Goal: Information Seeking & Learning: Learn about a topic

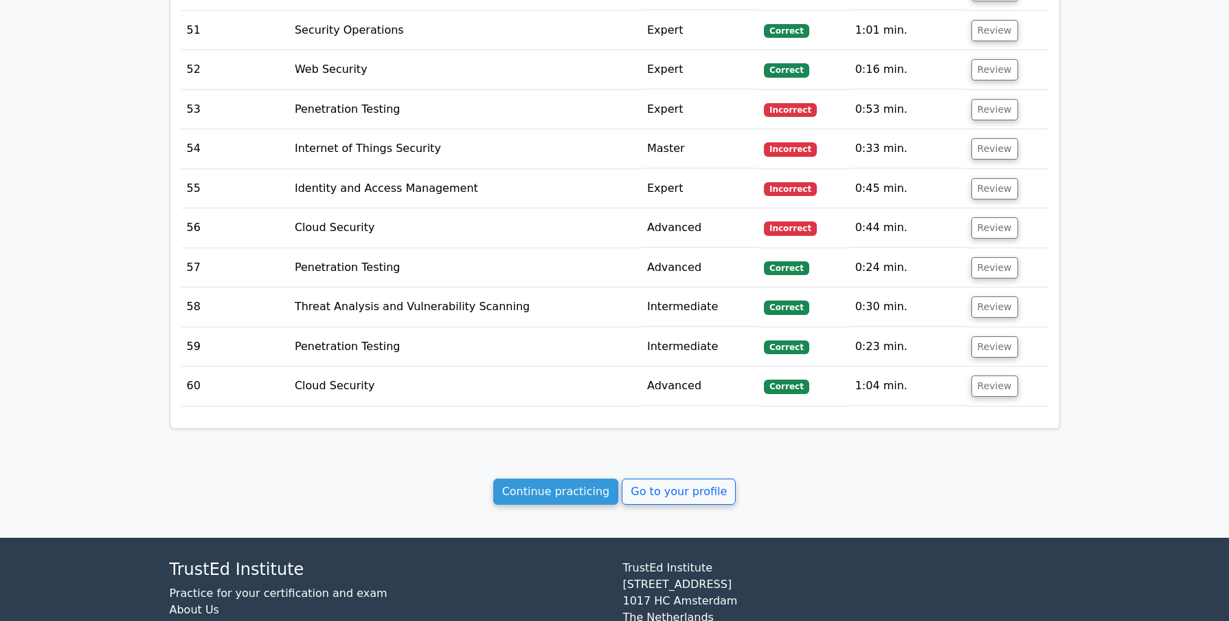
scroll to position [3905, 0]
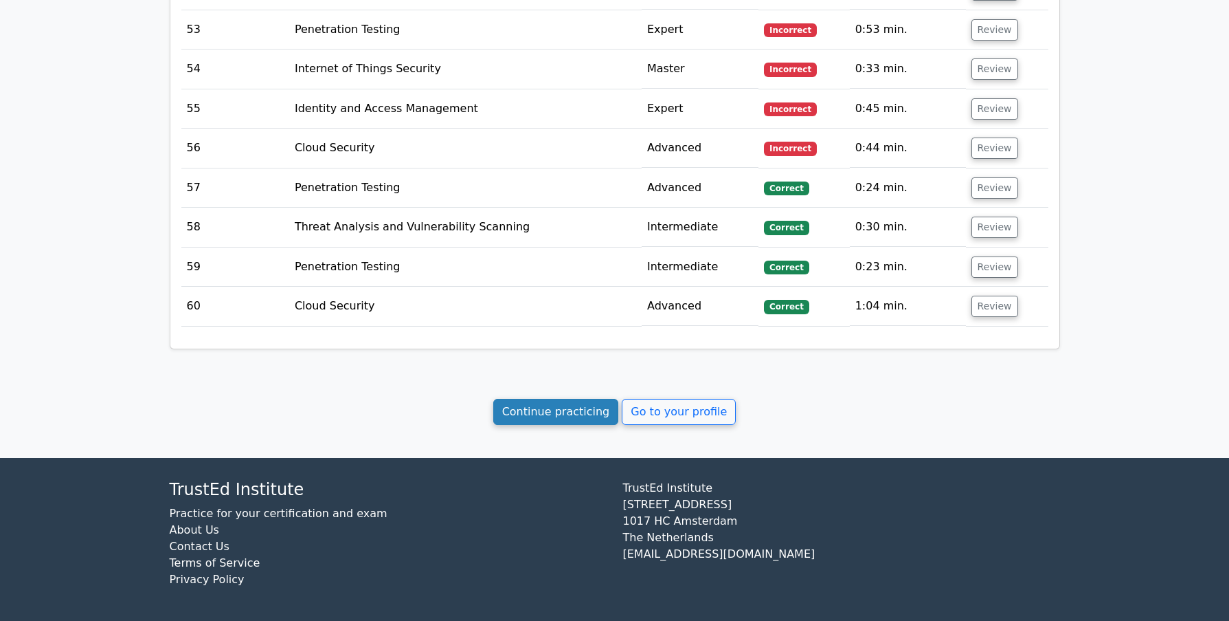
click at [531, 410] on link "Continue practicing" at bounding box center [556, 412] width 126 height 26
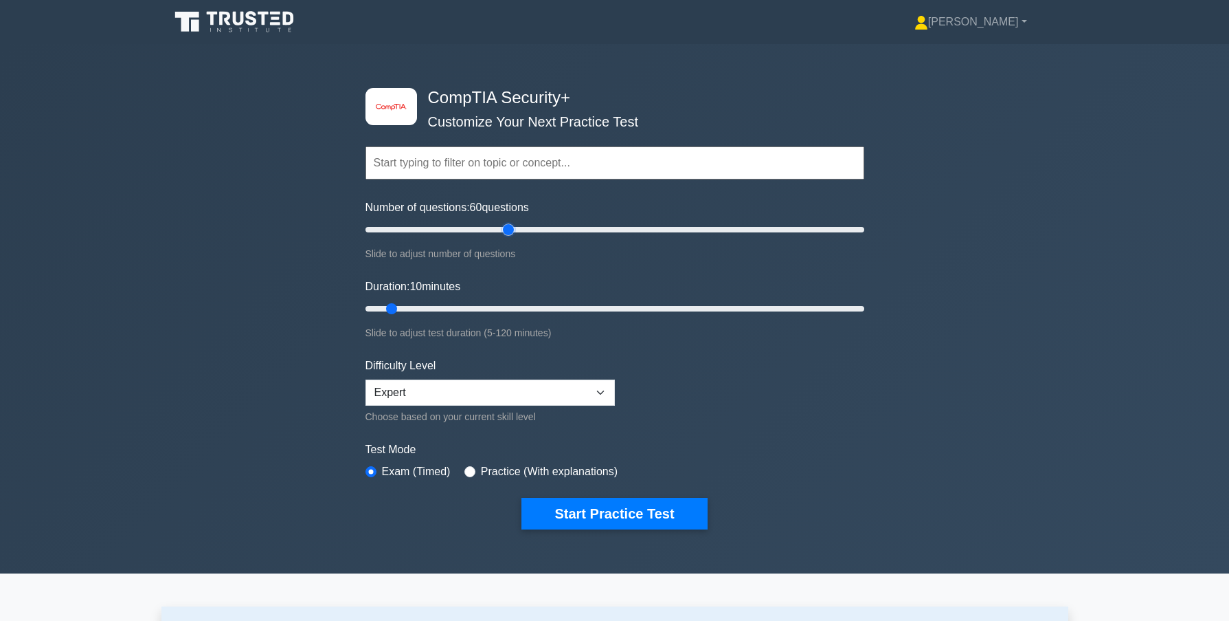
drag, startPoint x: 381, startPoint y: 227, endPoint x: 506, endPoint y: 232, distance: 125.9
type input "60"
click at [506, 232] on input "Number of questions: 60 questions" at bounding box center [615, 229] width 499 height 16
drag, startPoint x: 393, startPoint y: 307, endPoint x: 594, endPoint y: 307, distance: 201.4
type input "60"
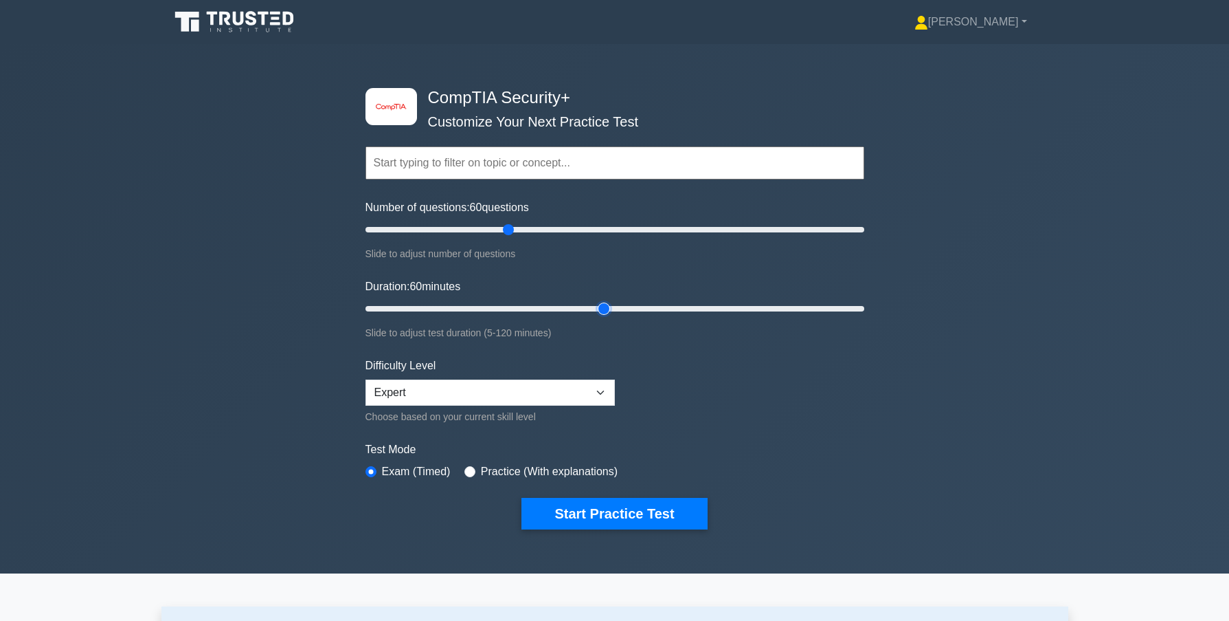
click at [594, 307] on input "Duration: 60 minutes" at bounding box center [615, 308] width 499 height 16
click at [474, 470] on div "Practice (With explanations)" at bounding box center [541, 471] width 153 height 16
click at [467, 469] on input "radio" at bounding box center [470, 471] width 11 height 11
radio input "true"
click at [605, 510] on button "Start Practice Test" at bounding box center [615, 514] width 186 height 32
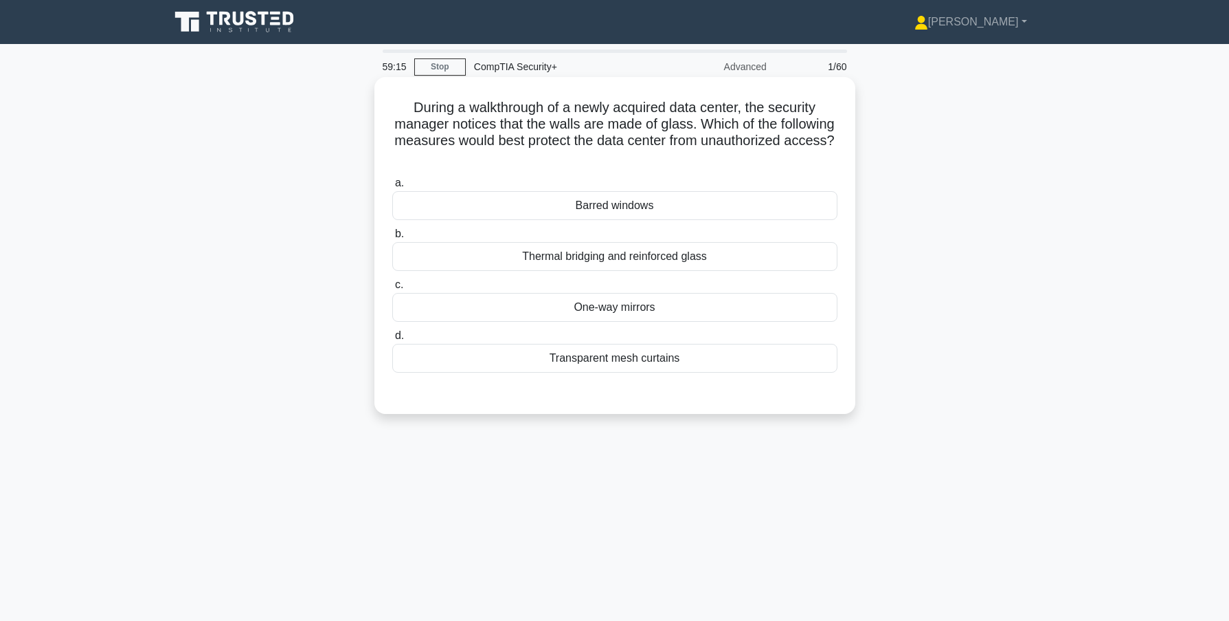
click at [597, 359] on div "Transparent mesh curtains" at bounding box center [614, 358] width 445 height 29
click at [392, 340] on input "d. Transparent mesh curtains" at bounding box center [392, 335] width 0 height 9
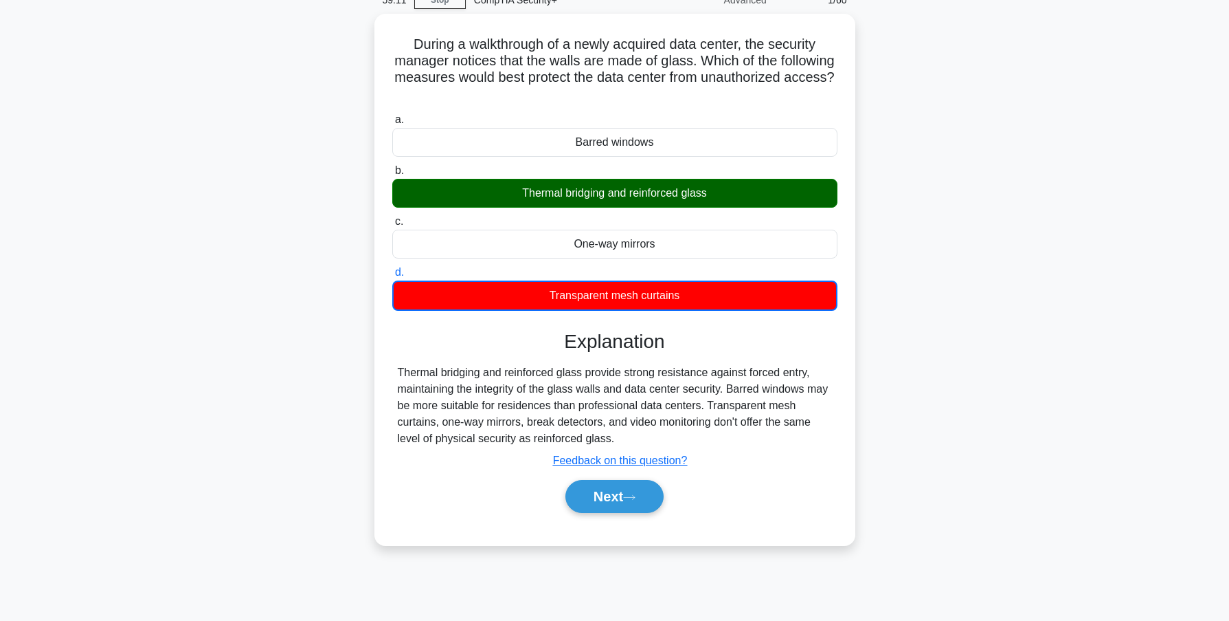
scroll to position [69, 0]
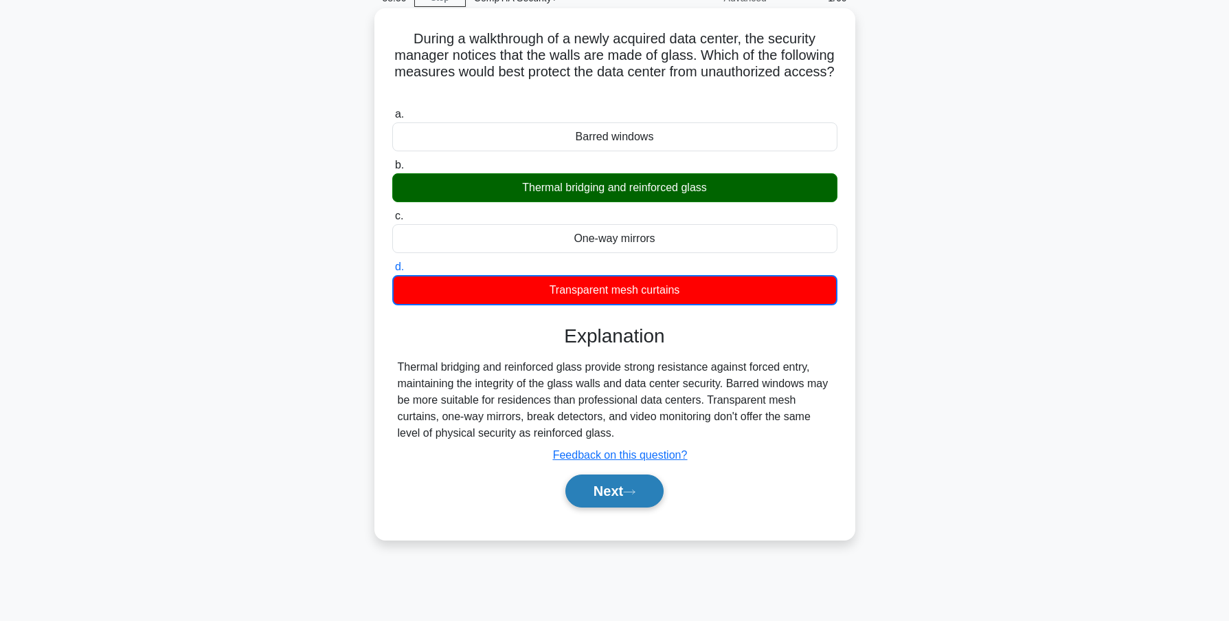
click at [614, 491] on button "Next" at bounding box center [615, 490] width 98 height 33
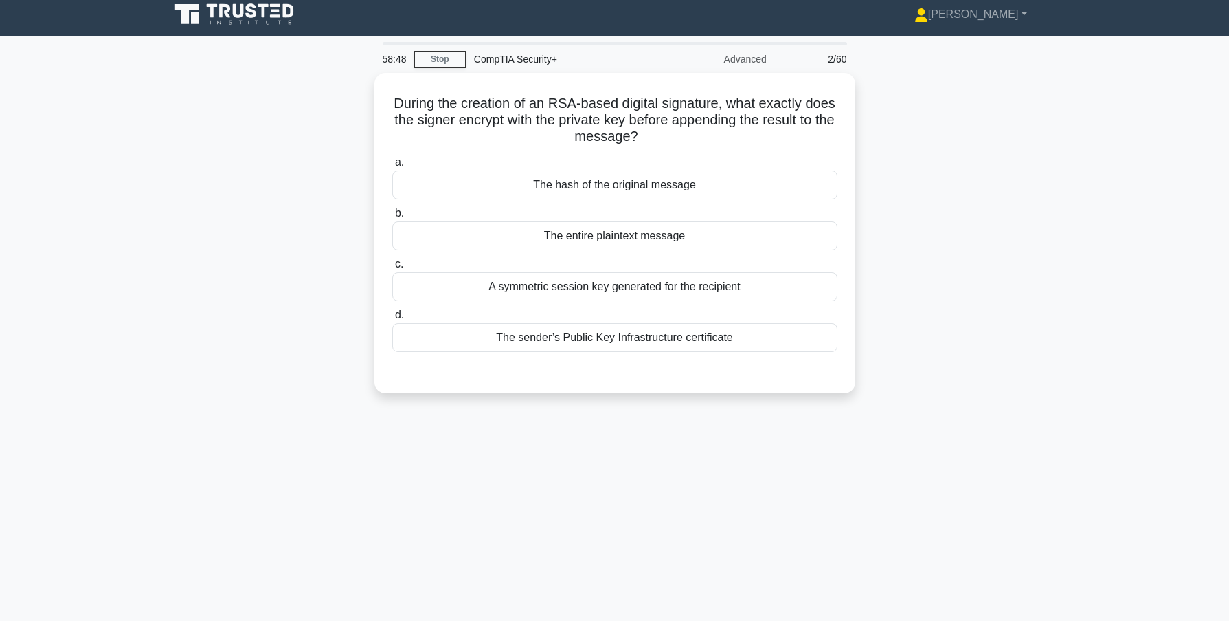
scroll to position [0, 0]
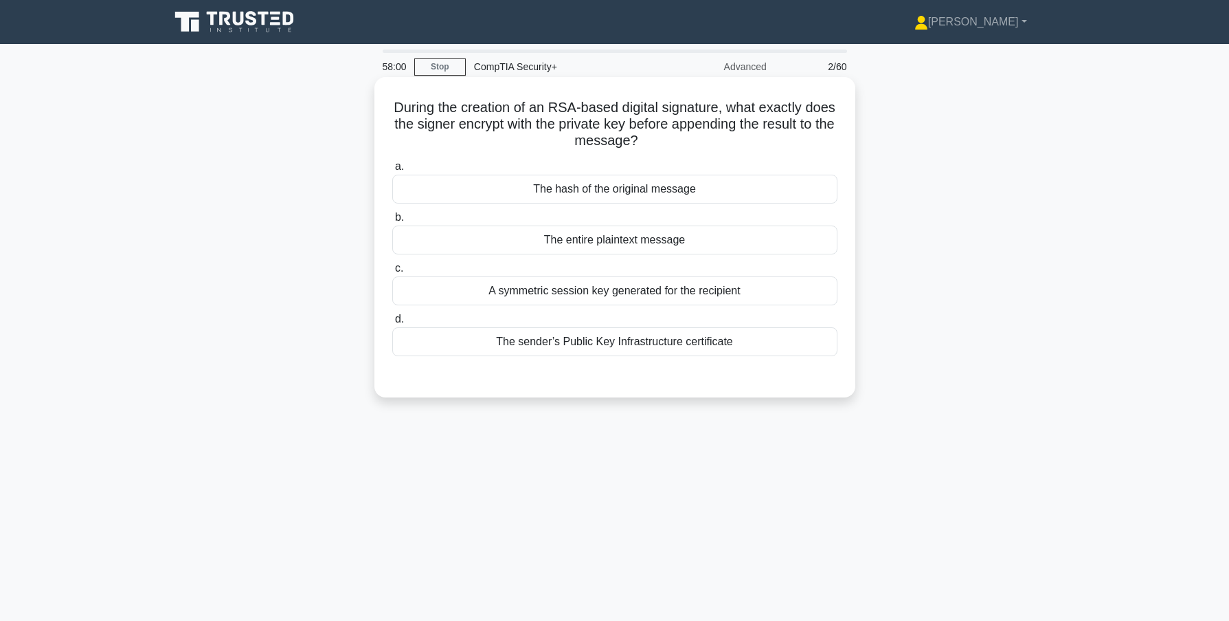
click at [598, 293] on div "A symmetric session key generated for the recipient" at bounding box center [614, 290] width 445 height 29
click at [392, 273] on input "c. A symmetric session key generated for the recipient" at bounding box center [392, 268] width 0 height 9
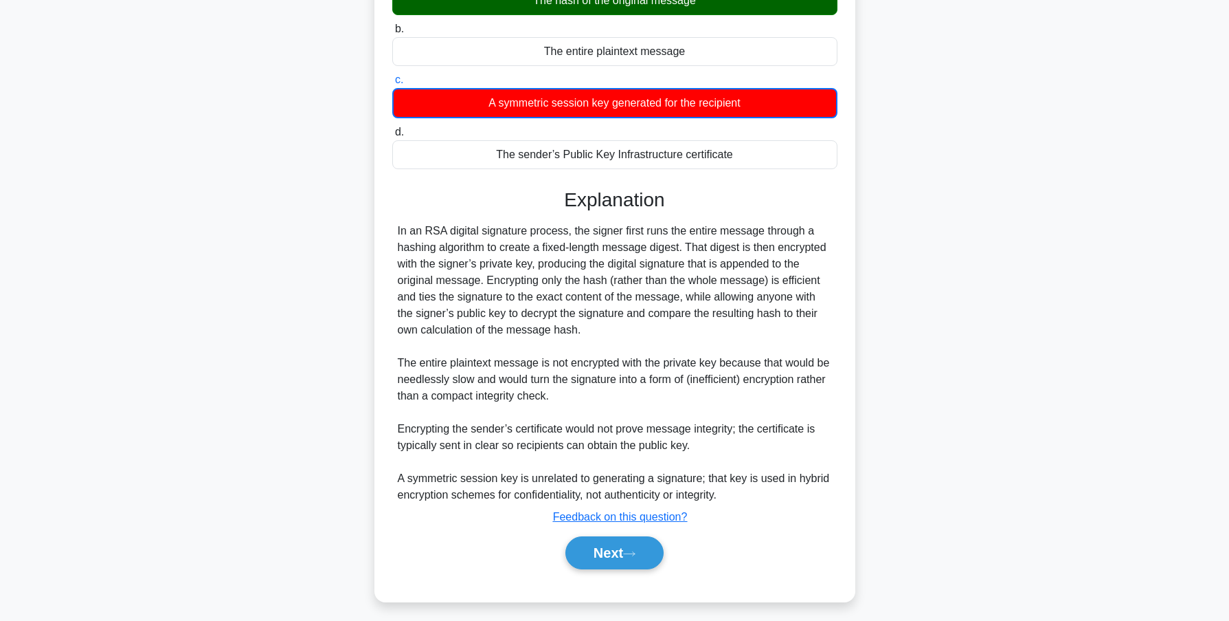
scroll to position [196, 0]
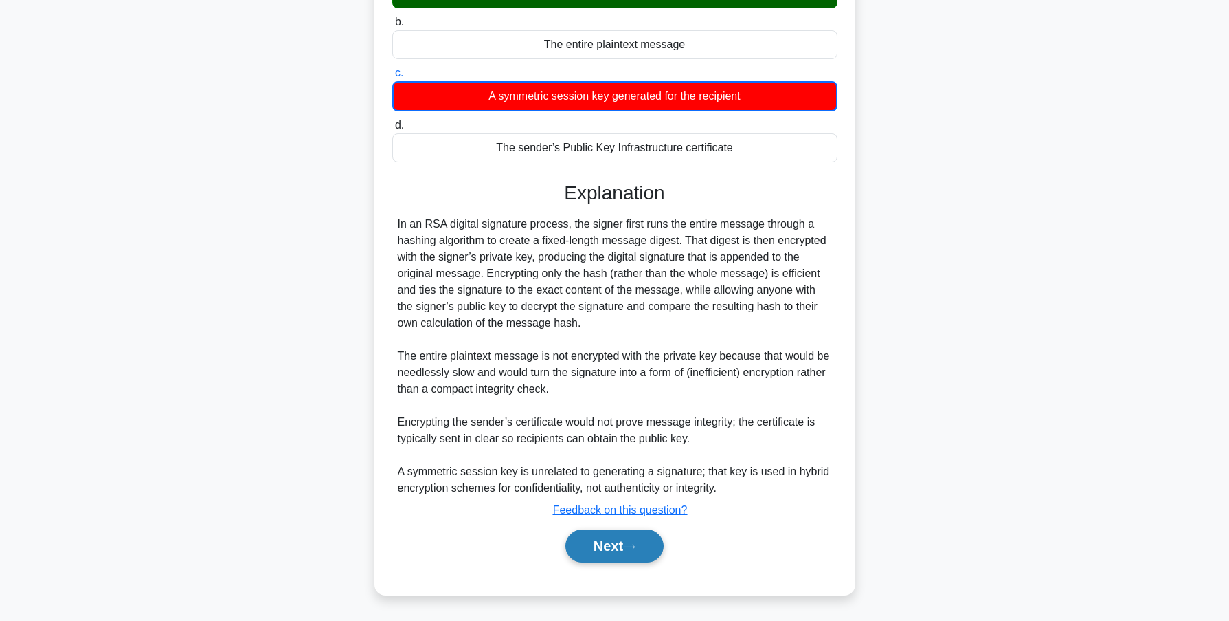
click at [594, 545] on button "Next" at bounding box center [615, 545] width 98 height 33
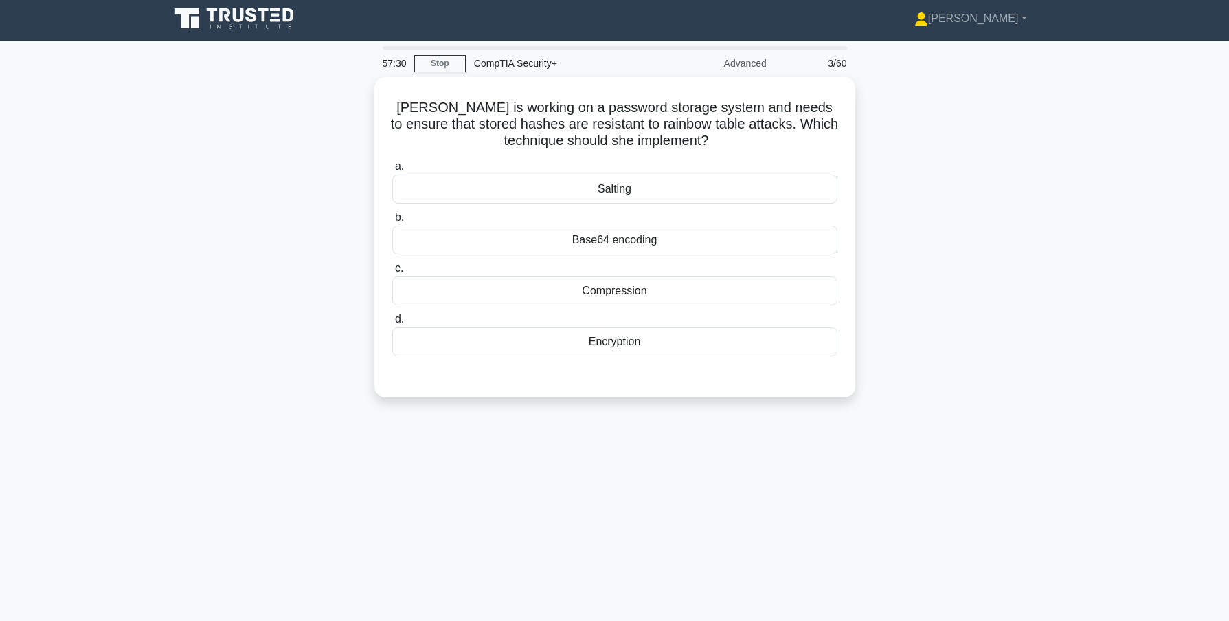
scroll to position [0, 0]
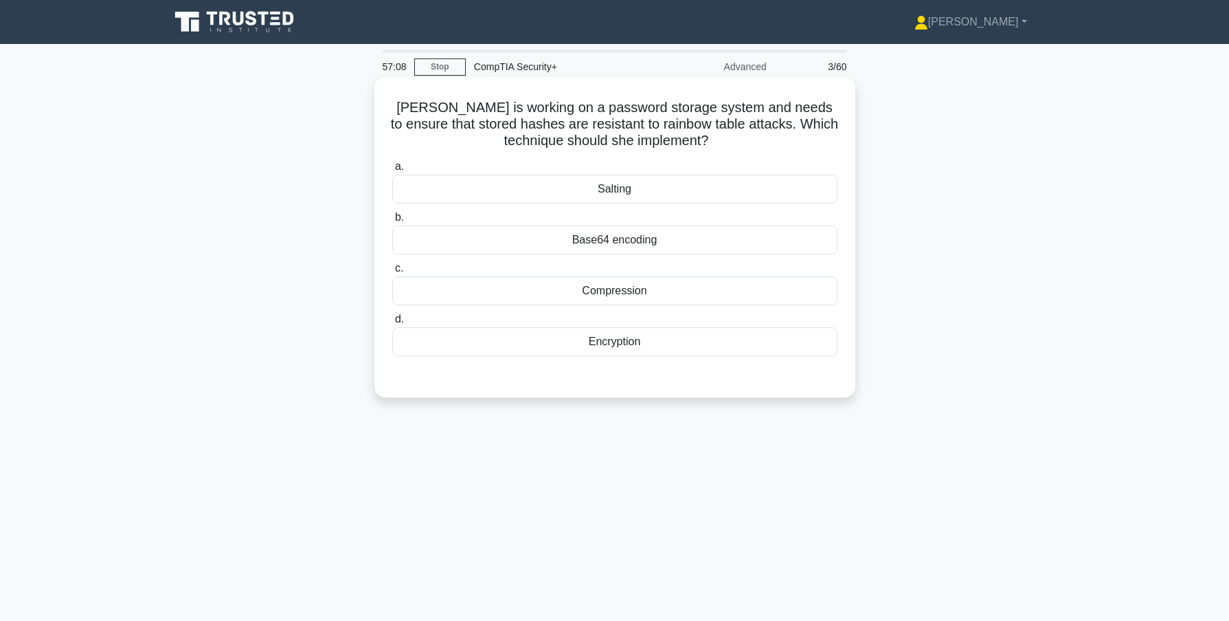
click at [615, 243] on div "Base64 encoding" at bounding box center [614, 239] width 445 height 29
click at [392, 222] on input "b. Base64 encoding" at bounding box center [392, 217] width 0 height 9
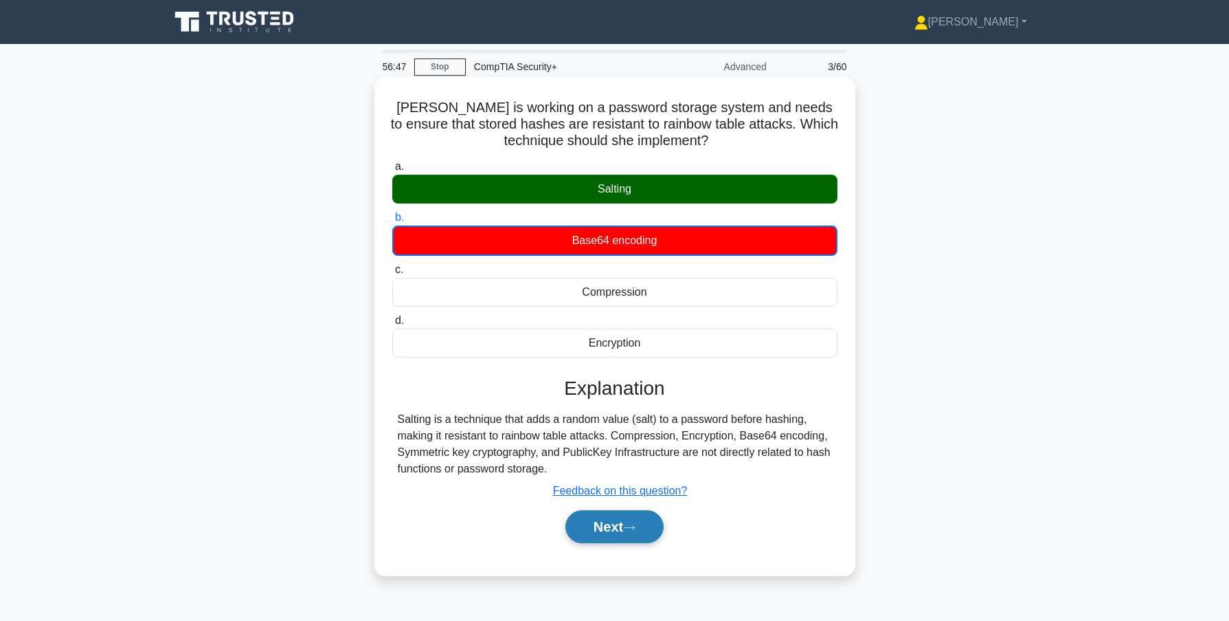
click at [623, 533] on button "Next" at bounding box center [615, 526] width 98 height 33
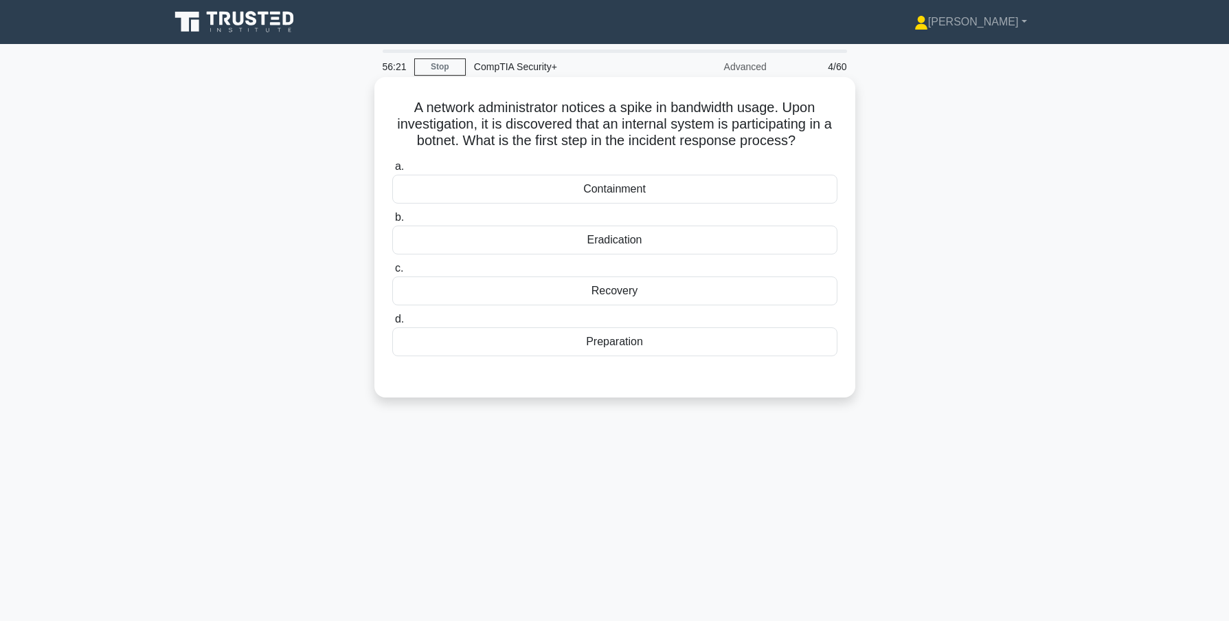
click at [614, 189] on div "Containment" at bounding box center [614, 189] width 445 height 29
click at [392, 171] on input "a. Containment" at bounding box center [392, 166] width 0 height 9
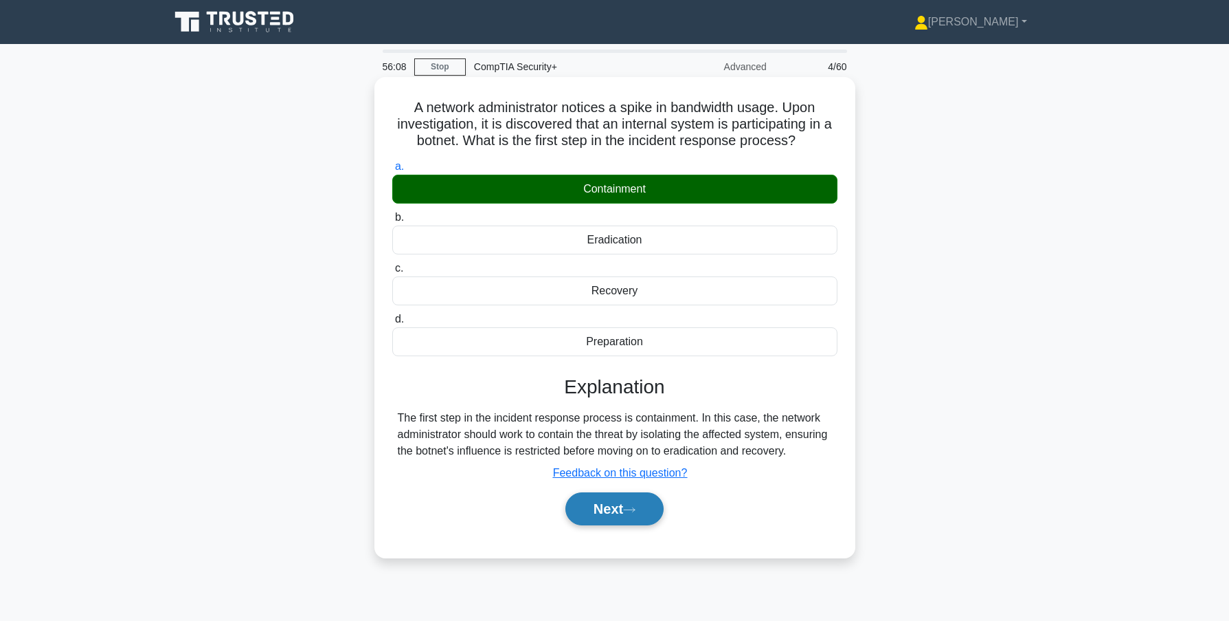
click at [612, 516] on button "Next" at bounding box center [615, 508] width 98 height 33
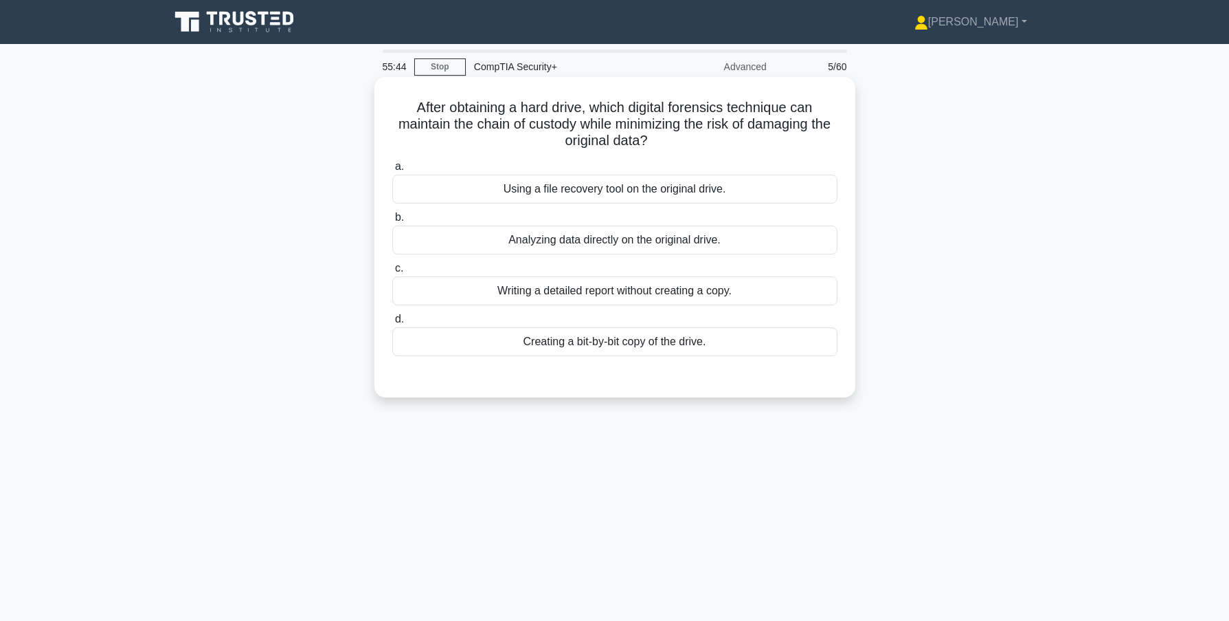
click at [589, 342] on div "Creating a bit-by-bit copy of the drive." at bounding box center [614, 341] width 445 height 29
click at [392, 324] on input "d. Creating a bit-by-bit copy of the drive." at bounding box center [392, 319] width 0 height 9
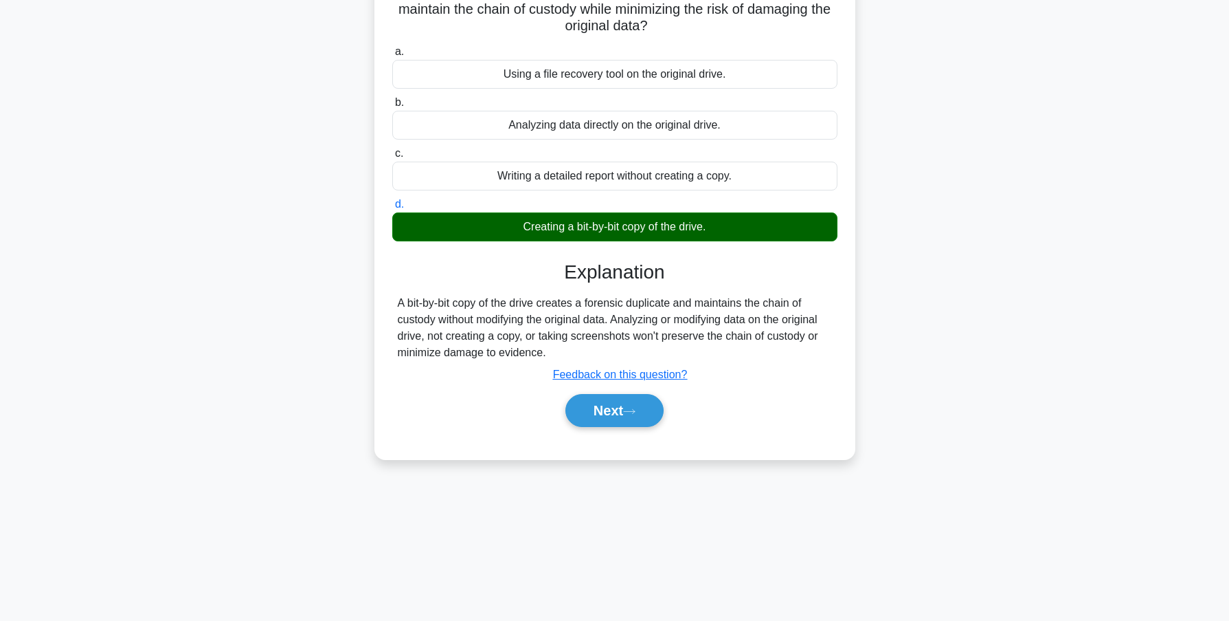
scroll to position [122, 0]
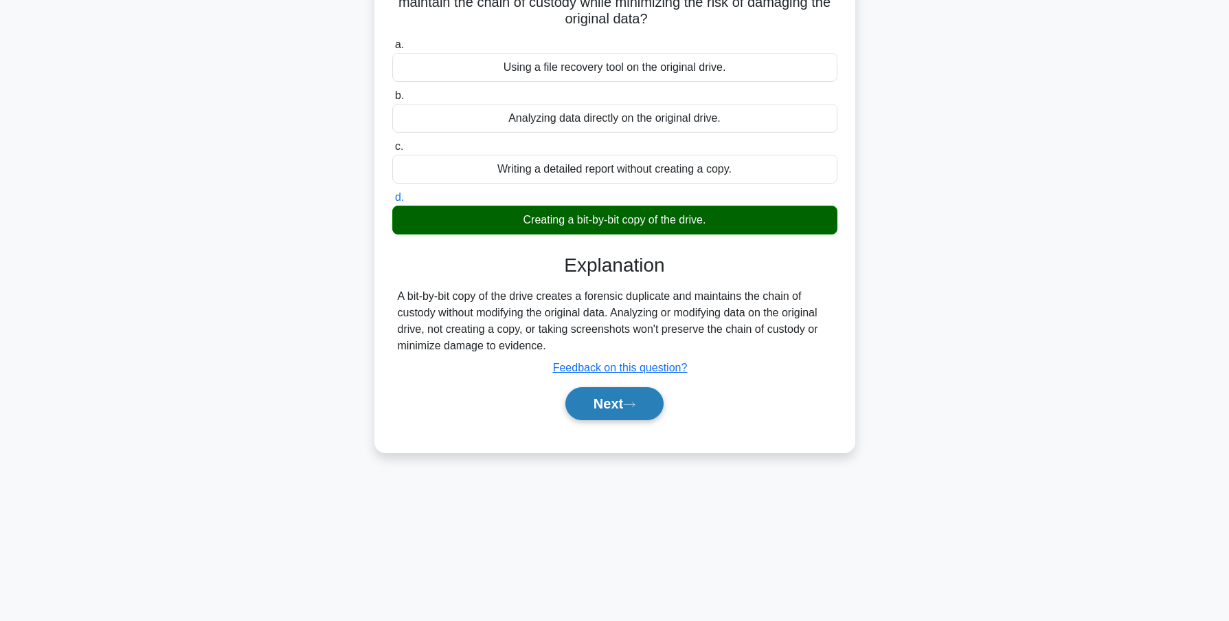
click at [596, 406] on button "Next" at bounding box center [615, 403] width 98 height 33
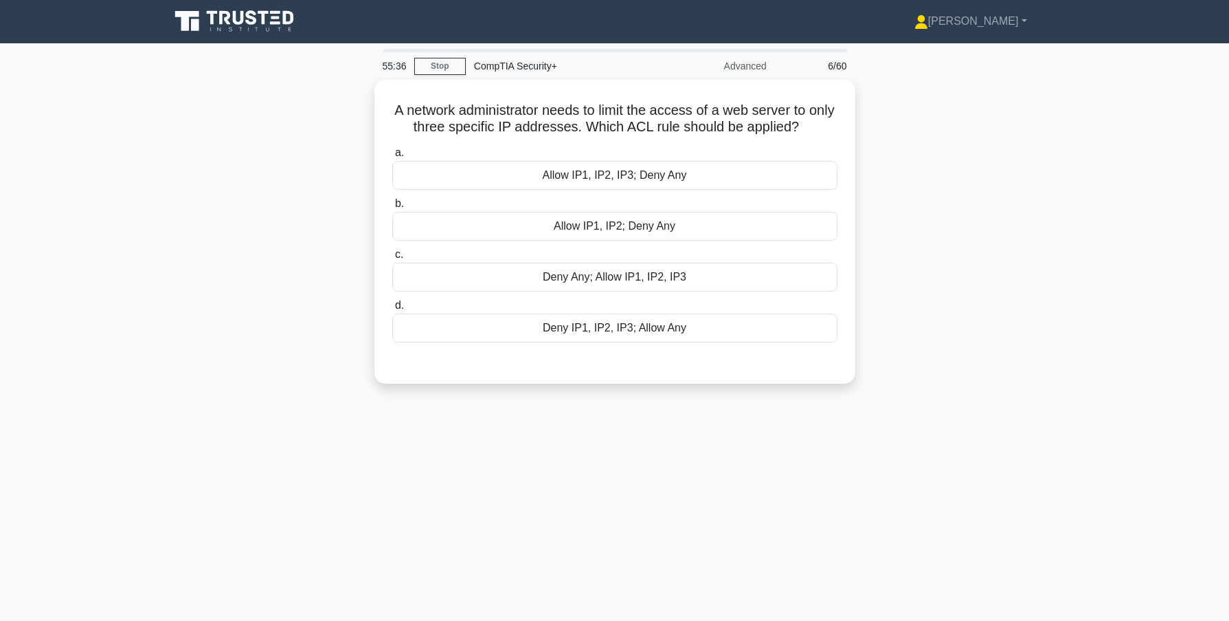
scroll to position [0, 0]
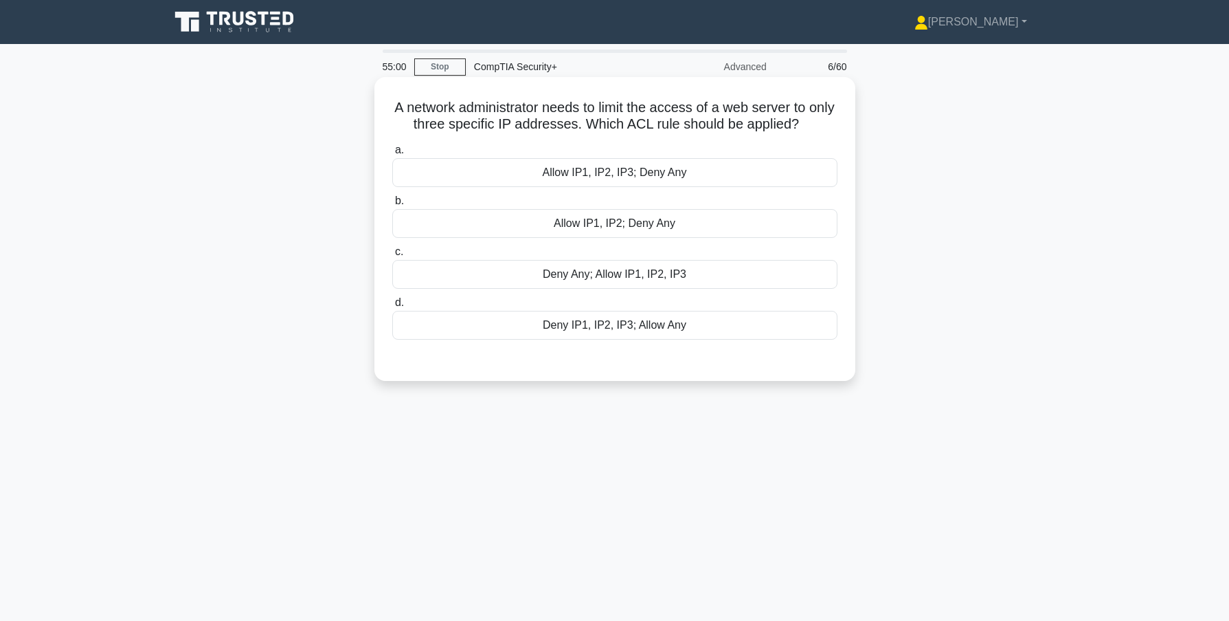
click at [561, 277] on div "Deny Any; Allow IP1, IP2, IP3" at bounding box center [614, 274] width 445 height 29
click at [392, 256] on input "c. Deny Any; Allow IP1, IP2, IP3" at bounding box center [392, 251] width 0 height 9
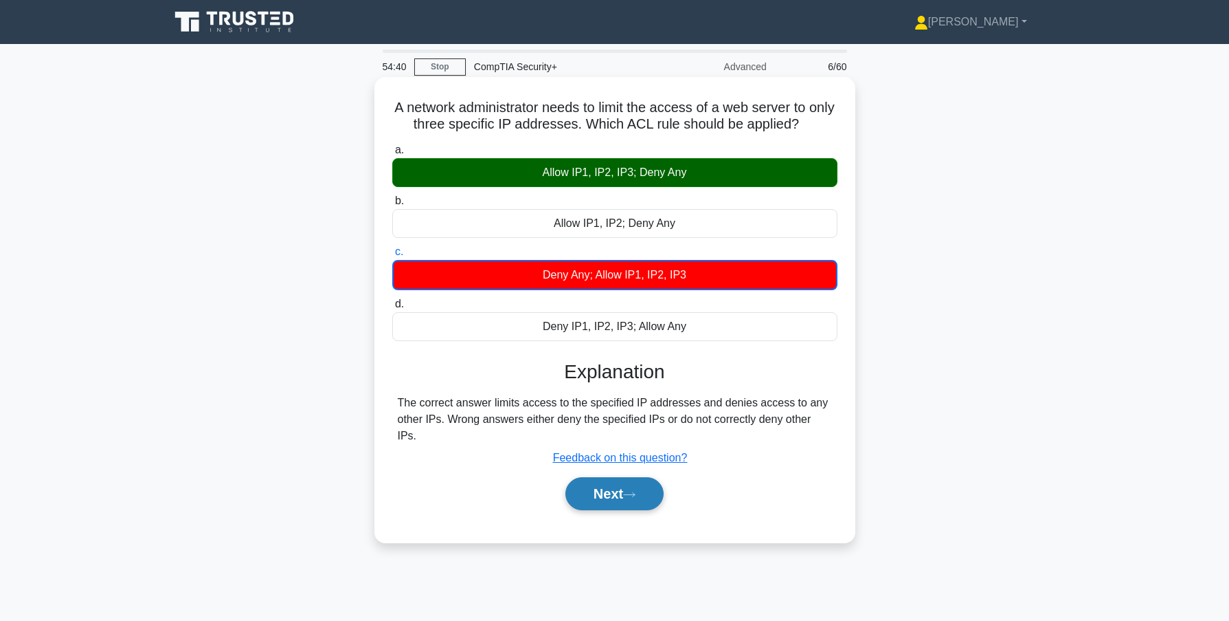
click at [605, 480] on button "Next" at bounding box center [615, 493] width 98 height 33
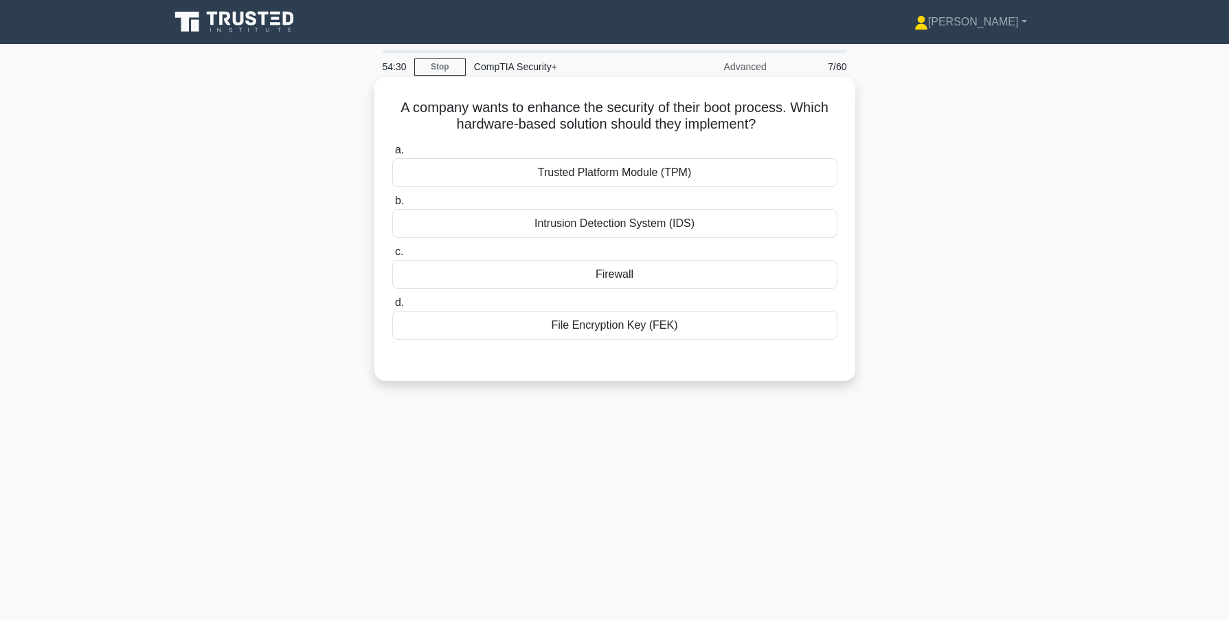
click at [605, 170] on div "Trusted Platform Module (TPM)" at bounding box center [614, 172] width 445 height 29
click at [392, 155] on input "a. Trusted Platform Module (TPM)" at bounding box center [392, 150] width 0 height 9
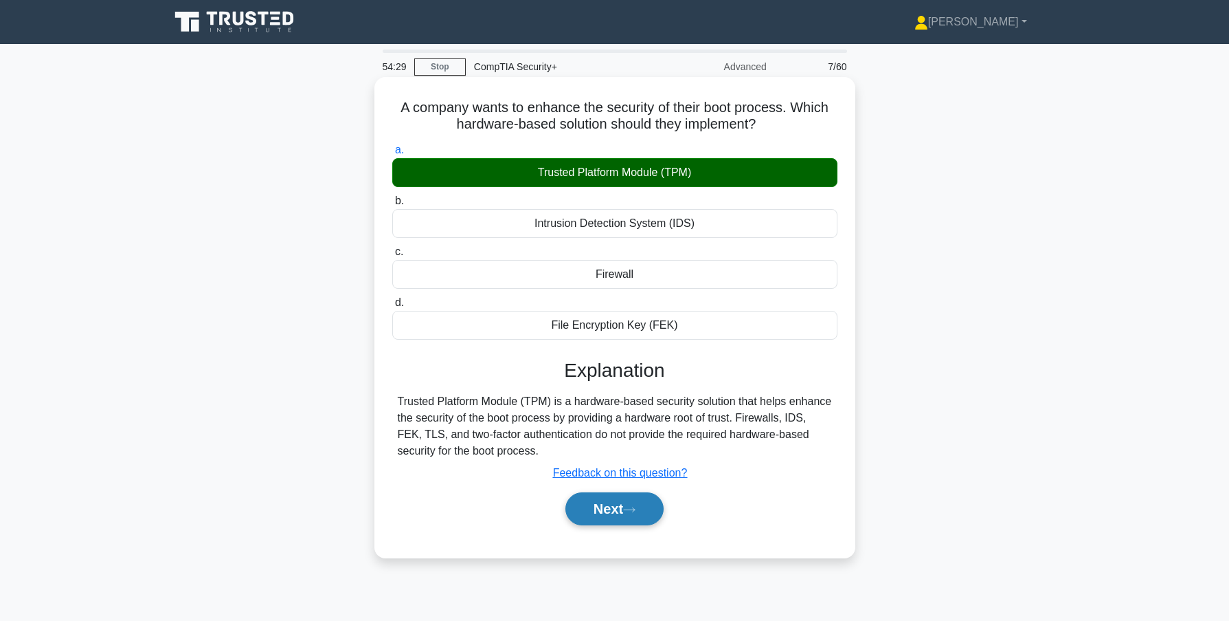
click at [612, 508] on button "Next" at bounding box center [615, 508] width 98 height 33
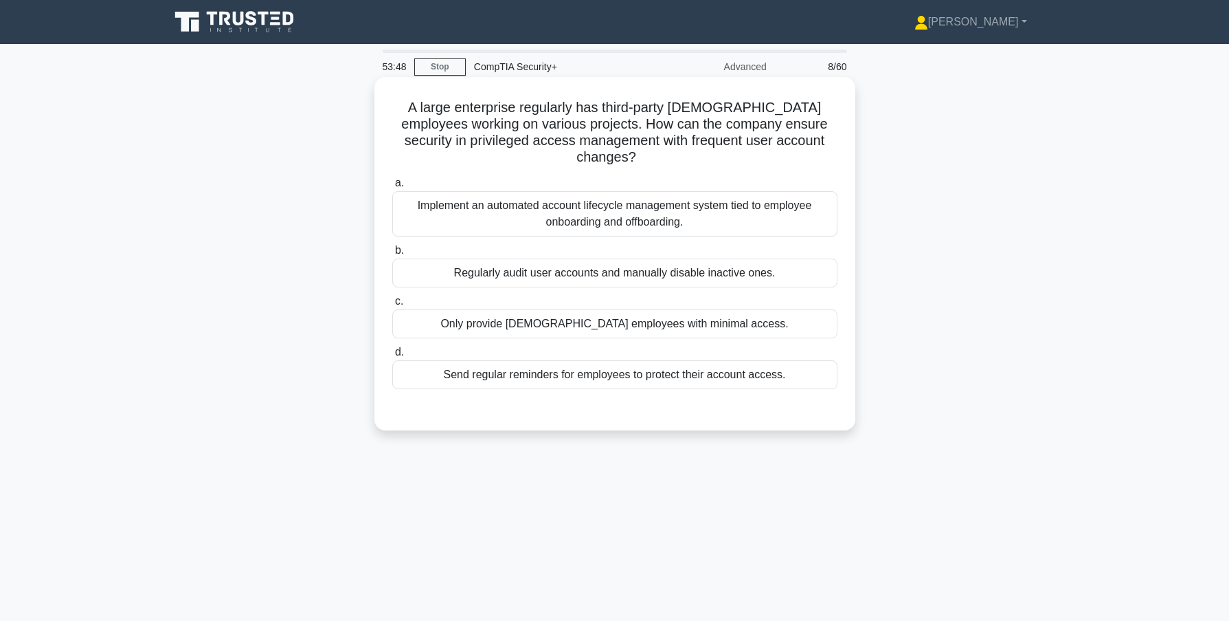
click at [597, 199] on div "Implement an automated account lifecycle management system tied to employee onb…" at bounding box center [614, 213] width 445 height 45
click at [392, 188] on input "a. Implement an automated account lifecycle management system tied to employee …" at bounding box center [392, 183] width 0 height 9
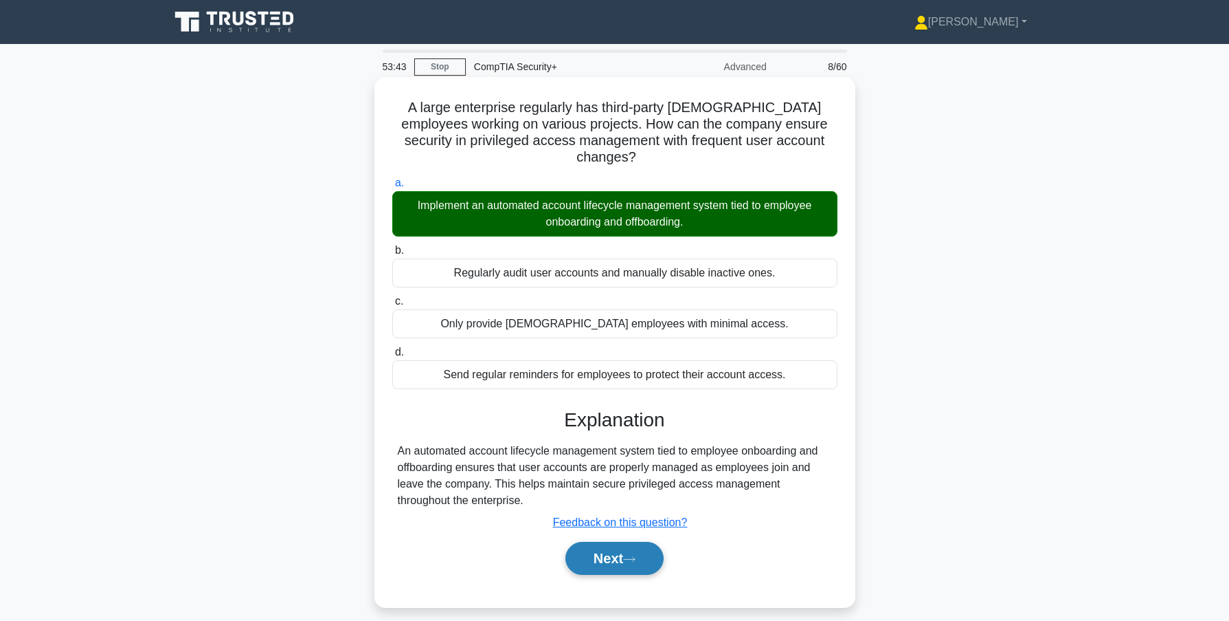
click at [611, 542] on button "Next" at bounding box center [615, 558] width 98 height 33
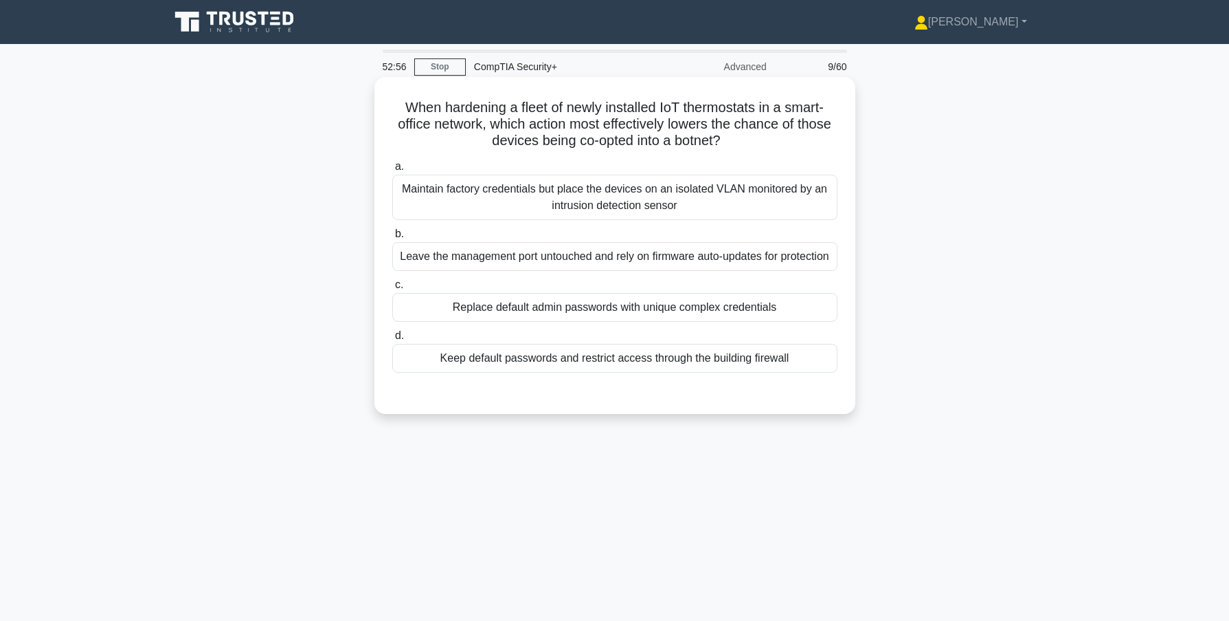
click at [605, 322] on div "Replace default admin passwords with unique complex credentials" at bounding box center [614, 307] width 445 height 29
click at [392, 289] on input "c. Replace default admin passwords with unique complex credentials" at bounding box center [392, 284] width 0 height 9
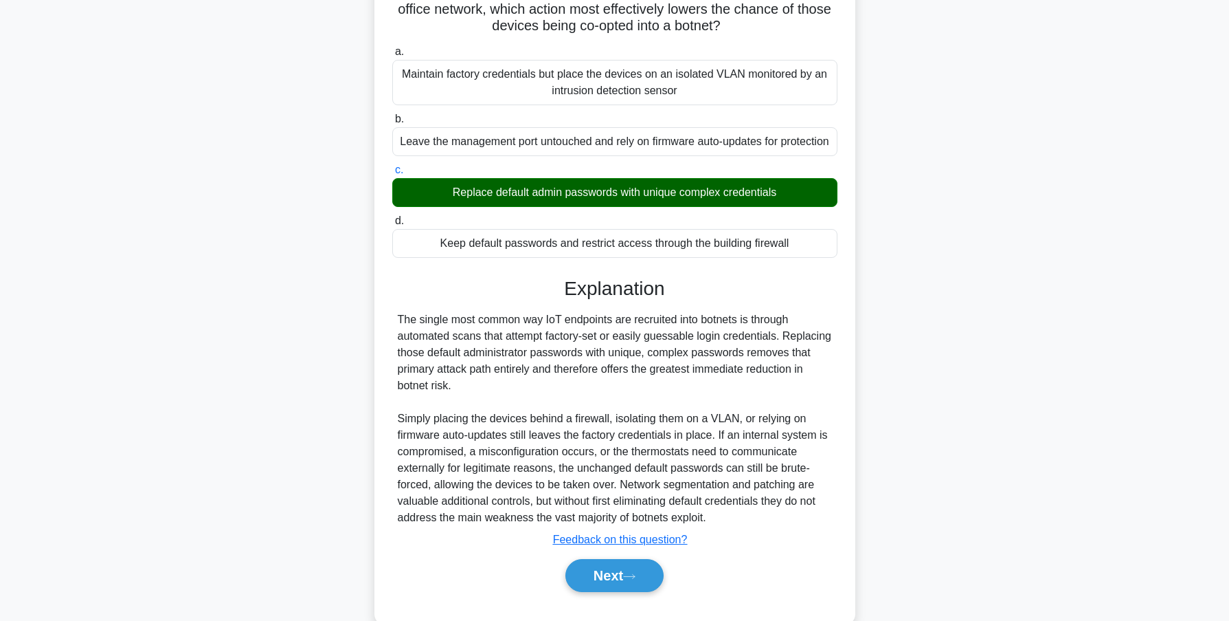
scroll to position [162, 0]
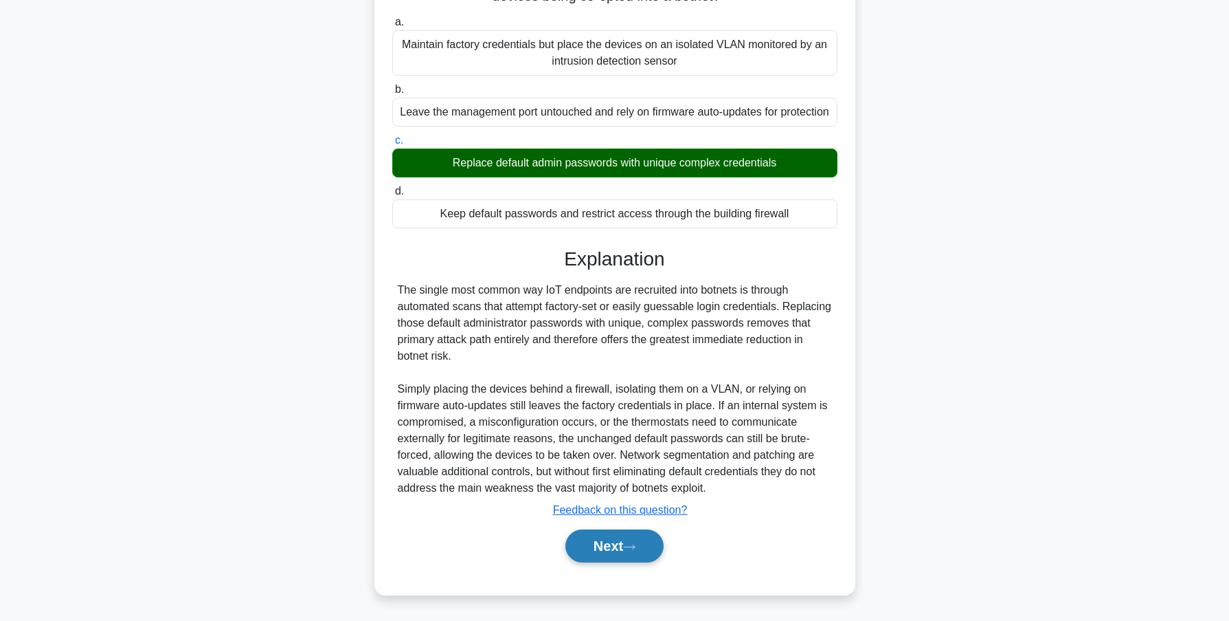
click at [603, 537] on button "Next" at bounding box center [615, 545] width 98 height 33
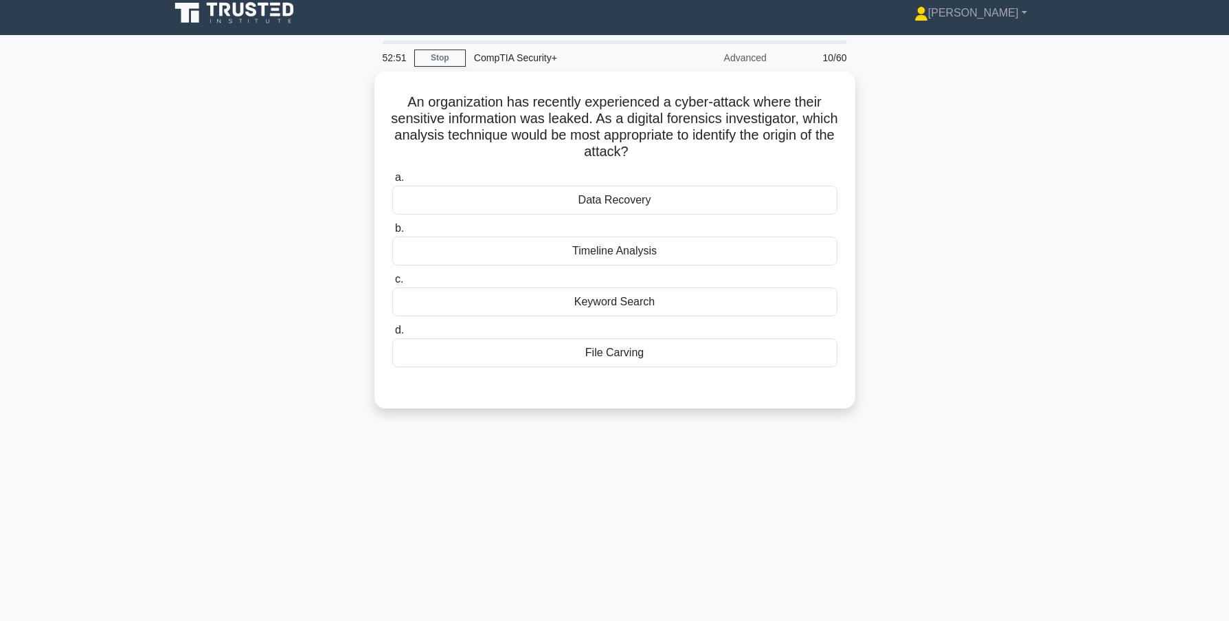
scroll to position [0, 0]
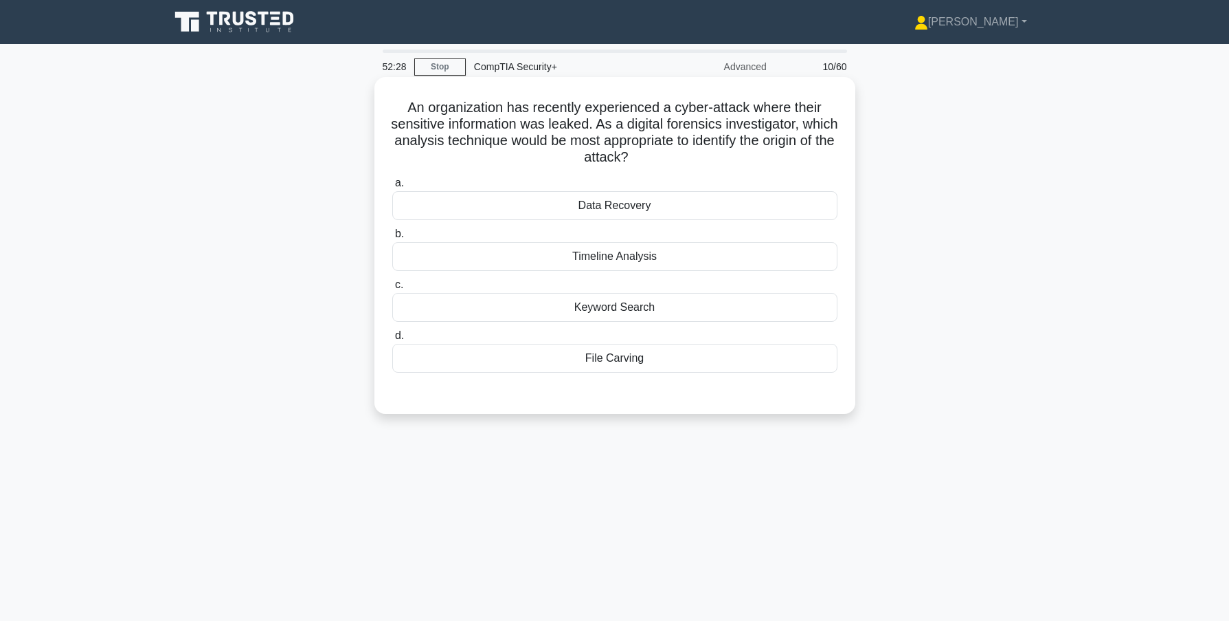
click at [589, 256] on div "Timeline Analysis" at bounding box center [614, 256] width 445 height 29
click at [392, 238] on input "b. Timeline Analysis" at bounding box center [392, 234] width 0 height 9
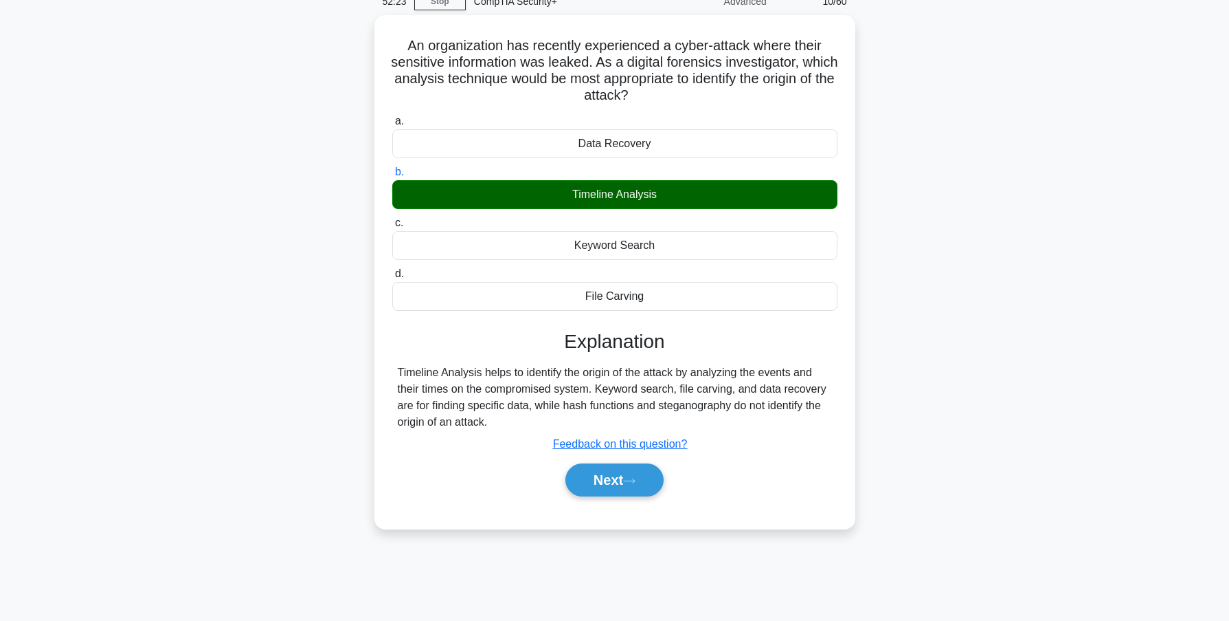
scroll to position [69, 0]
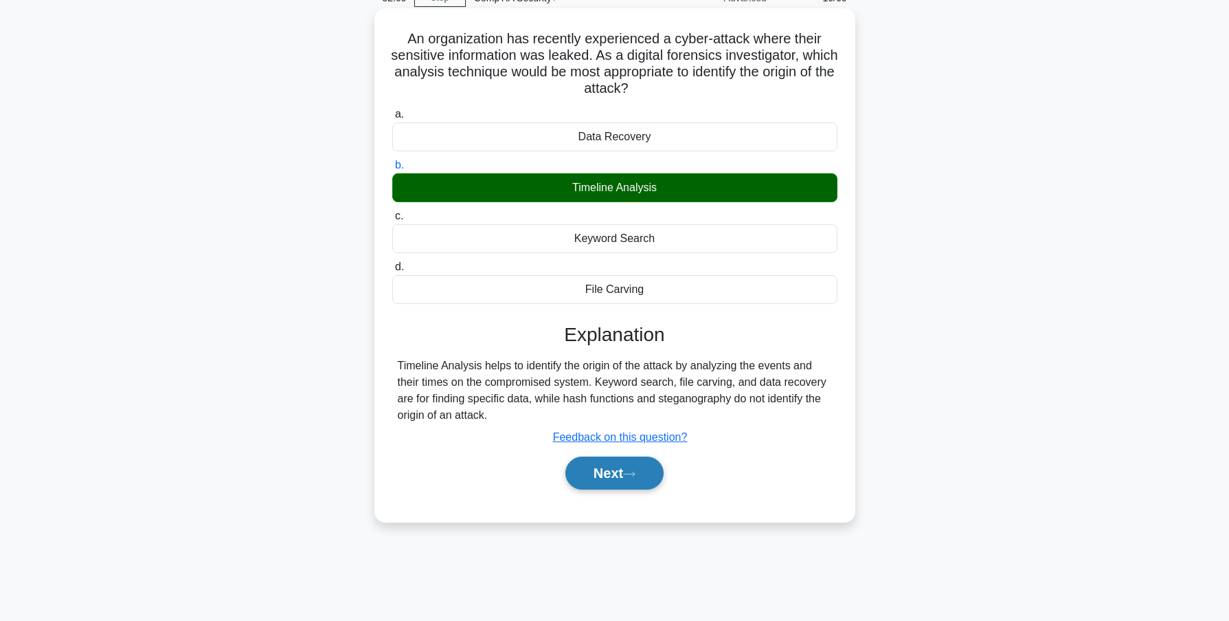
click at [603, 474] on button "Next" at bounding box center [615, 472] width 98 height 33
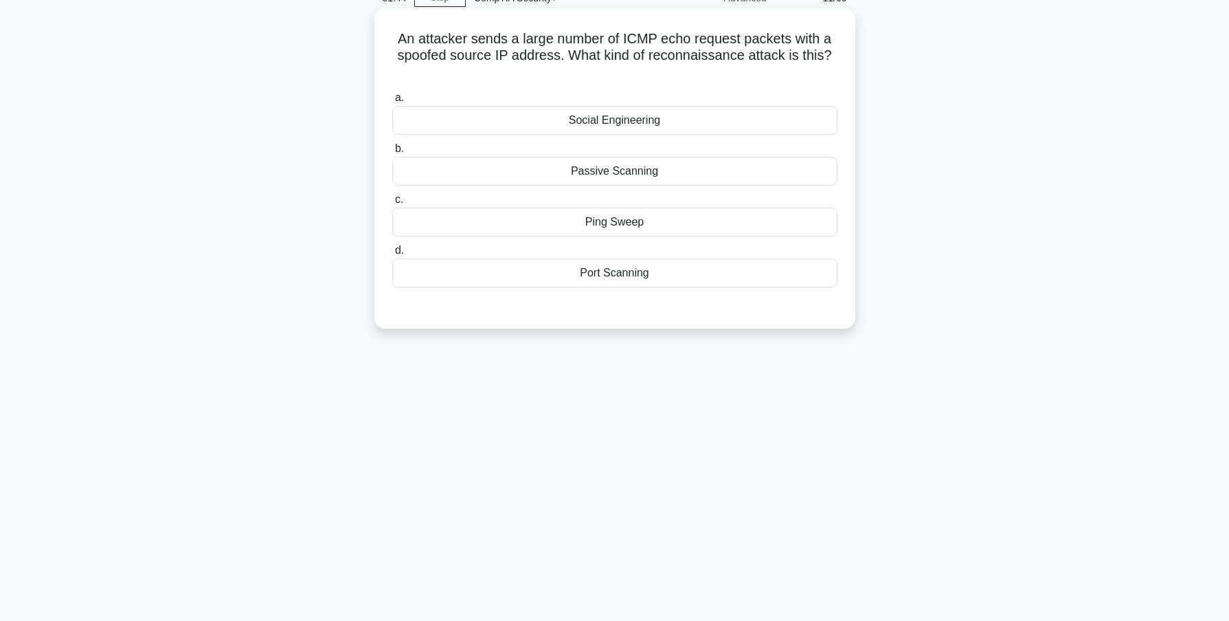
click at [616, 224] on div "Ping Sweep" at bounding box center [614, 222] width 445 height 29
click at [392, 204] on input "c. Ping Sweep" at bounding box center [392, 199] width 0 height 9
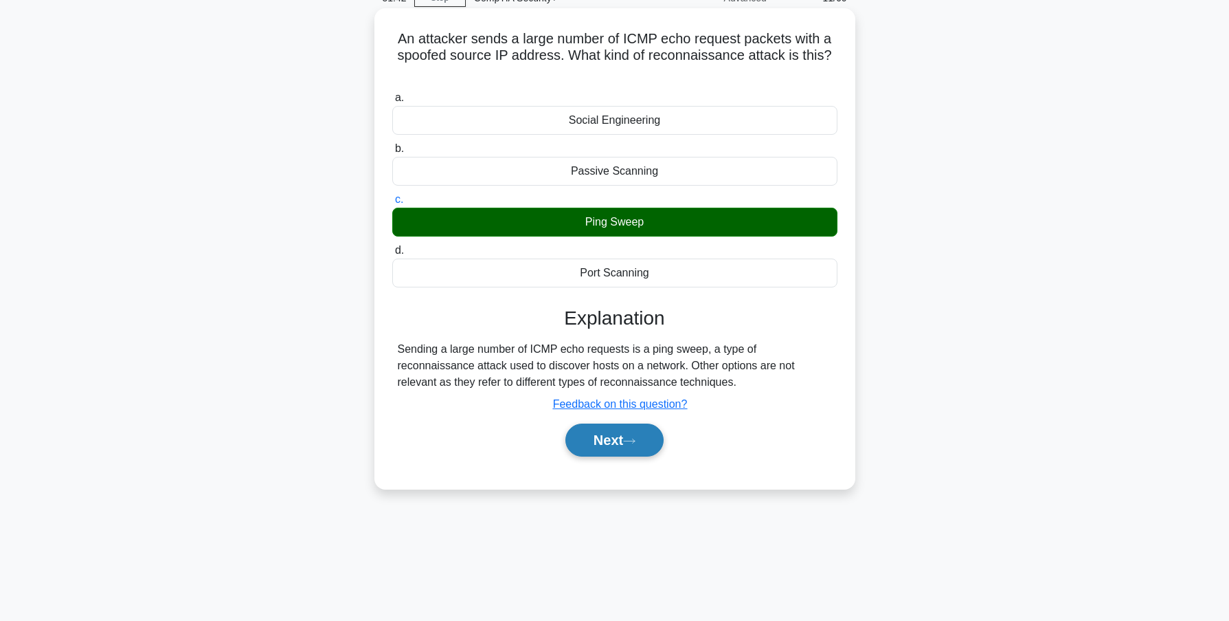
click at [601, 439] on button "Next" at bounding box center [615, 439] width 98 height 33
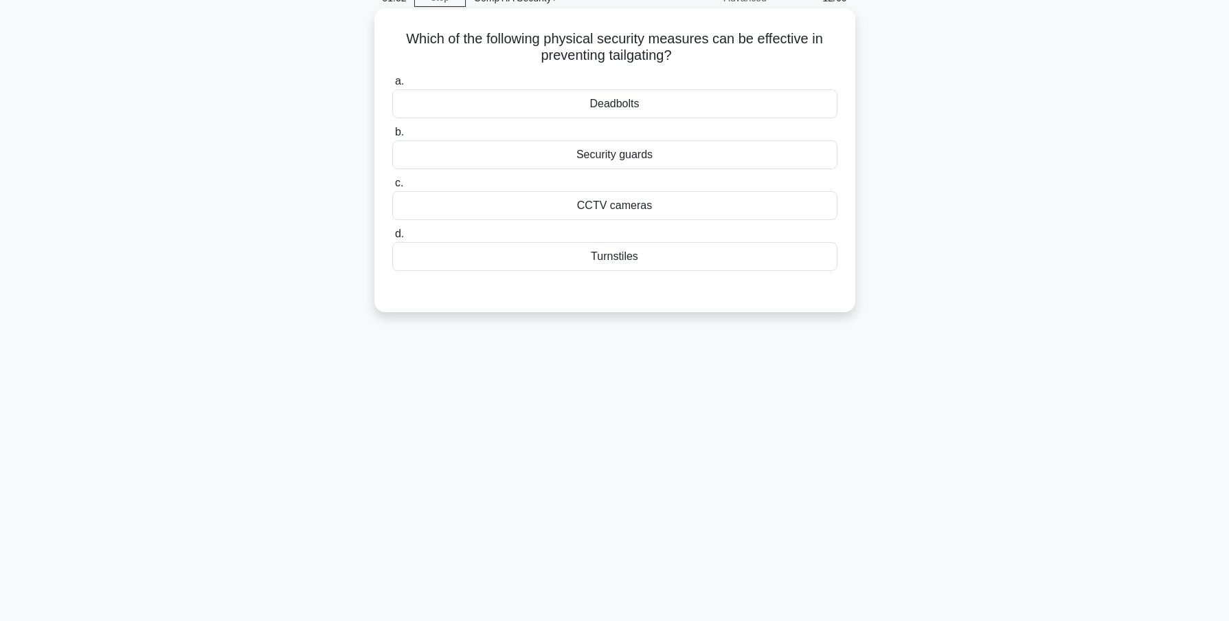
click at [614, 256] on div "Turnstiles" at bounding box center [614, 256] width 445 height 29
click at [392, 238] on input "d. Turnstiles" at bounding box center [392, 234] width 0 height 9
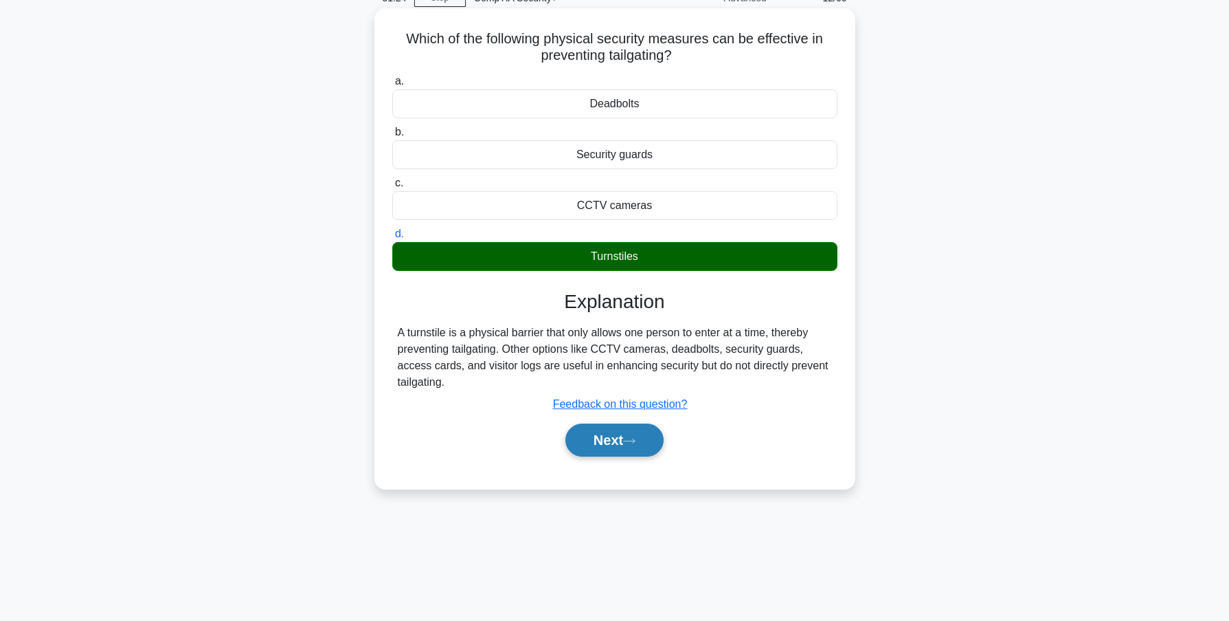
click at [614, 437] on button "Next" at bounding box center [615, 439] width 98 height 33
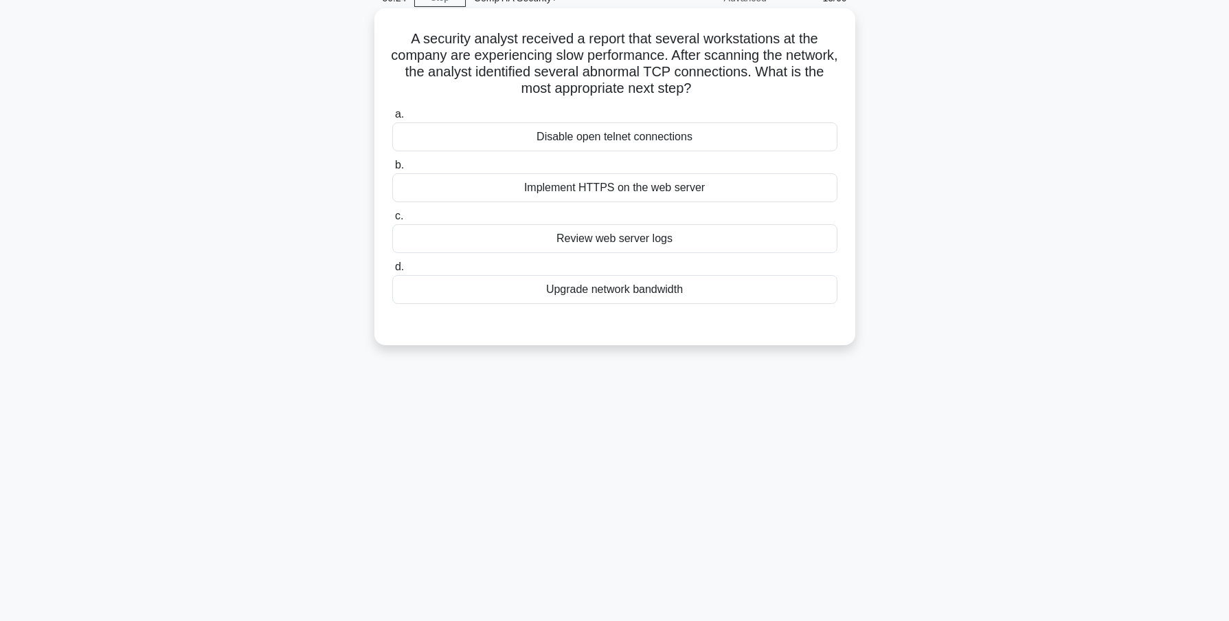
click at [627, 144] on div "Disable open telnet connections" at bounding box center [614, 136] width 445 height 29
click at [392, 119] on input "a. Disable open telnet connections" at bounding box center [392, 114] width 0 height 9
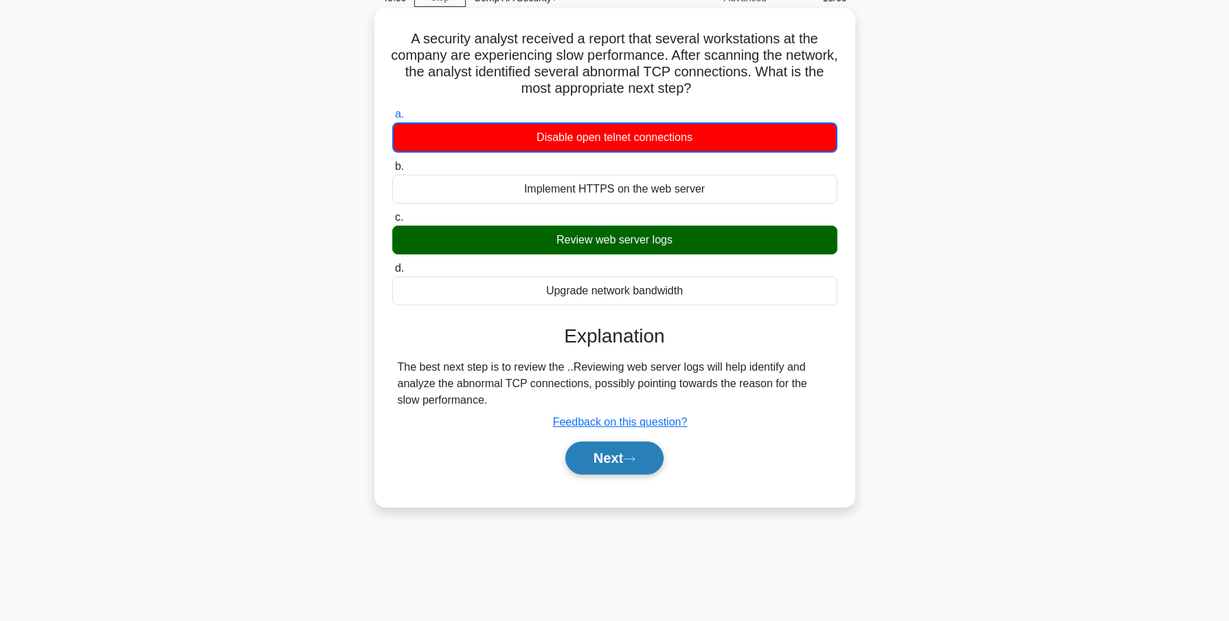
click at [602, 463] on button "Next" at bounding box center [615, 457] width 98 height 33
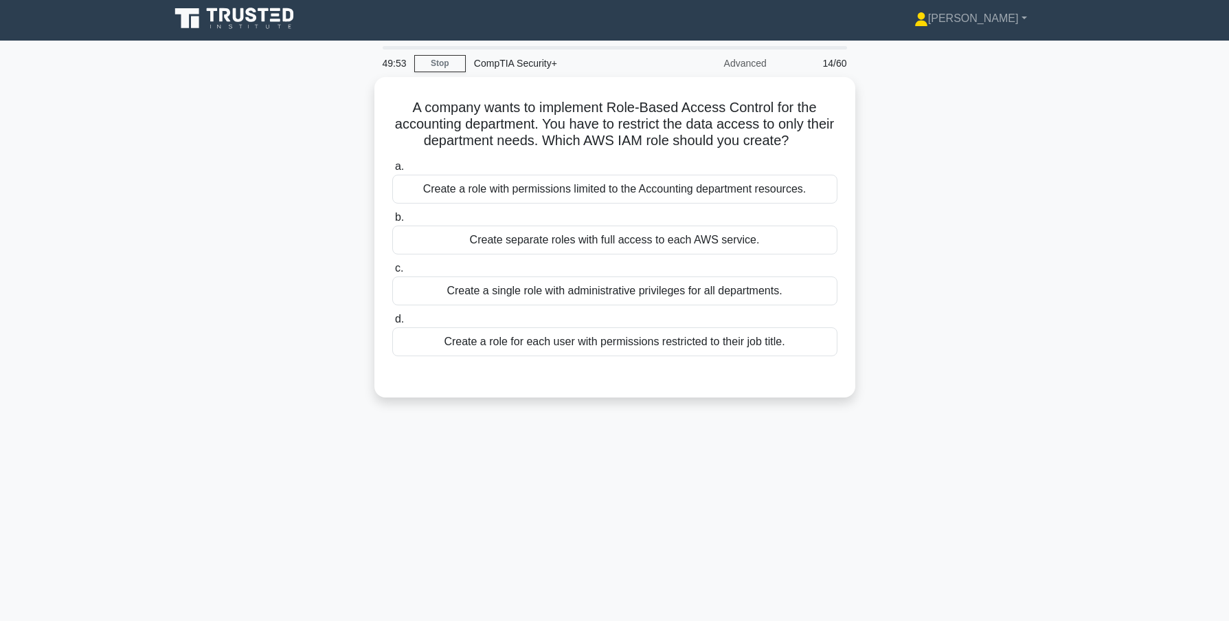
scroll to position [0, 0]
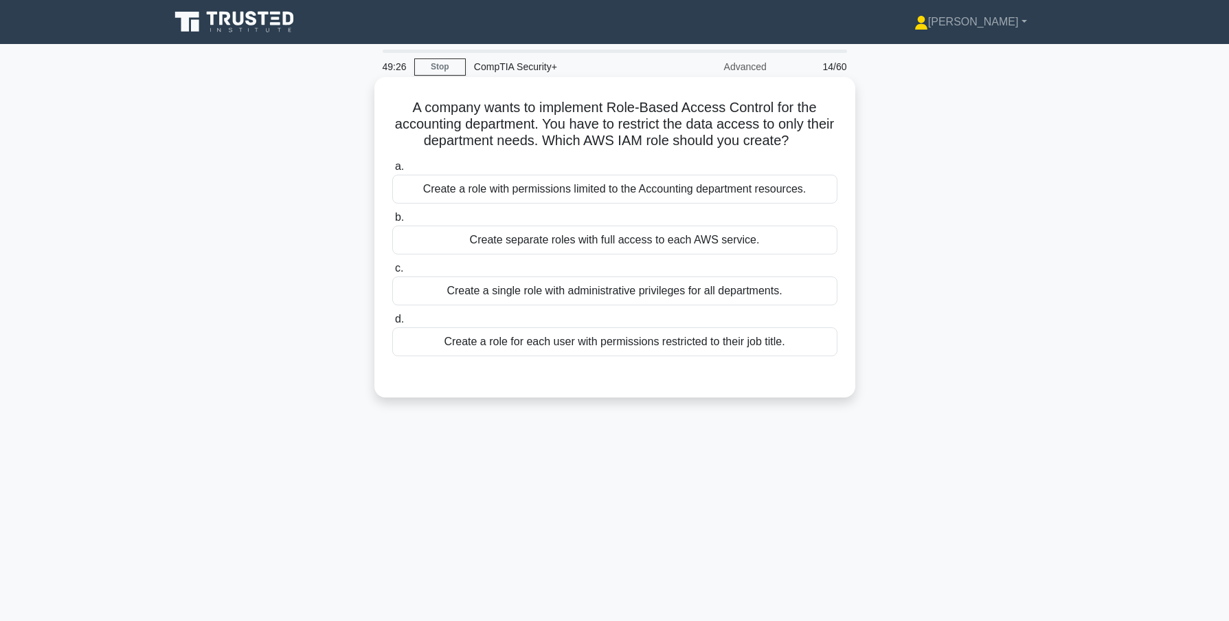
click at [551, 192] on div "Create a role with permissions limited to the Accounting department resources." at bounding box center [614, 189] width 445 height 29
click at [392, 171] on input "a. Create a role with permissions limited to the Accounting department resource…" at bounding box center [392, 166] width 0 height 9
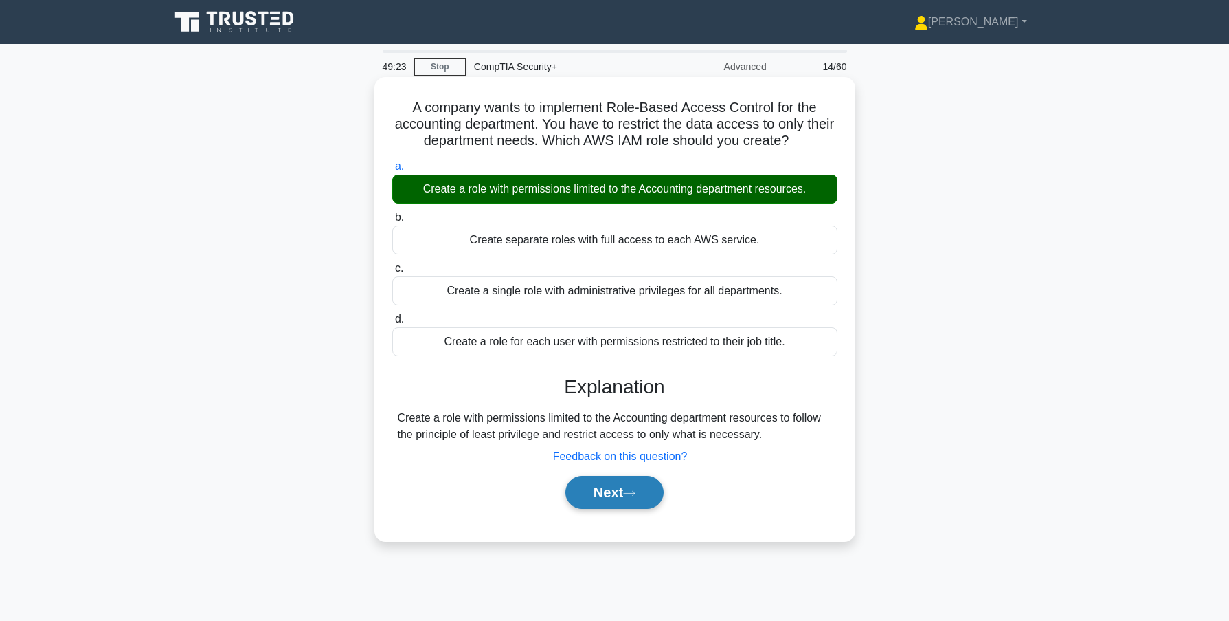
click at [610, 504] on button "Next" at bounding box center [615, 492] width 98 height 33
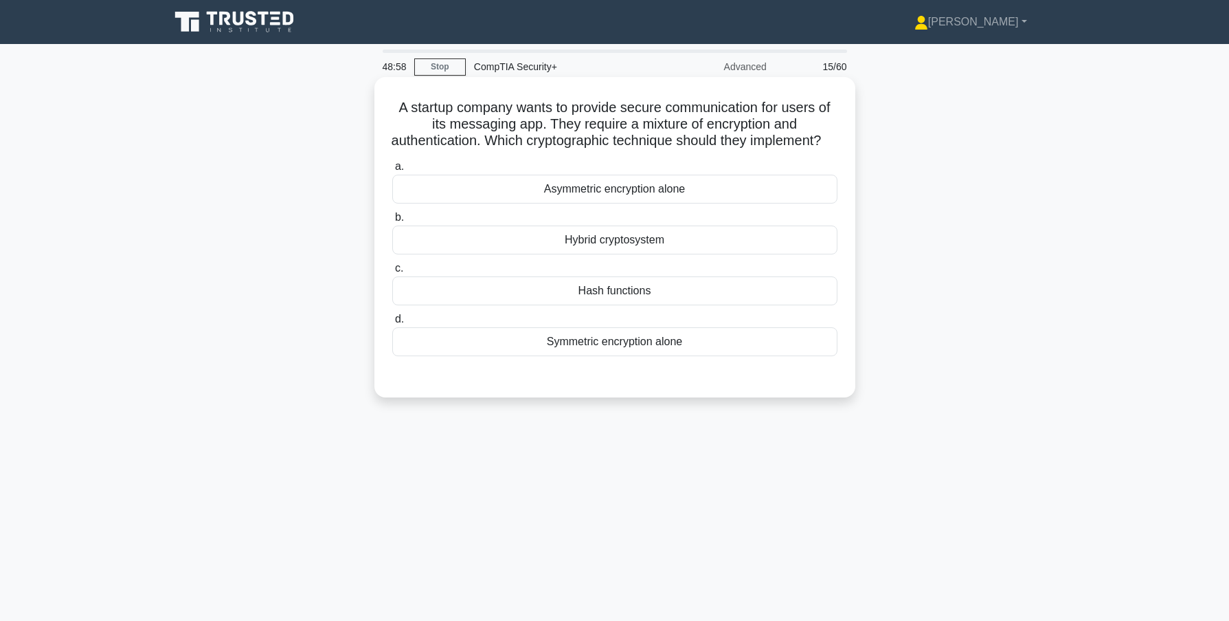
click at [612, 254] on div "Hybrid cryptosystem" at bounding box center [614, 239] width 445 height 29
click at [392, 222] on input "b. Hybrid cryptosystem" at bounding box center [392, 217] width 0 height 9
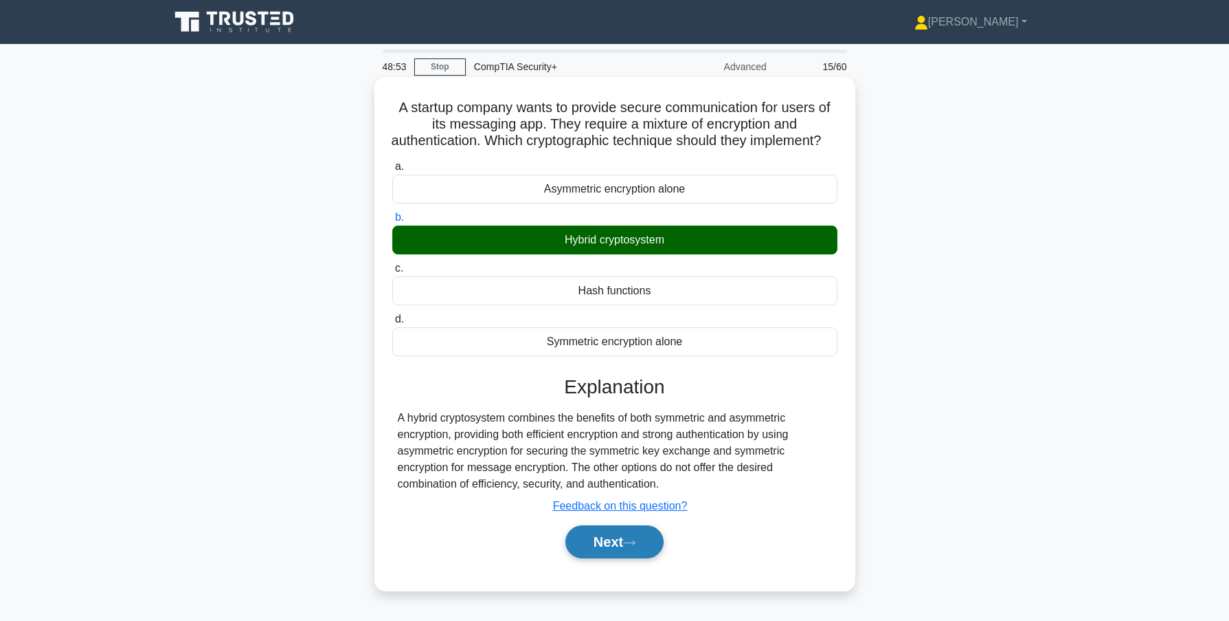
click at [611, 558] on button "Next" at bounding box center [615, 541] width 98 height 33
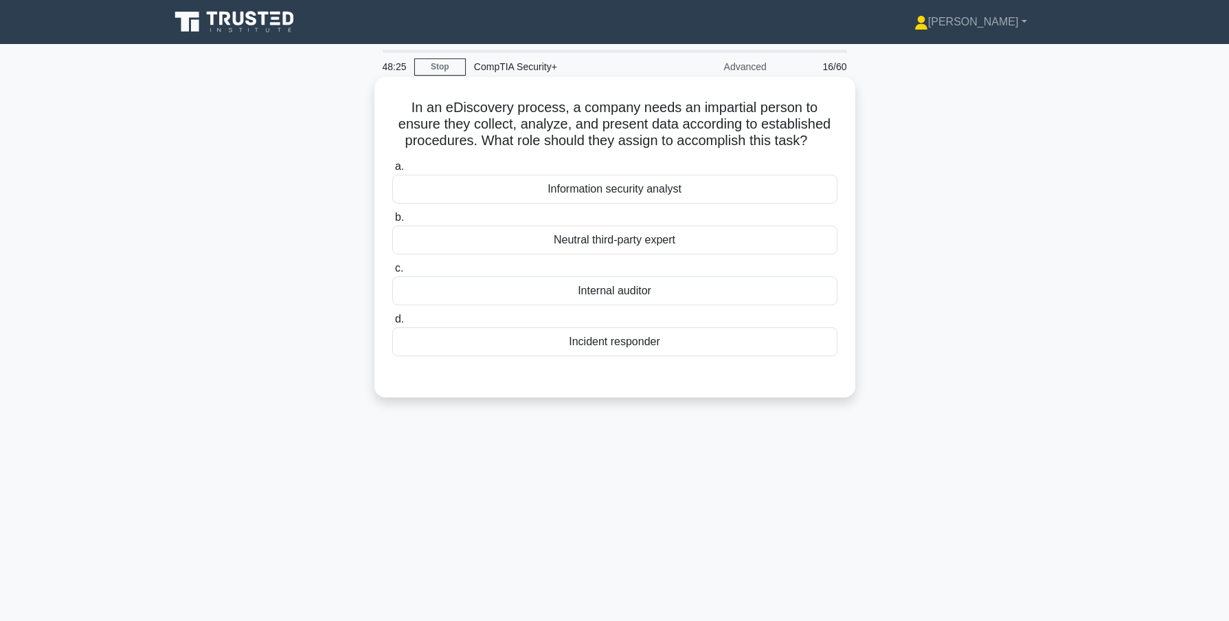
click at [617, 241] on div "Neutral third-party expert" at bounding box center [614, 239] width 445 height 29
click at [392, 222] on input "b. Neutral third-party expert" at bounding box center [392, 217] width 0 height 9
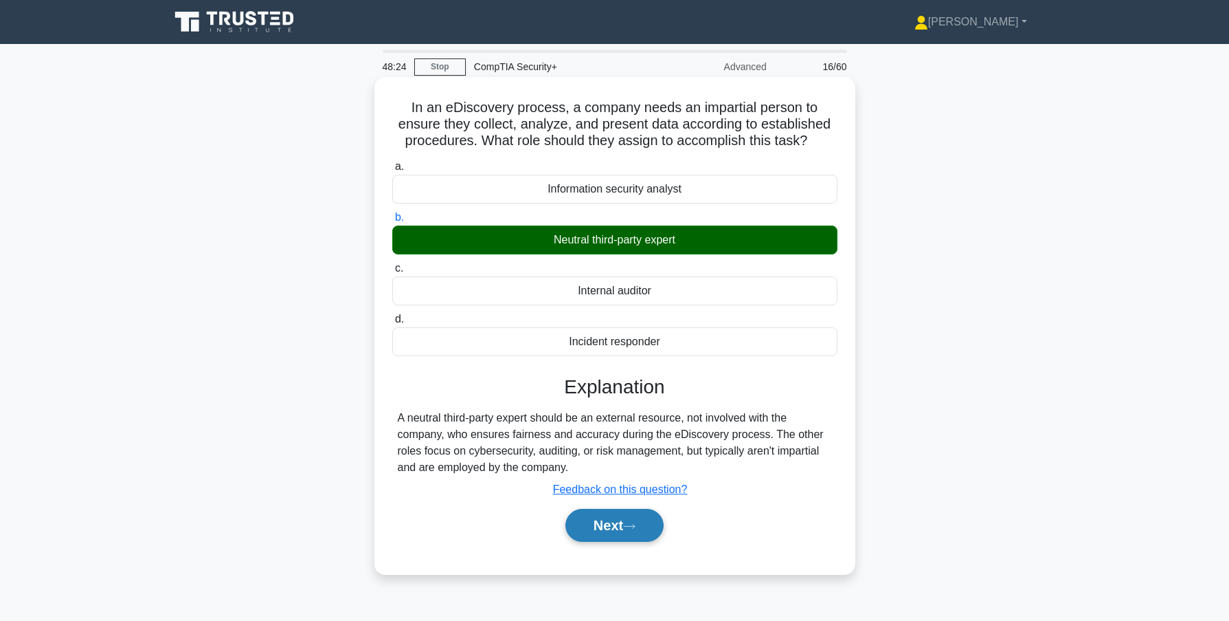
click at [605, 526] on button "Next" at bounding box center [615, 525] width 98 height 33
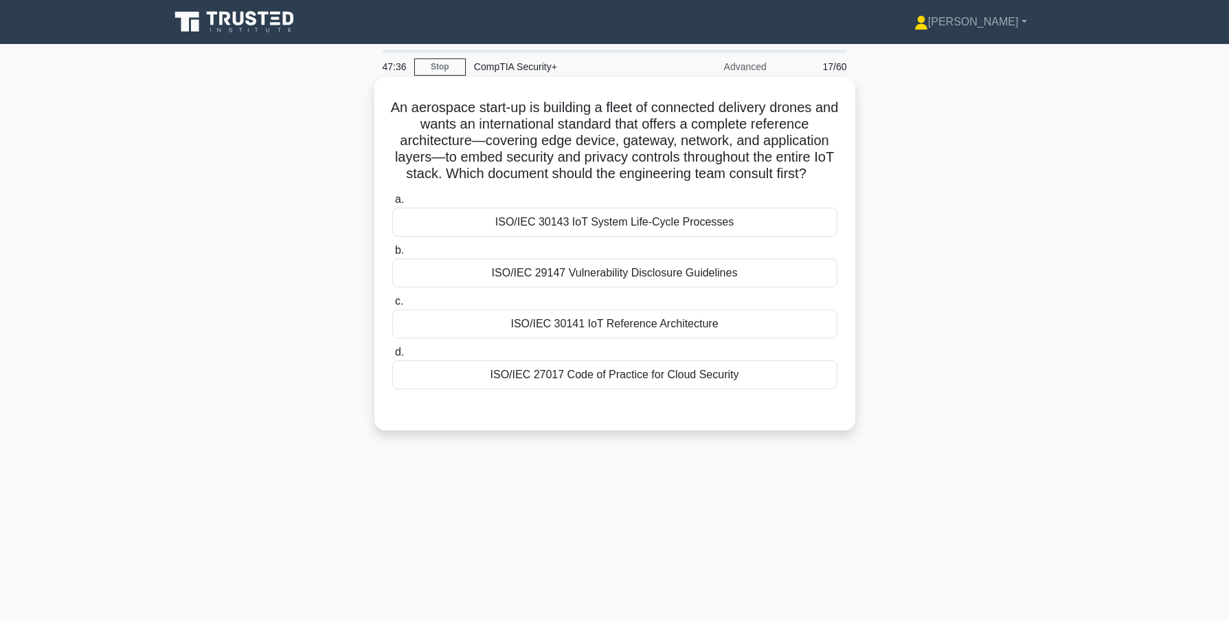
click at [639, 338] on div "ISO/IEC 30141 IoT Reference Architecture" at bounding box center [614, 323] width 445 height 29
click at [392, 306] on input "c. ISO/IEC 30141 IoT Reference Architecture" at bounding box center [392, 301] width 0 height 9
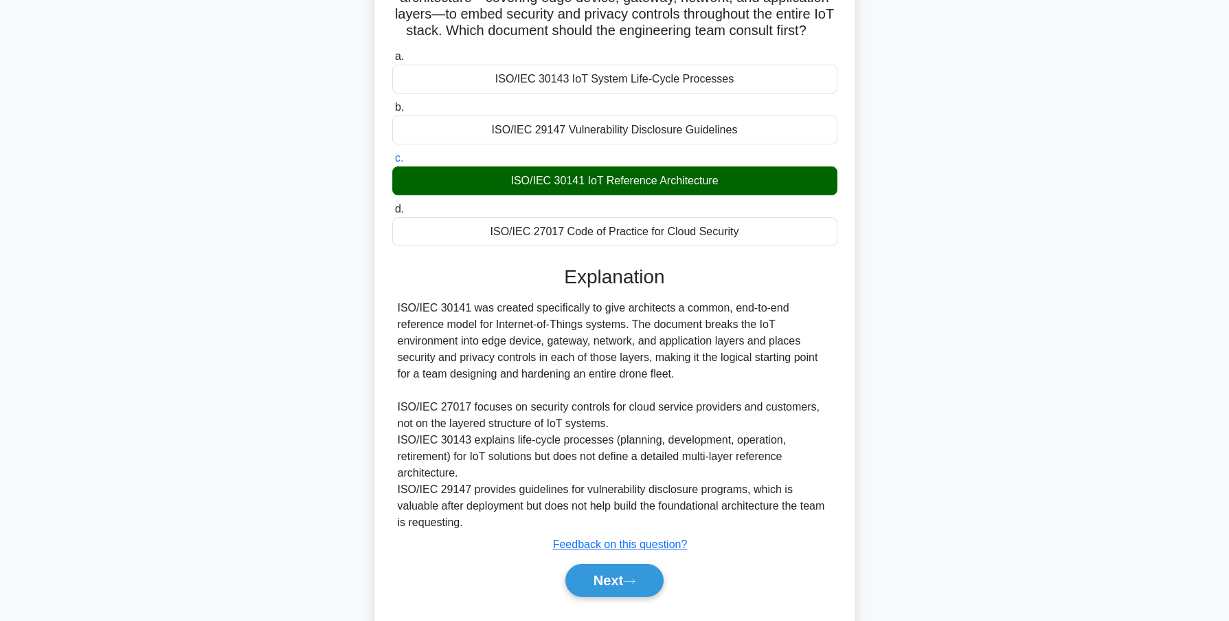
scroll to position [194, 0]
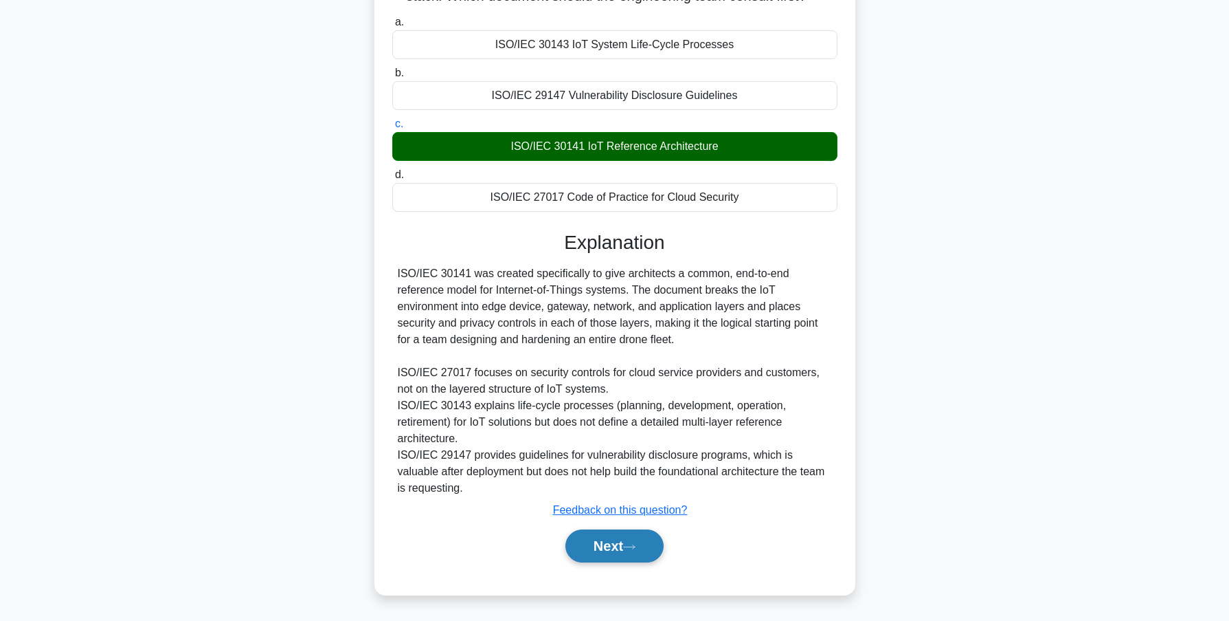
click at [614, 550] on button "Next" at bounding box center [615, 545] width 98 height 33
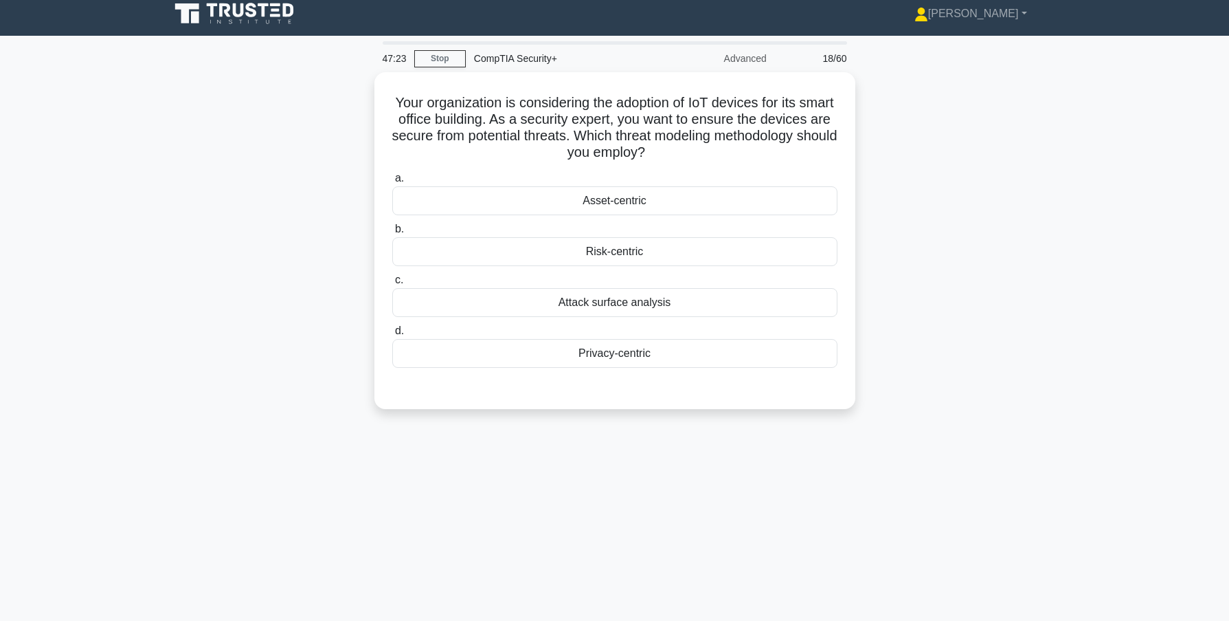
scroll to position [0, 0]
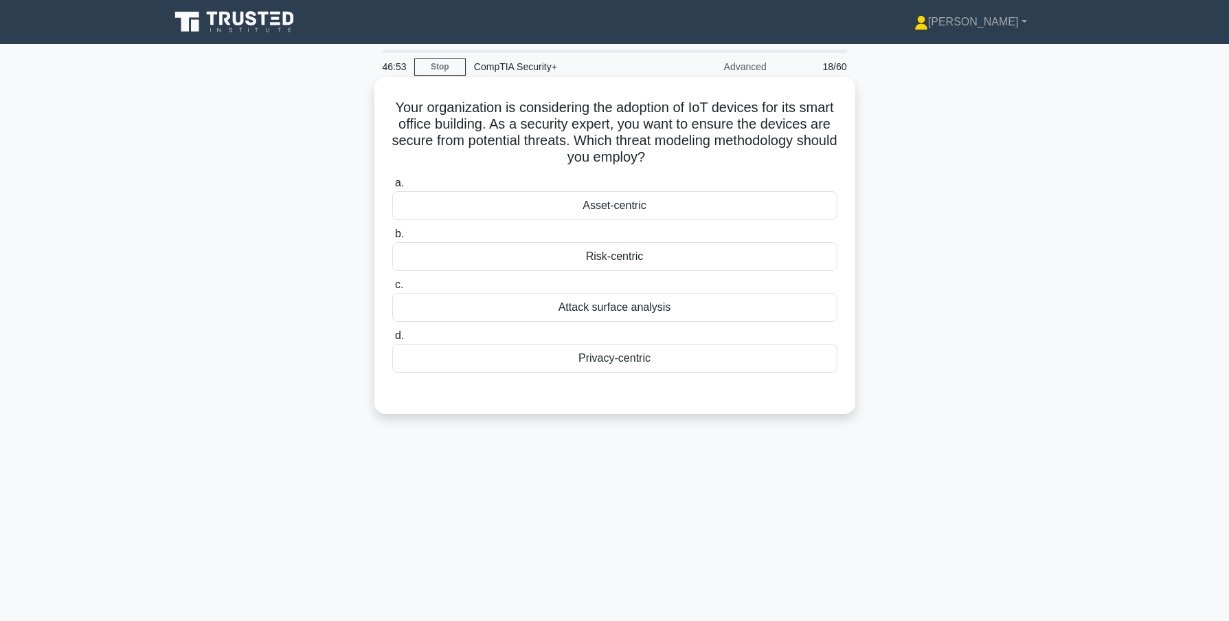
click at [606, 306] on div "Attack surface analysis" at bounding box center [614, 307] width 445 height 29
click at [392, 289] on input "c. Attack surface analysis" at bounding box center [392, 284] width 0 height 9
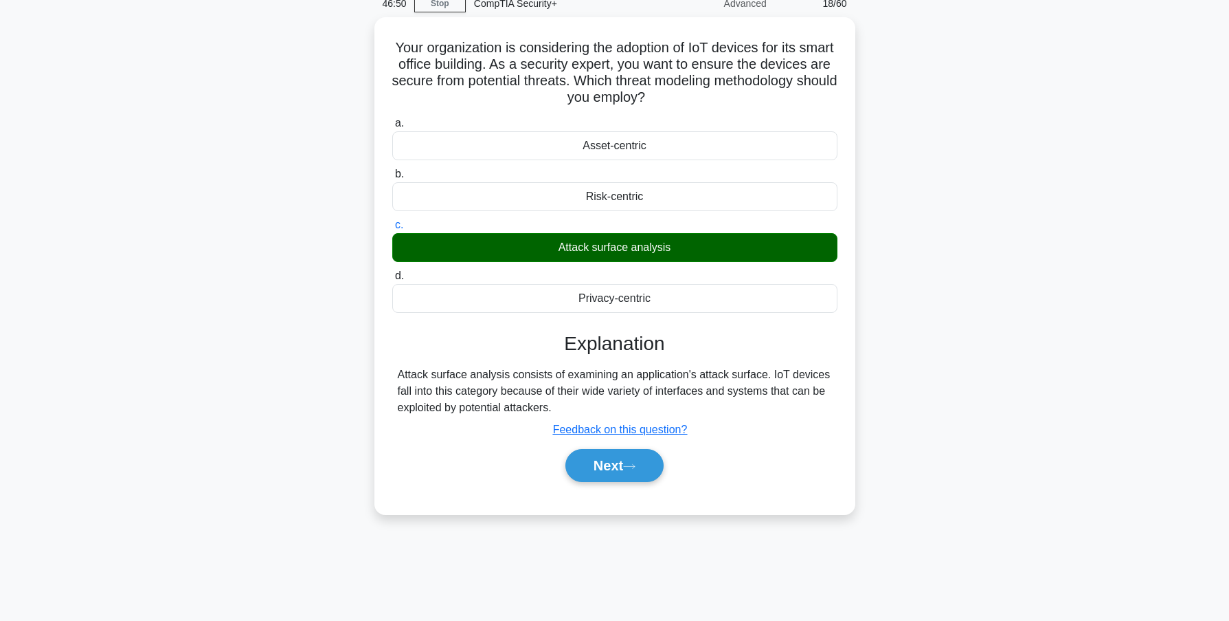
scroll to position [69, 0]
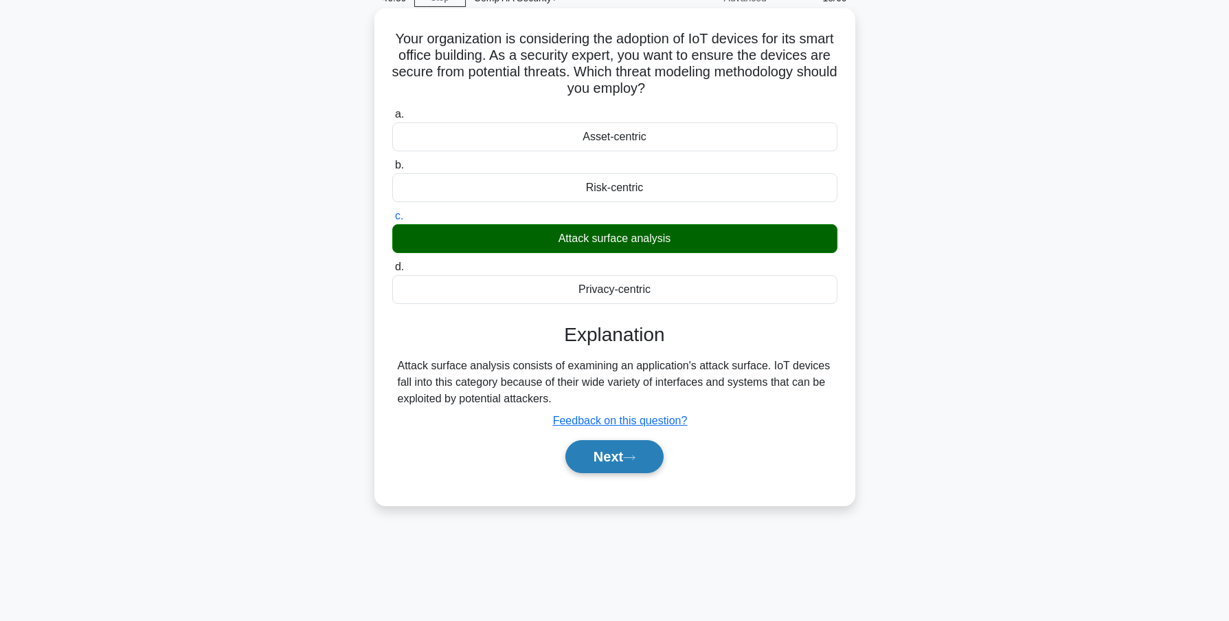
click at [614, 464] on button "Next" at bounding box center [615, 456] width 98 height 33
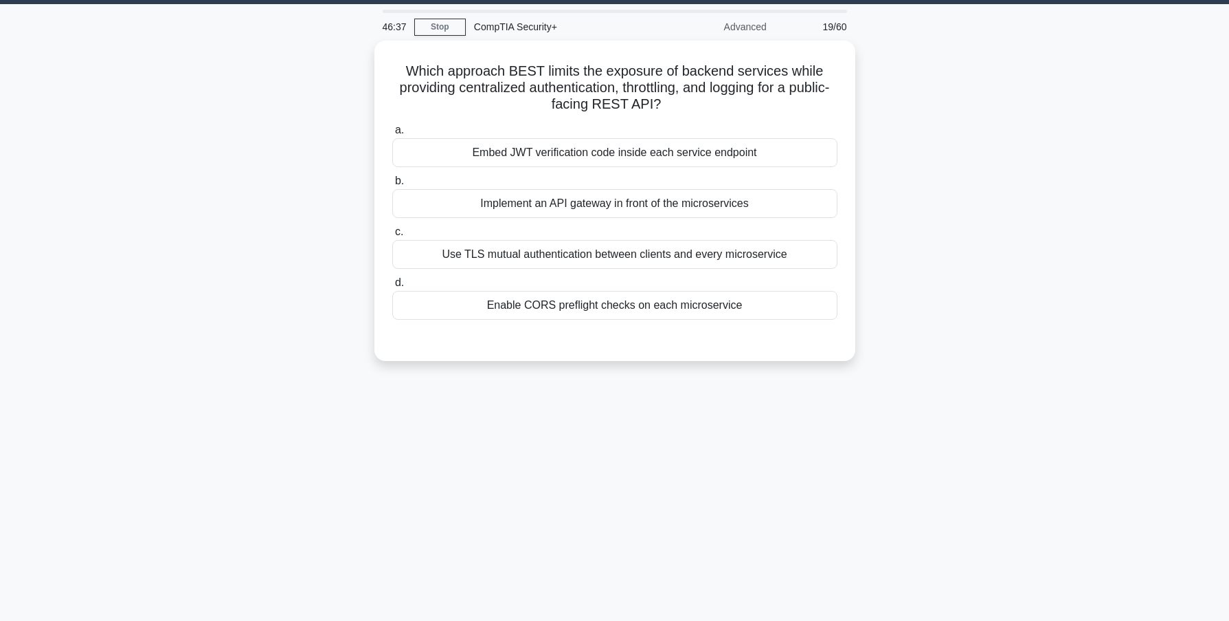
scroll to position [0, 0]
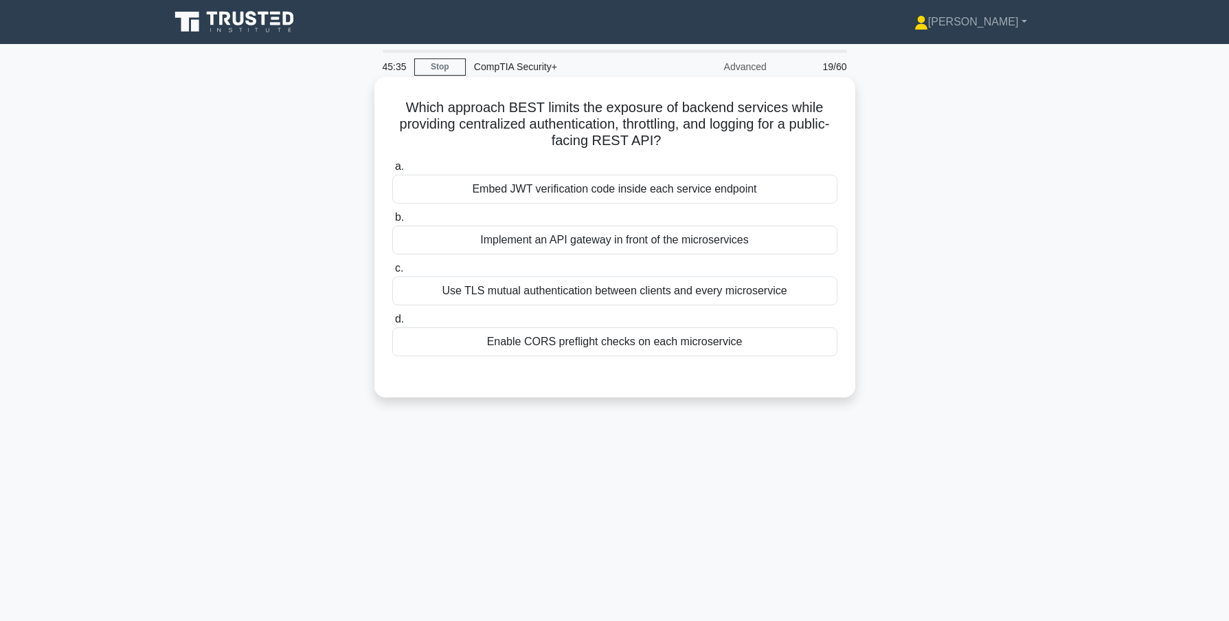
click at [637, 192] on div "Embed JWT verification code inside each service endpoint" at bounding box center [614, 189] width 445 height 29
click at [392, 171] on input "a. Embed JWT verification code inside each service endpoint" at bounding box center [392, 166] width 0 height 9
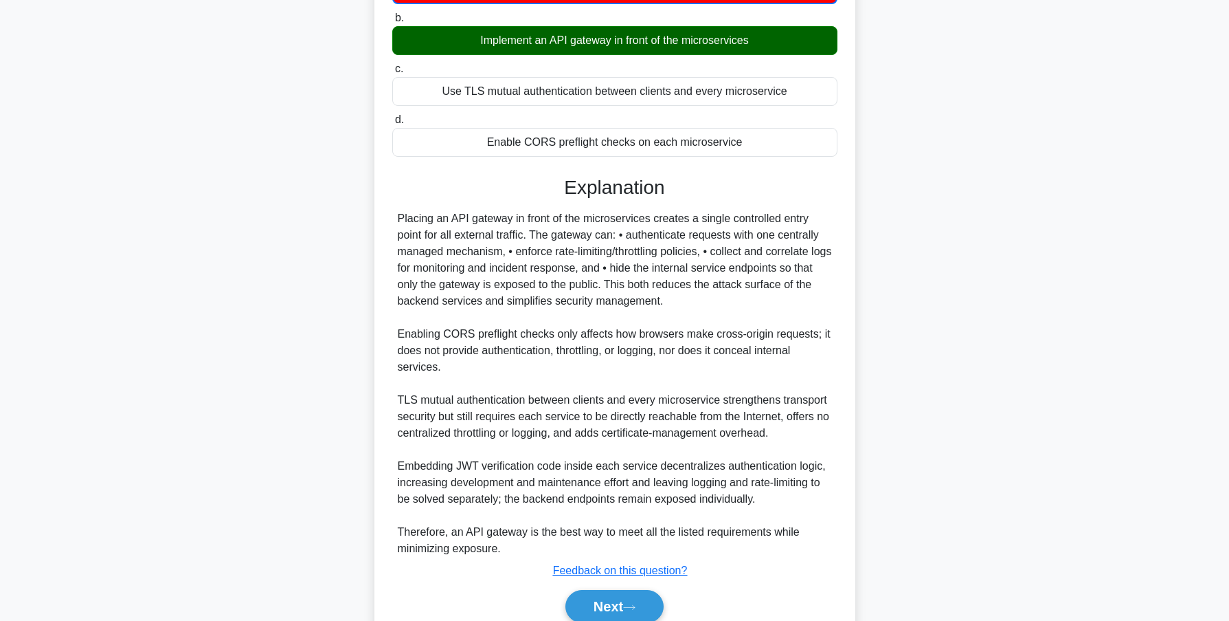
scroll to position [206, 0]
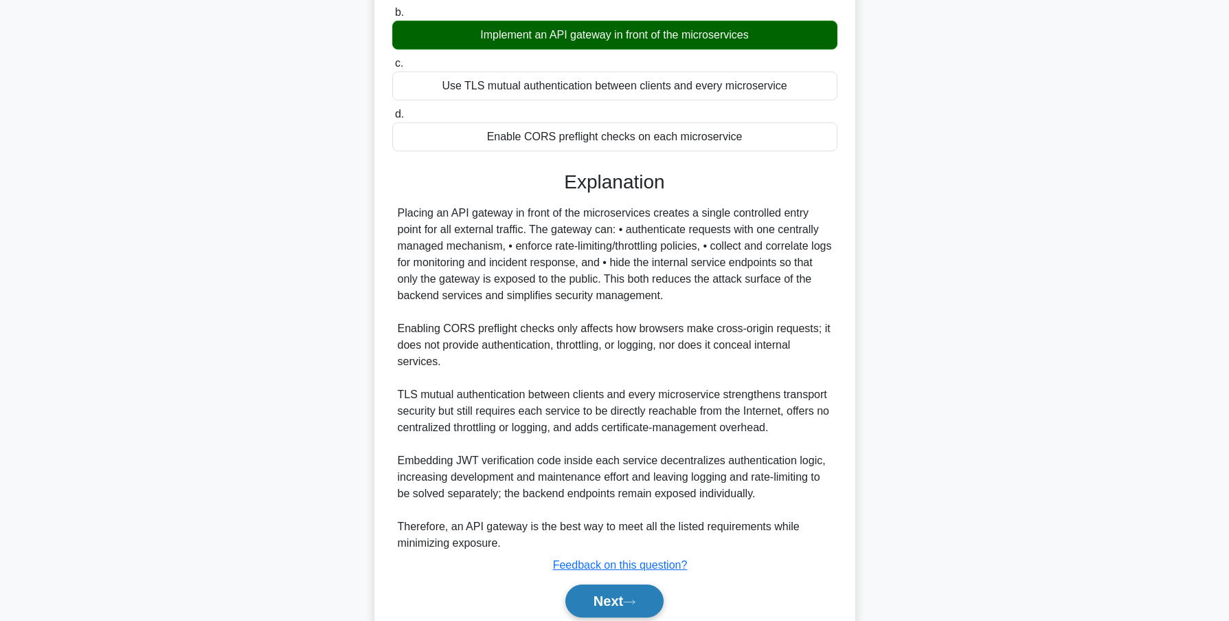
click at [608, 605] on button "Next" at bounding box center [615, 600] width 98 height 33
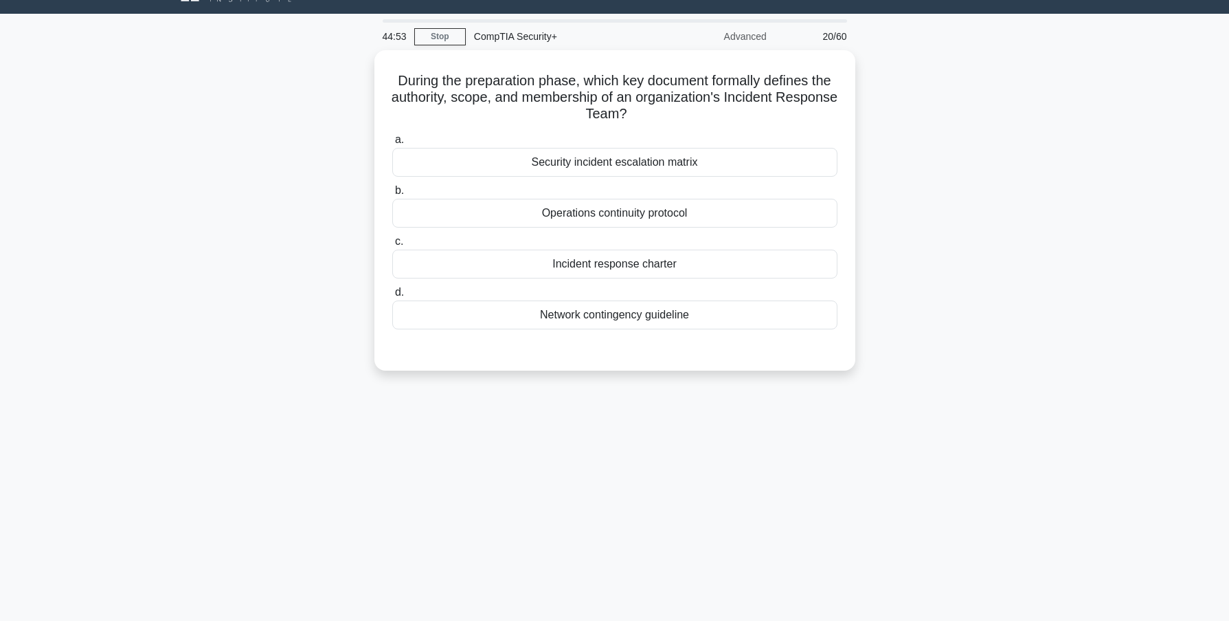
scroll to position [0, 0]
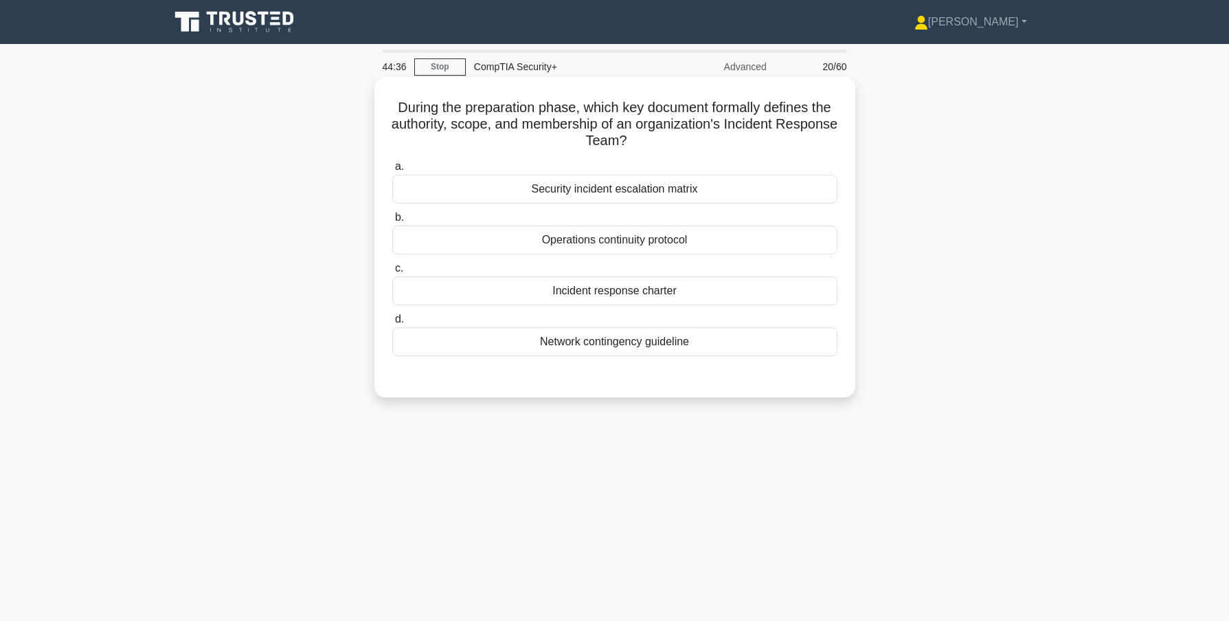
click at [621, 295] on div "Incident response charter" at bounding box center [614, 290] width 445 height 29
click at [392, 273] on input "c. Incident response charter" at bounding box center [392, 268] width 0 height 9
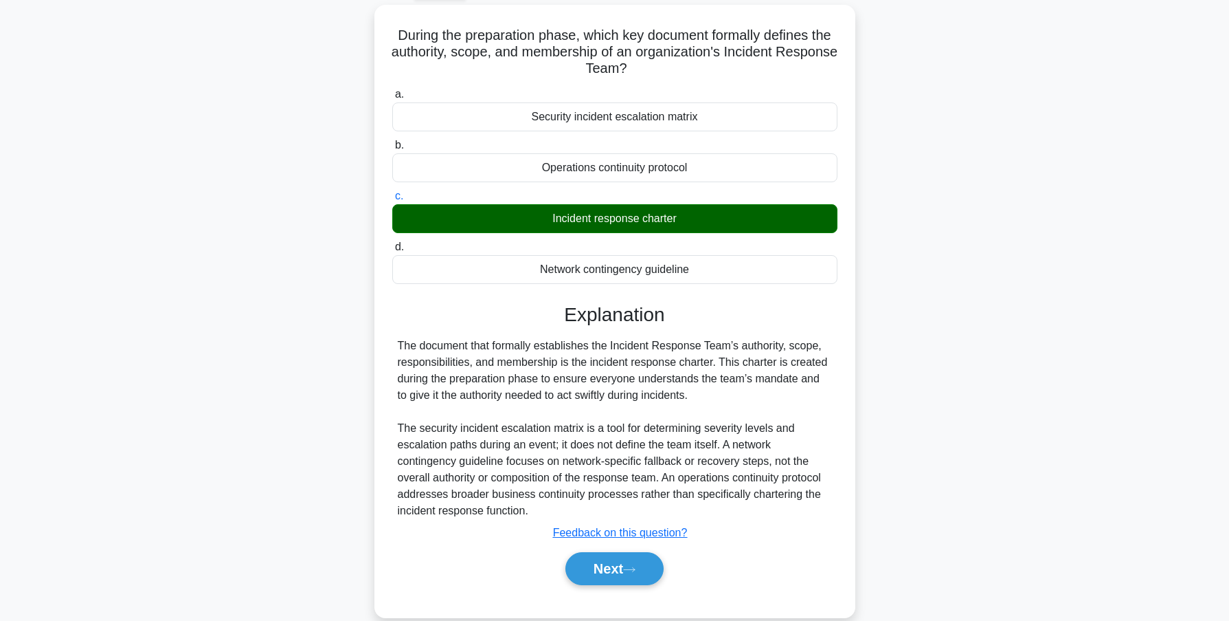
scroll to position [122, 0]
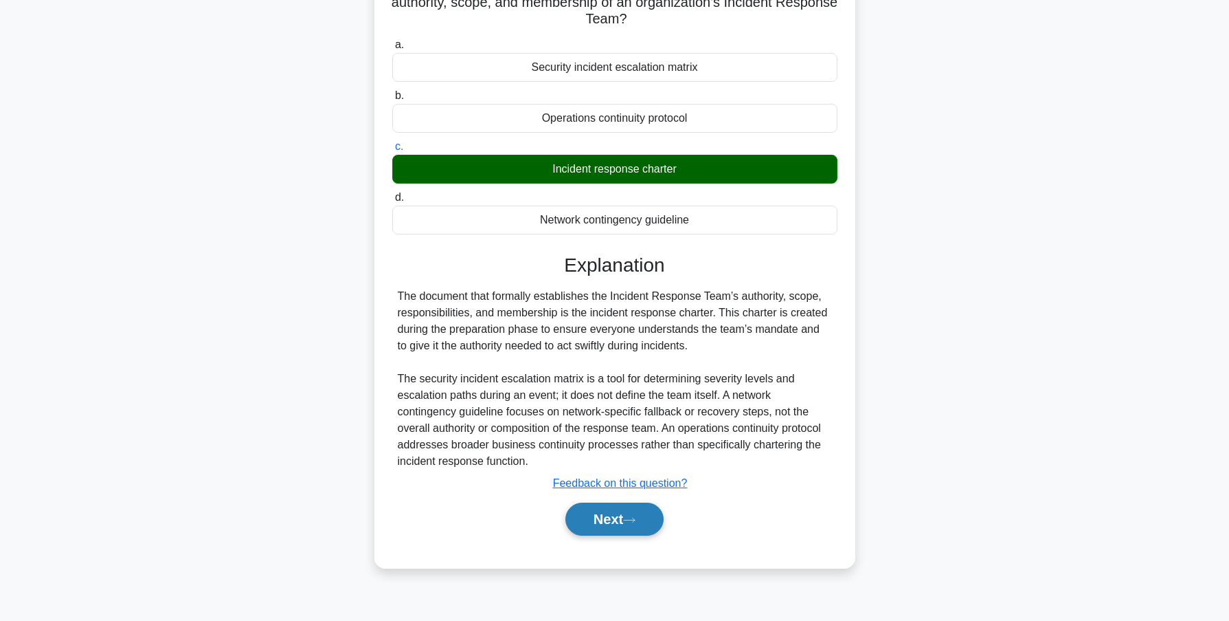
click at [602, 524] on button "Next" at bounding box center [615, 518] width 98 height 33
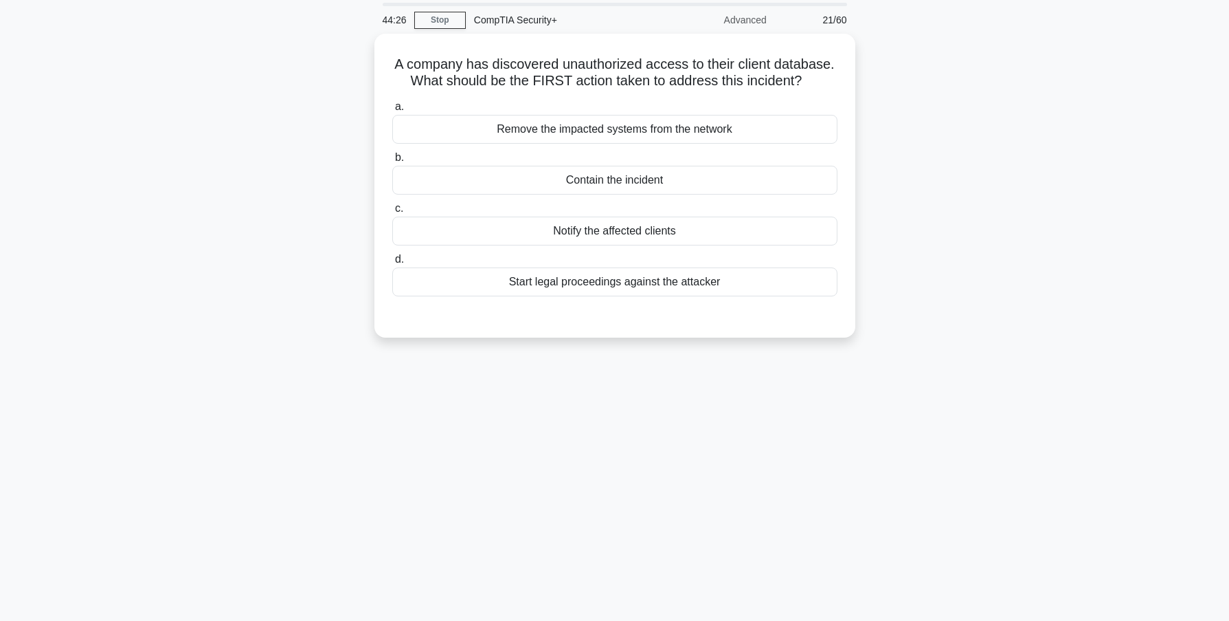
scroll to position [0, 0]
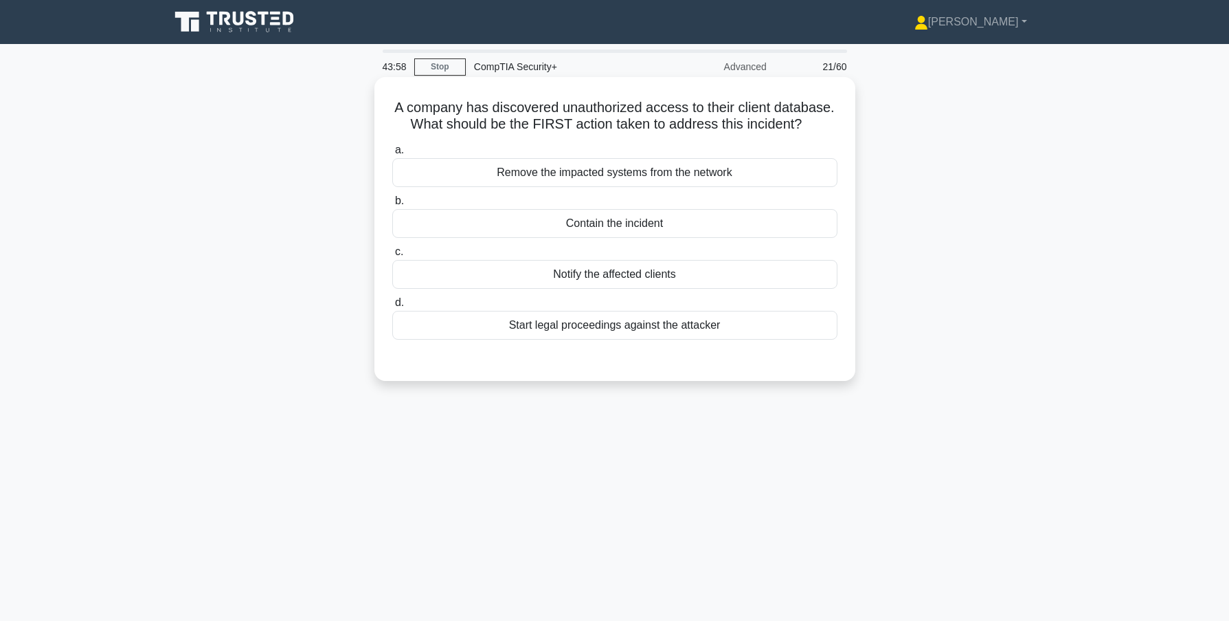
click at [599, 221] on div "Contain the incident" at bounding box center [614, 223] width 445 height 29
click at [392, 205] on input "b. Contain the incident" at bounding box center [392, 201] width 0 height 9
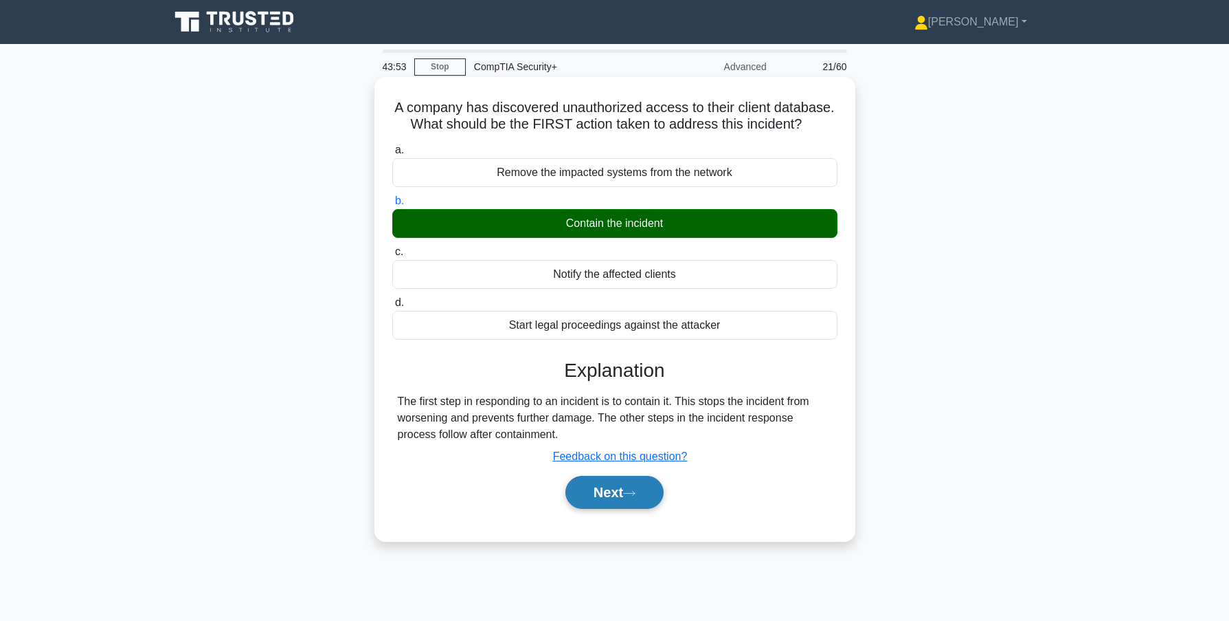
click at [618, 496] on button "Next" at bounding box center [615, 492] width 98 height 33
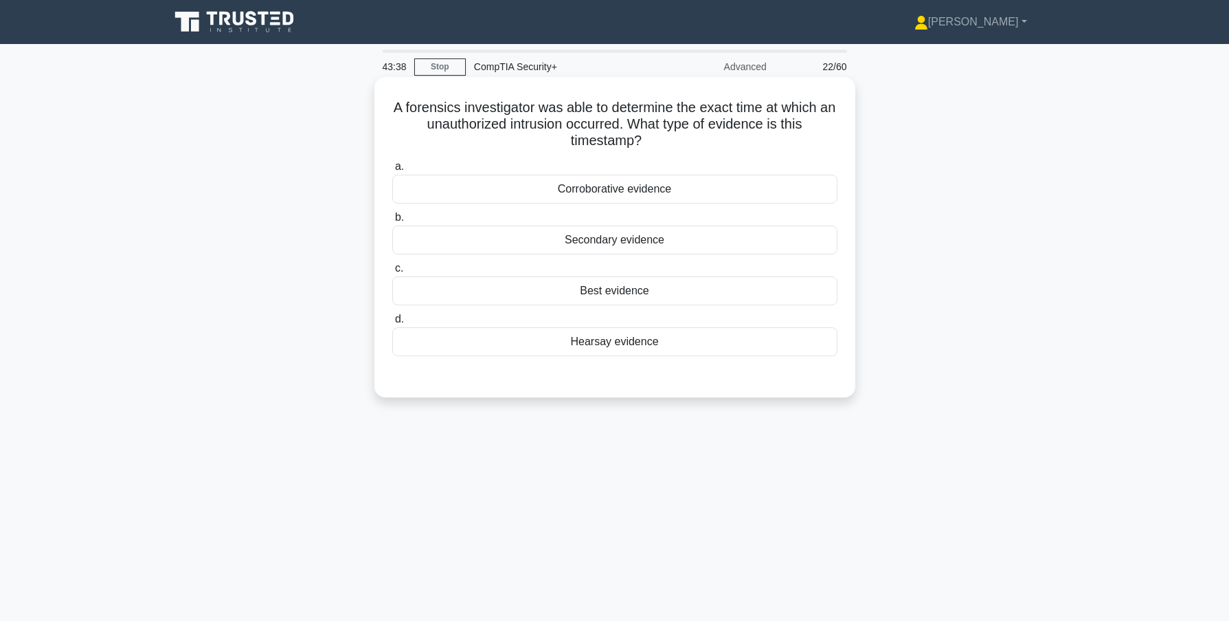
click at [638, 190] on div "Corroborative evidence" at bounding box center [614, 189] width 445 height 29
click at [392, 171] on input "a. Corroborative evidence" at bounding box center [392, 166] width 0 height 9
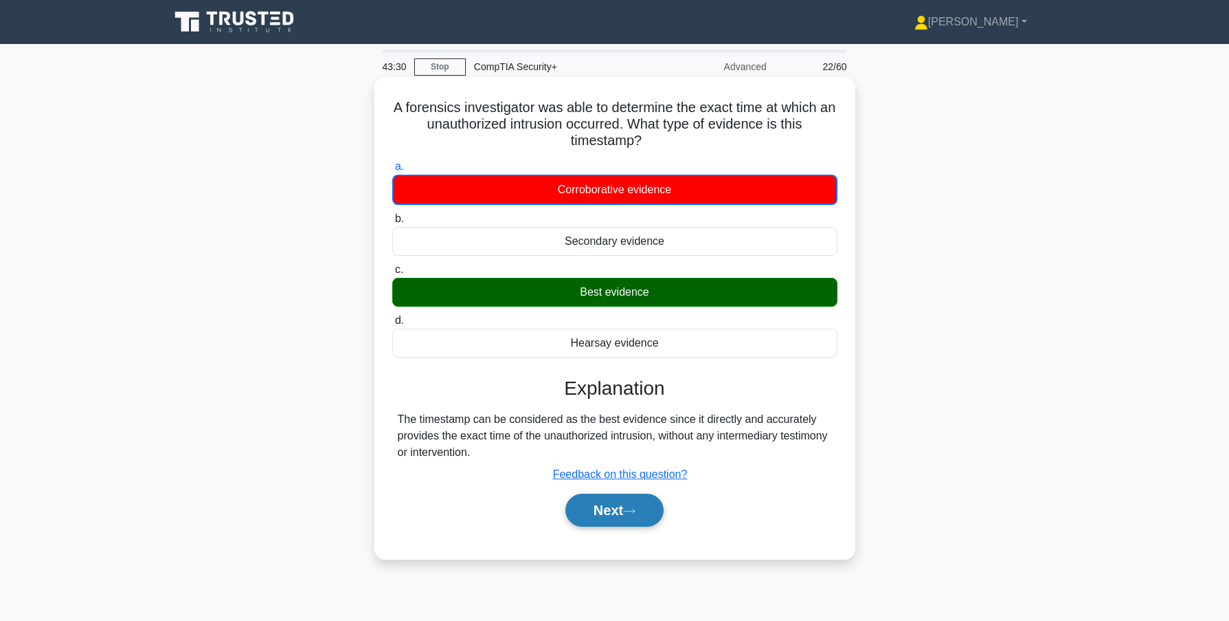
click at [605, 512] on button "Next" at bounding box center [615, 509] width 98 height 33
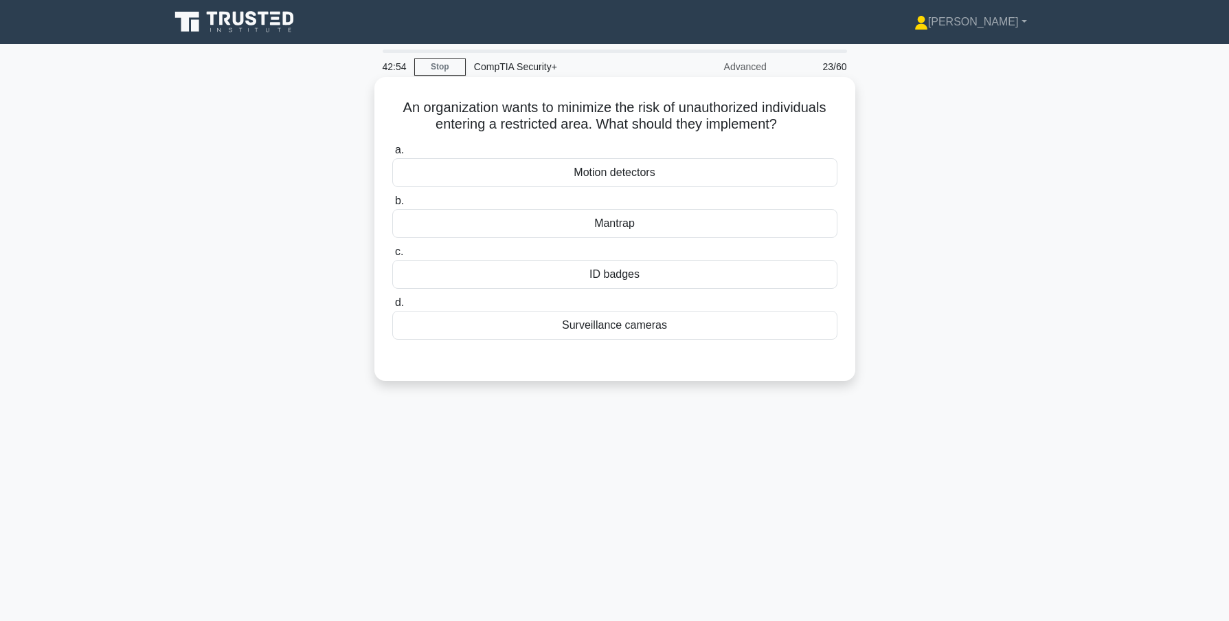
click at [604, 221] on div "Mantrap" at bounding box center [614, 223] width 445 height 29
click at [392, 205] on input "b. Mantrap" at bounding box center [392, 201] width 0 height 9
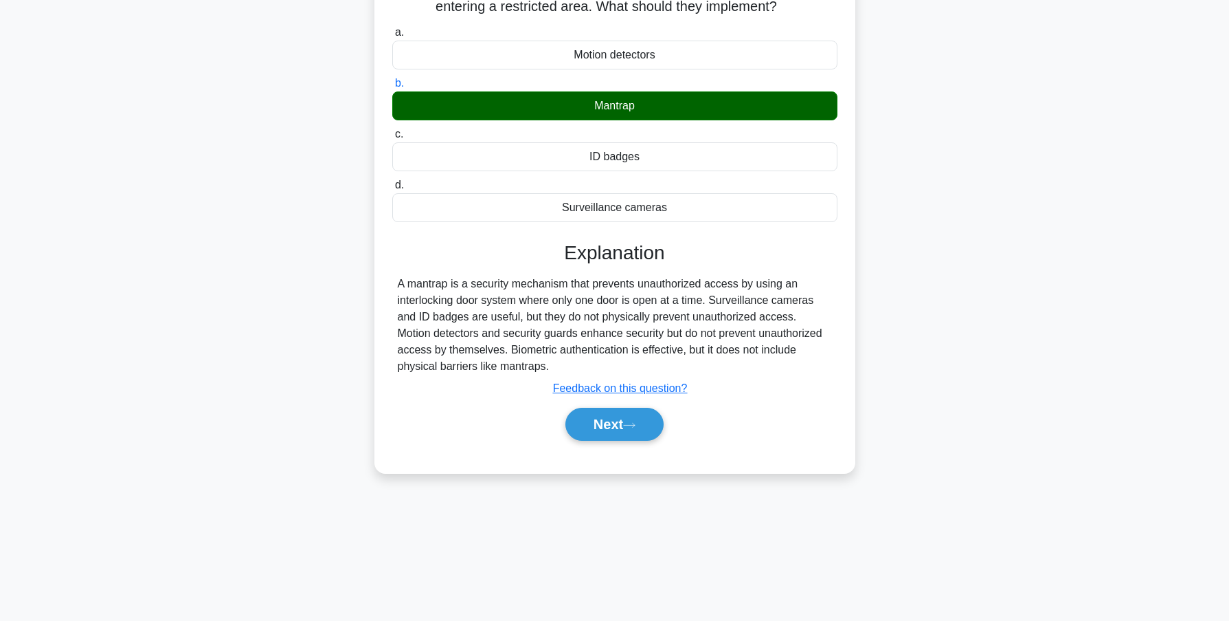
scroll to position [122, 0]
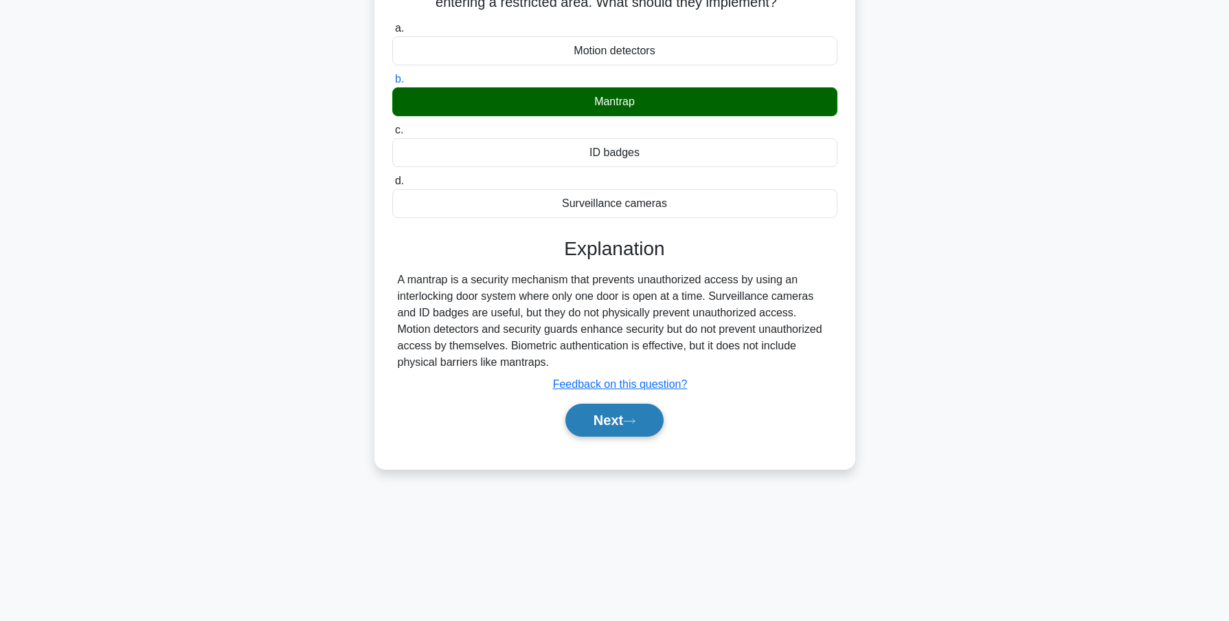
click at [612, 422] on button "Next" at bounding box center [615, 419] width 98 height 33
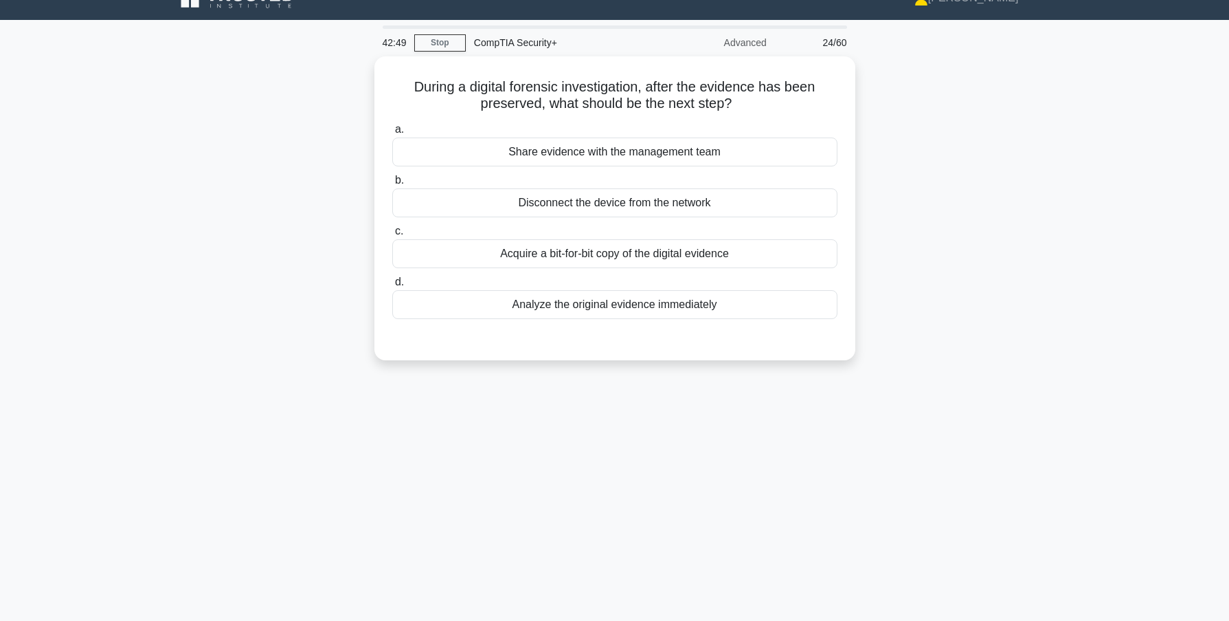
scroll to position [0, 0]
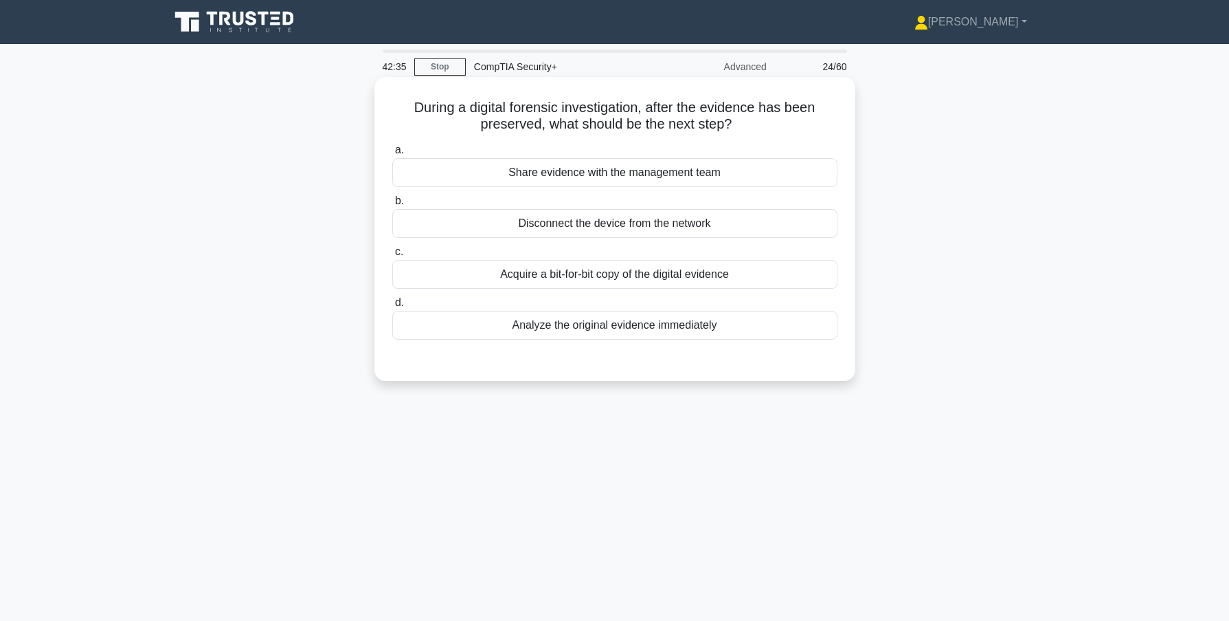
click at [600, 273] on div "Acquire a bit-for-bit copy of the digital evidence" at bounding box center [614, 274] width 445 height 29
click at [392, 256] on input "c. Acquire a bit-for-bit copy of the digital evidence" at bounding box center [392, 251] width 0 height 9
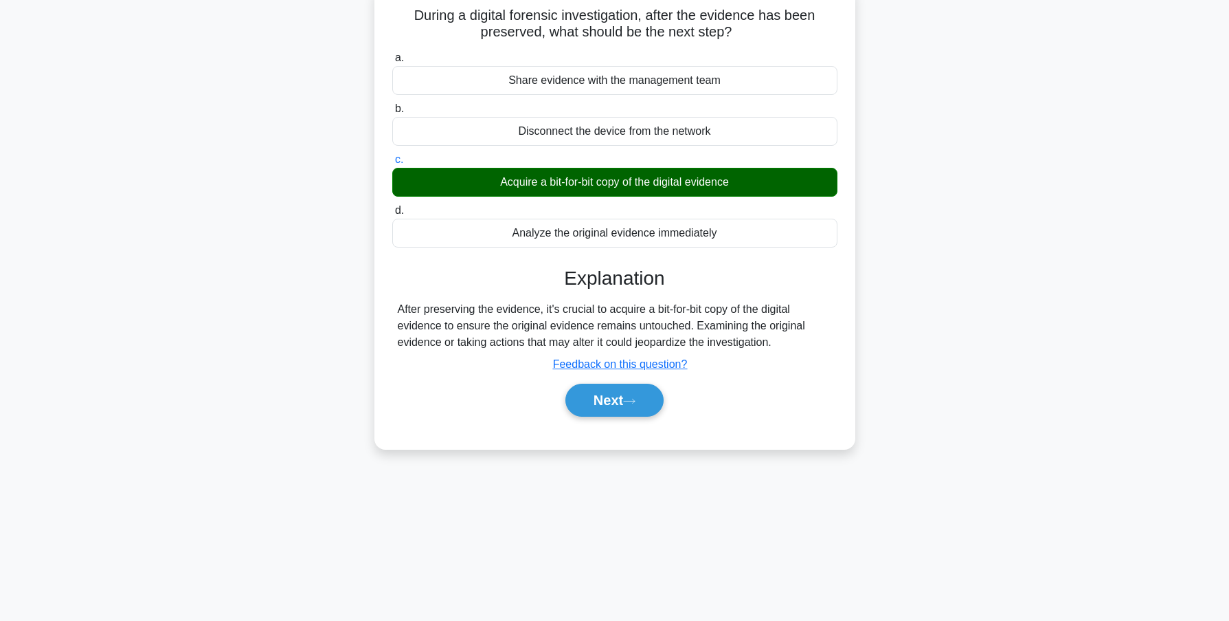
scroll to position [122, 0]
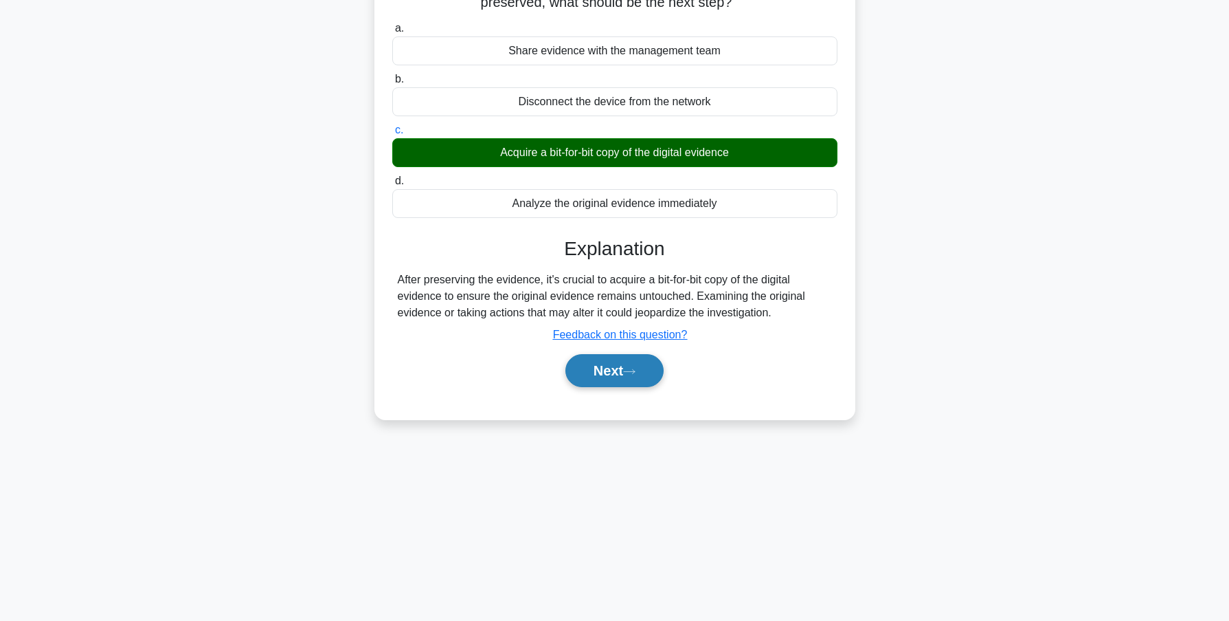
click at [616, 380] on button "Next" at bounding box center [615, 370] width 98 height 33
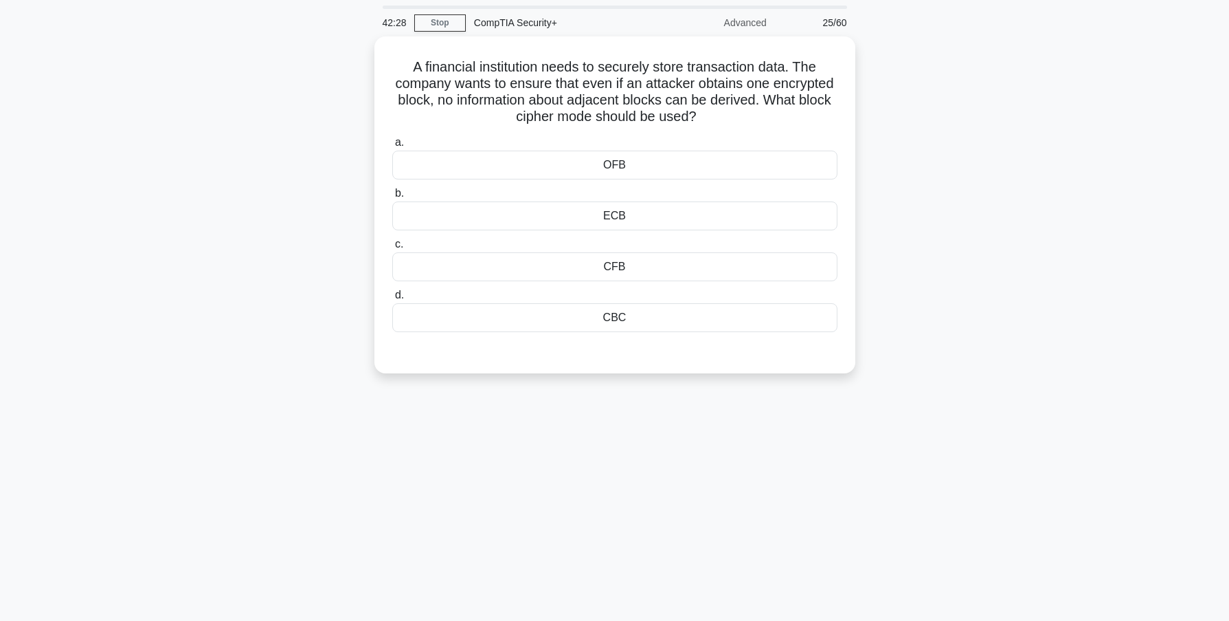
scroll to position [0, 0]
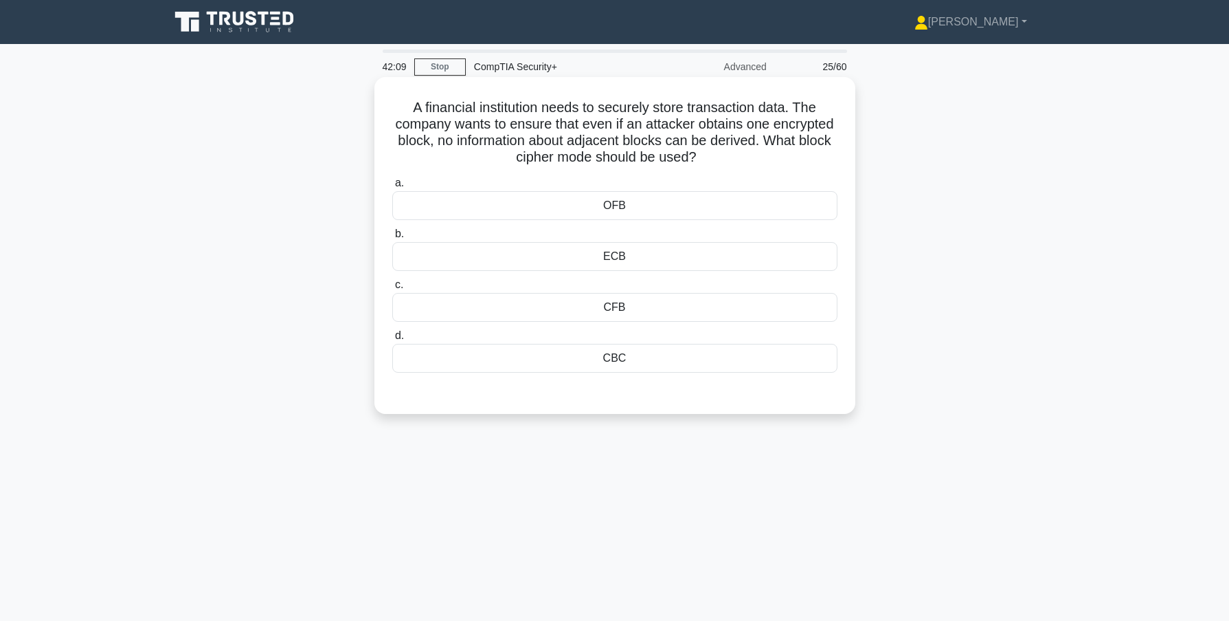
click at [592, 349] on div "CBC" at bounding box center [614, 358] width 445 height 29
click at [392, 340] on input "d. CBC" at bounding box center [392, 335] width 0 height 9
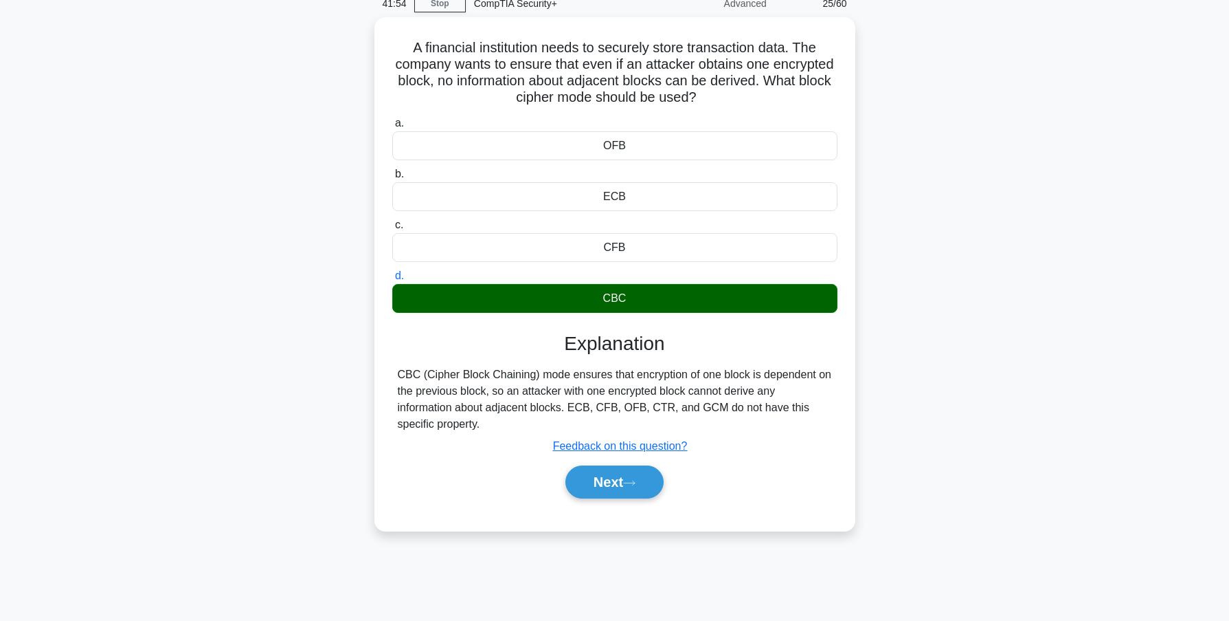
scroll to position [69, 0]
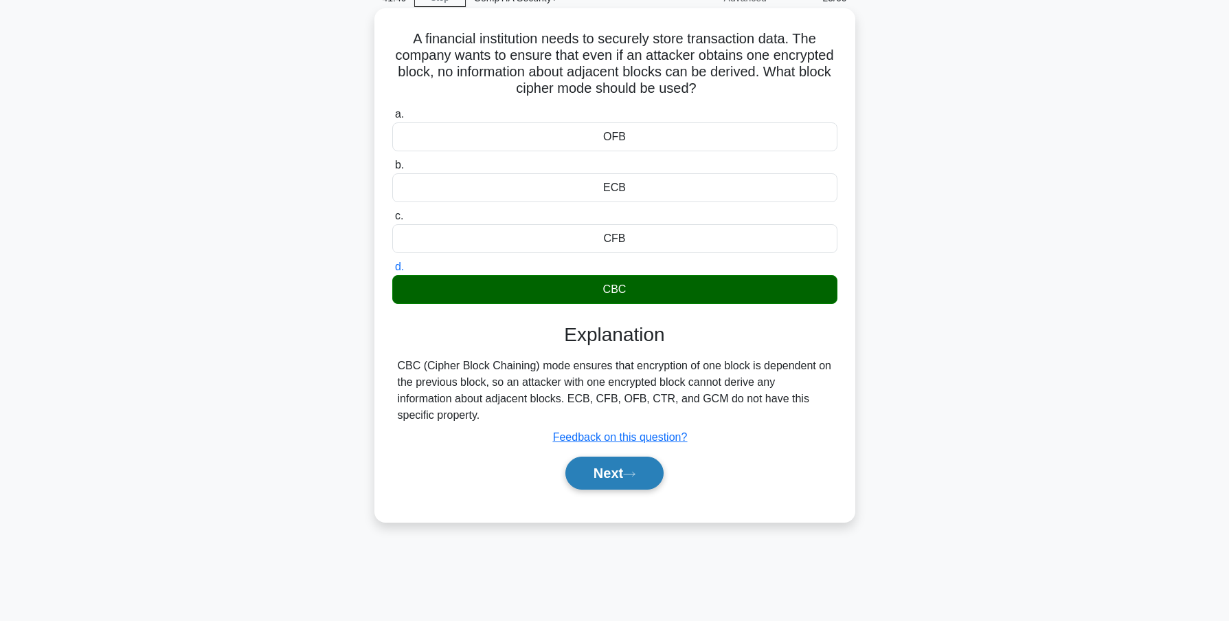
click at [626, 478] on button "Next" at bounding box center [615, 472] width 98 height 33
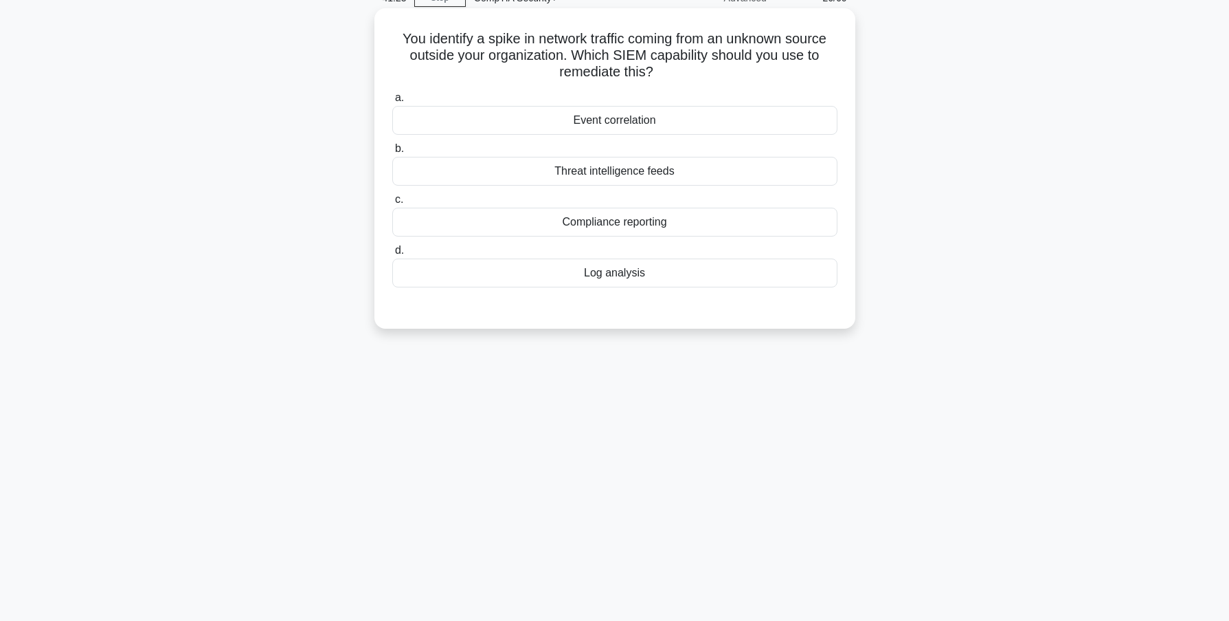
click at [608, 271] on div "Log analysis" at bounding box center [614, 272] width 445 height 29
click at [392, 255] on input "d. Log analysis" at bounding box center [392, 250] width 0 height 9
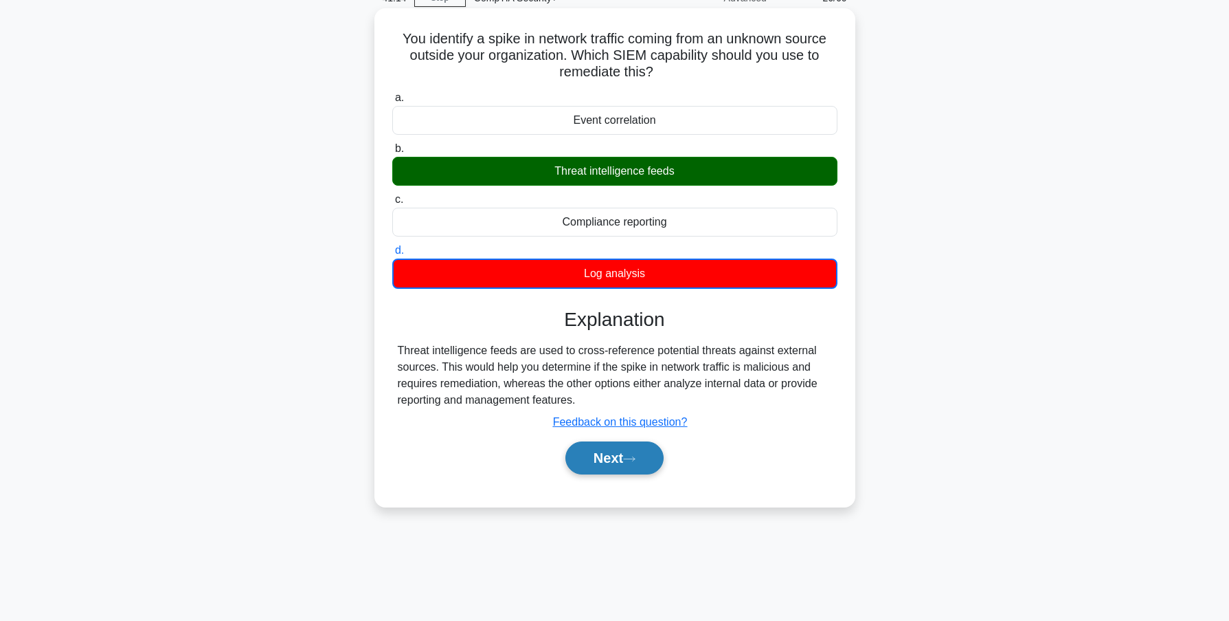
click at [619, 463] on button "Next" at bounding box center [615, 457] width 98 height 33
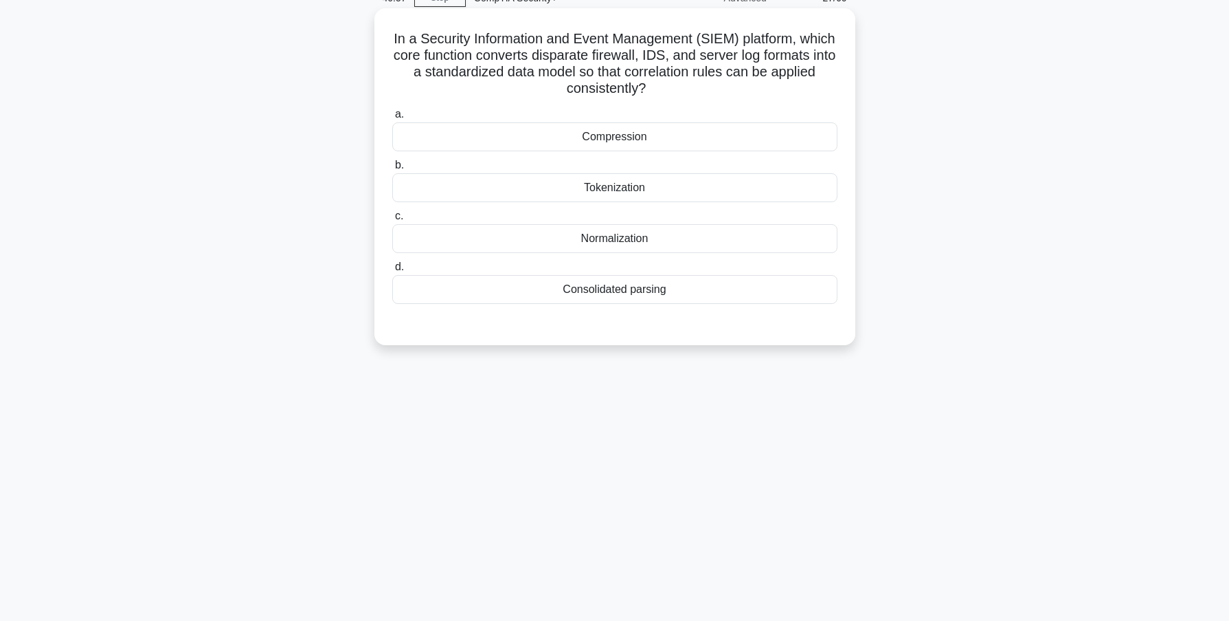
click at [632, 241] on div "Normalization" at bounding box center [614, 238] width 445 height 29
click at [392, 221] on input "c. Normalization" at bounding box center [392, 216] width 0 height 9
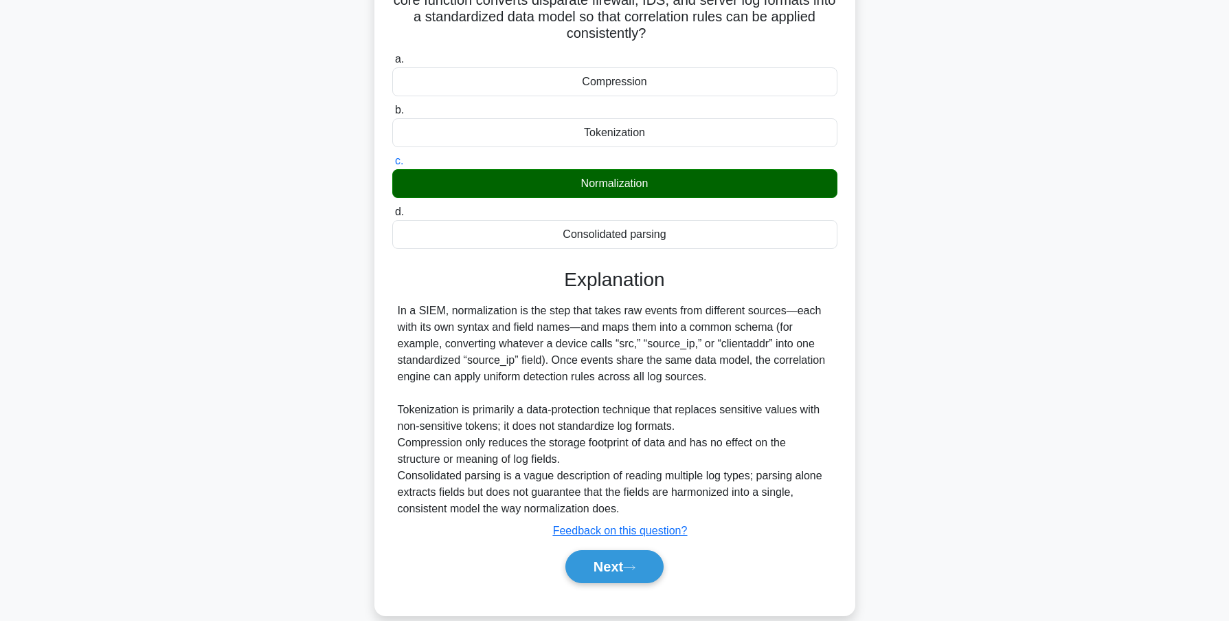
scroll to position [145, 0]
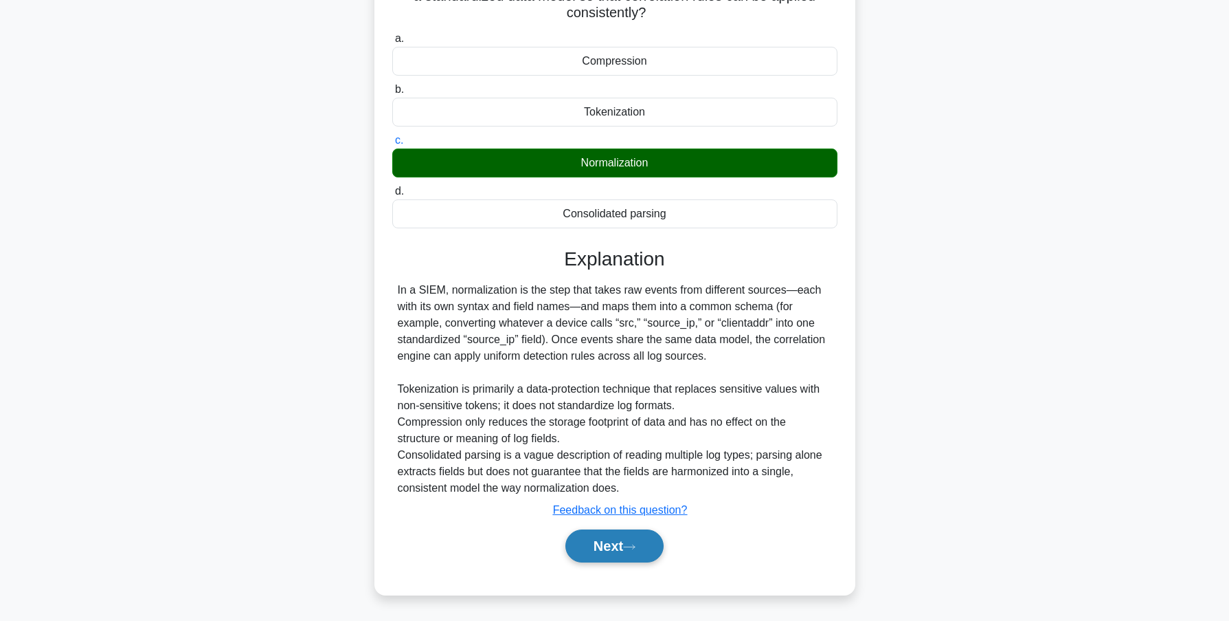
click at [599, 547] on button "Next" at bounding box center [615, 545] width 98 height 33
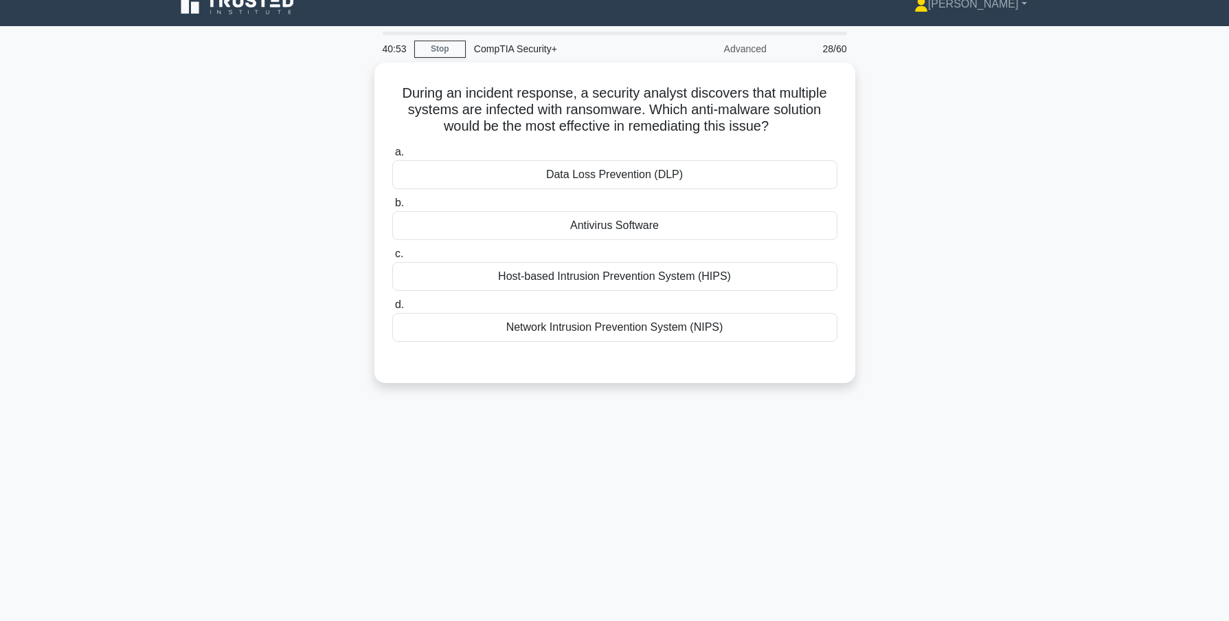
scroll to position [0, 0]
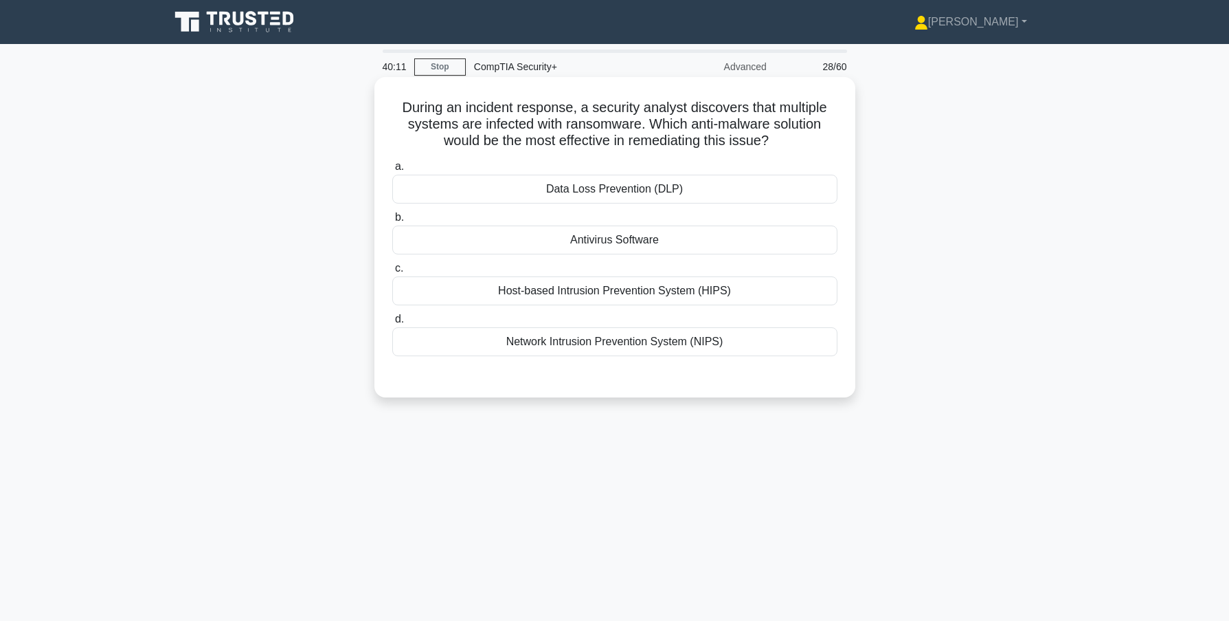
click at [616, 344] on div "Network Intrusion Prevention System (NIPS)" at bounding box center [614, 341] width 445 height 29
click at [392, 324] on input "d. Network Intrusion Prevention System (NIPS)" at bounding box center [392, 319] width 0 height 9
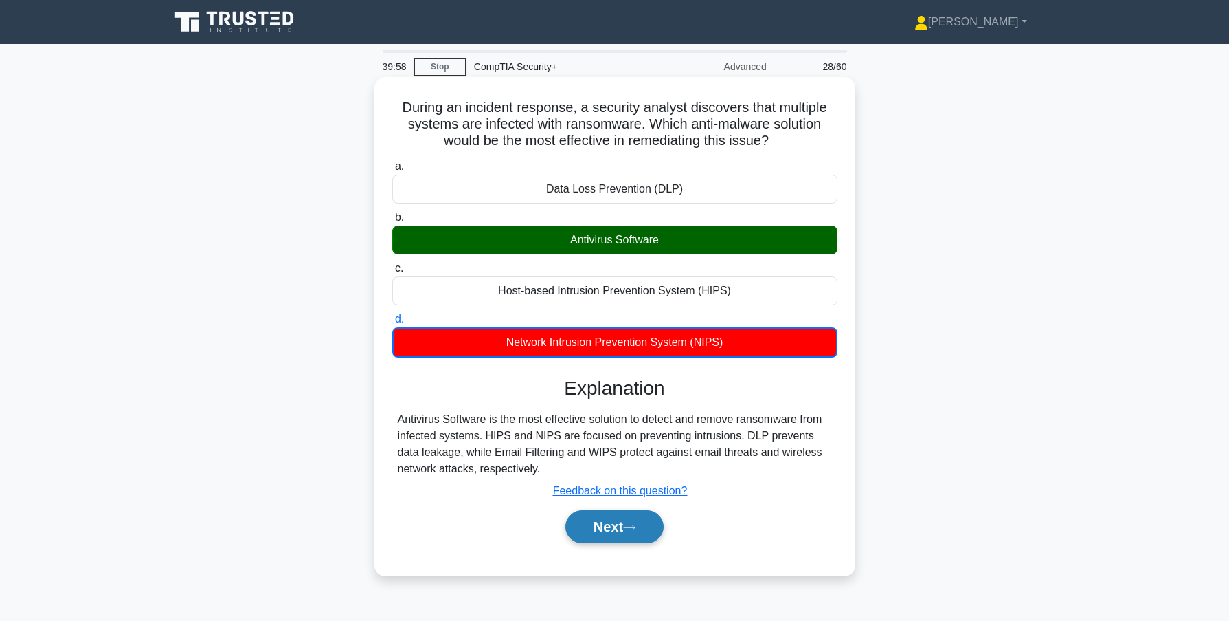
click at [597, 528] on button "Next" at bounding box center [615, 526] width 98 height 33
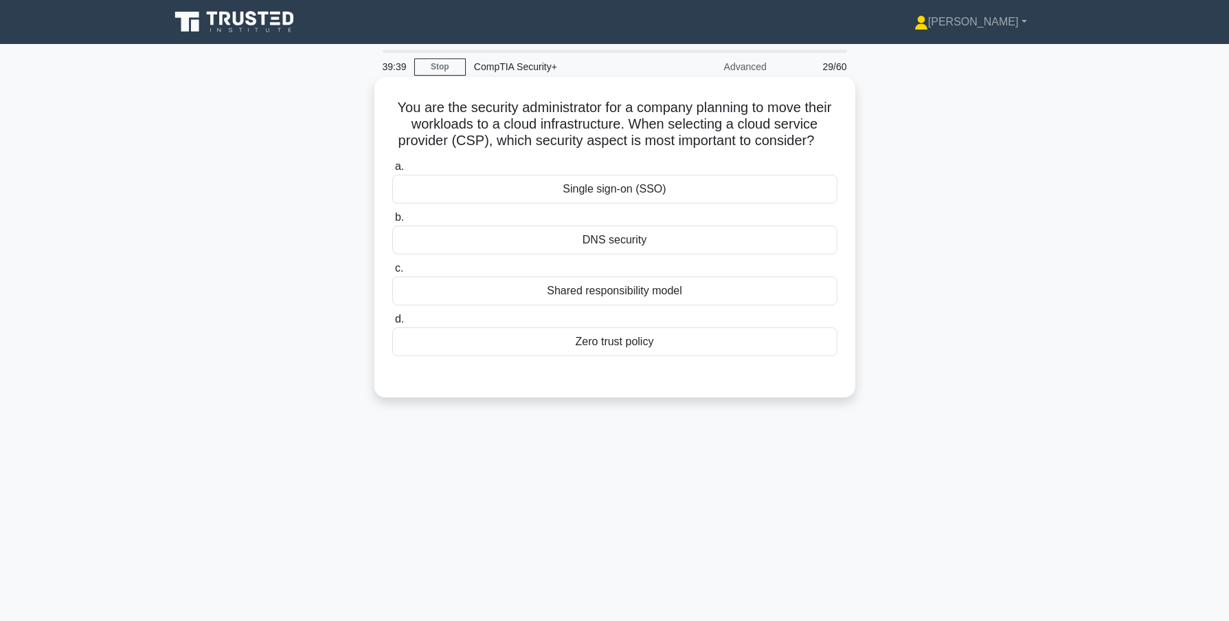
click at [619, 305] on div "Shared responsibility model" at bounding box center [614, 290] width 445 height 29
click at [392, 273] on input "c. Shared responsibility model" at bounding box center [392, 268] width 0 height 9
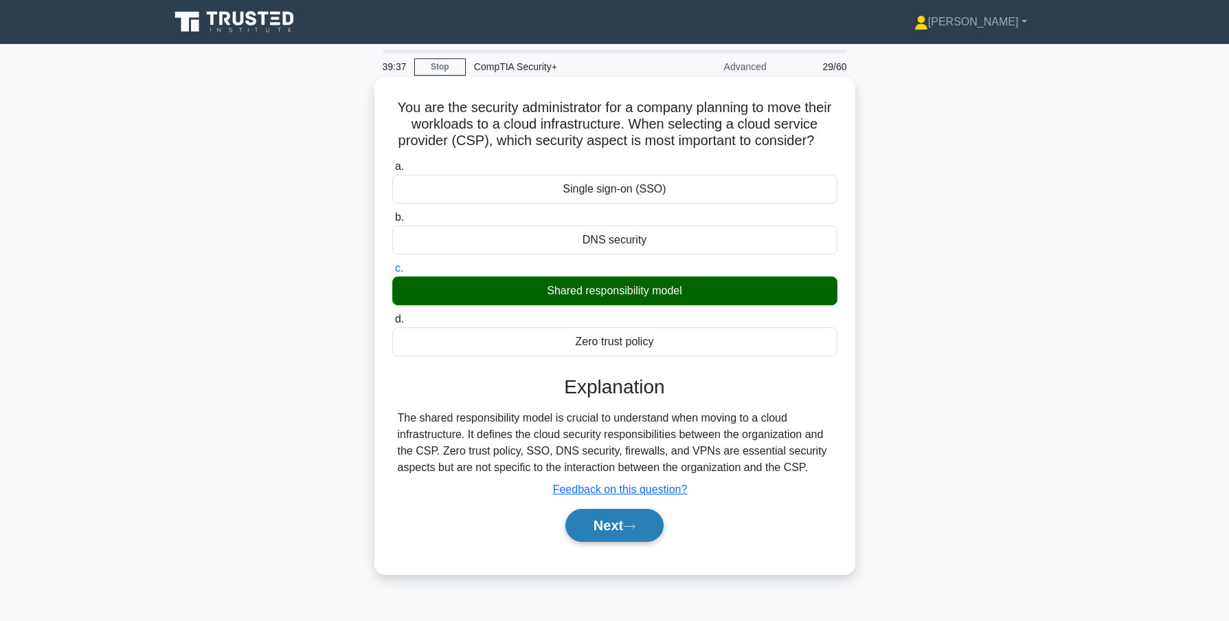
click at [615, 542] on button "Next" at bounding box center [615, 525] width 98 height 33
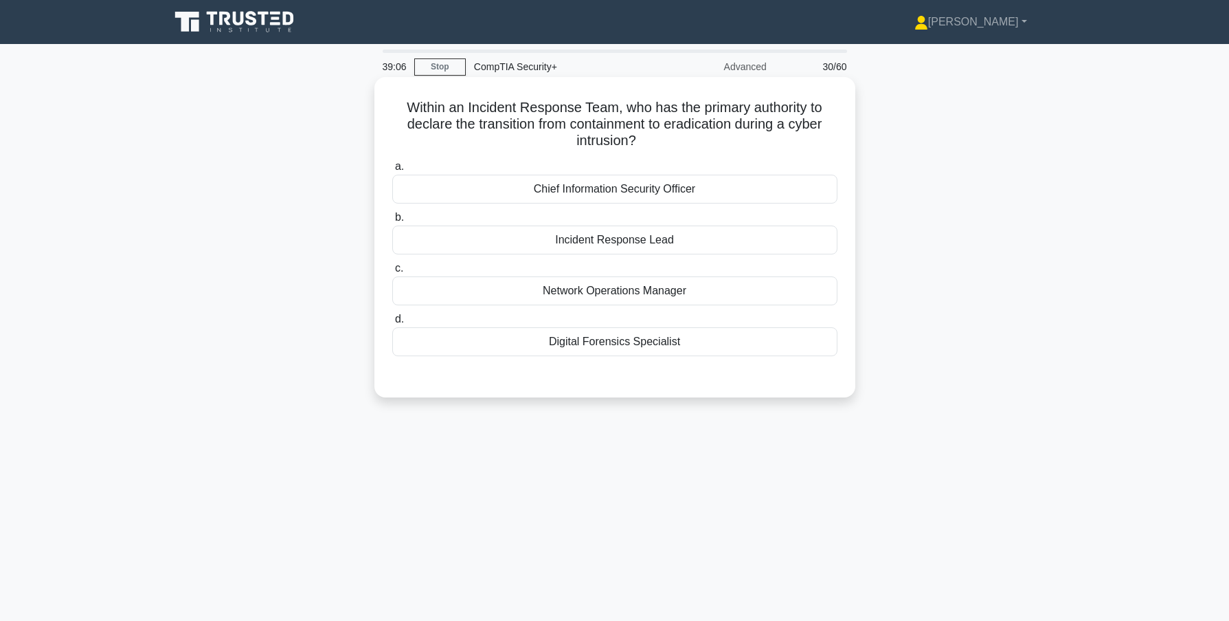
click at [598, 189] on div "Chief Information Security Officer" at bounding box center [614, 189] width 445 height 29
click at [392, 171] on input "a. Chief Information Security Officer" at bounding box center [392, 166] width 0 height 9
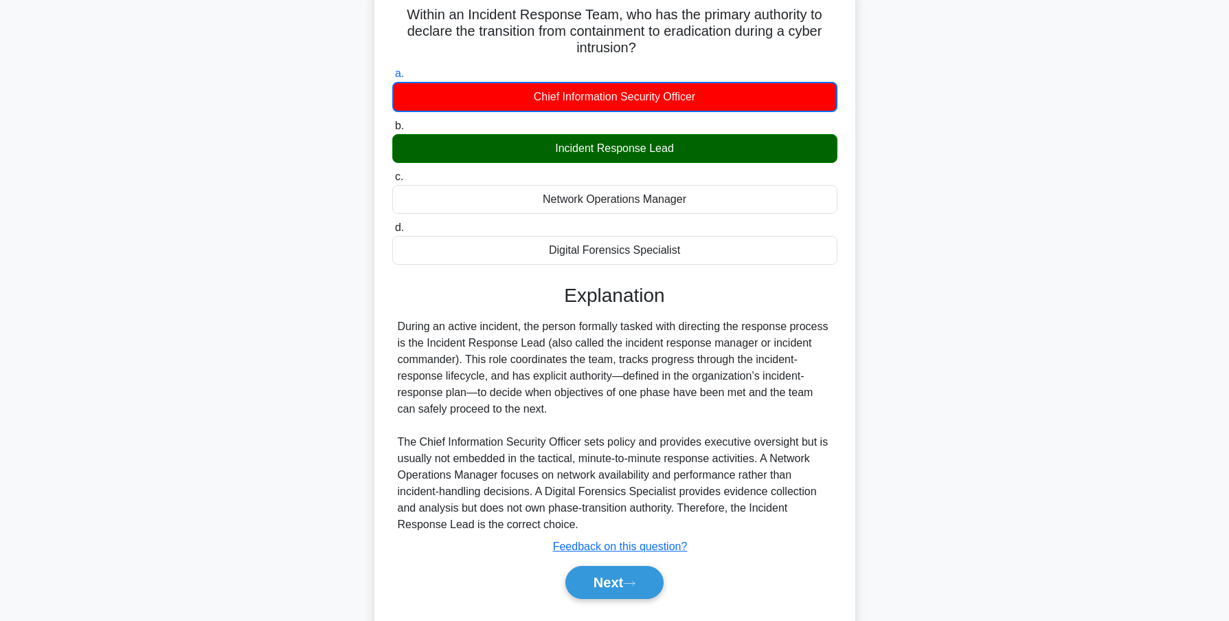
scroll to position [130, 0]
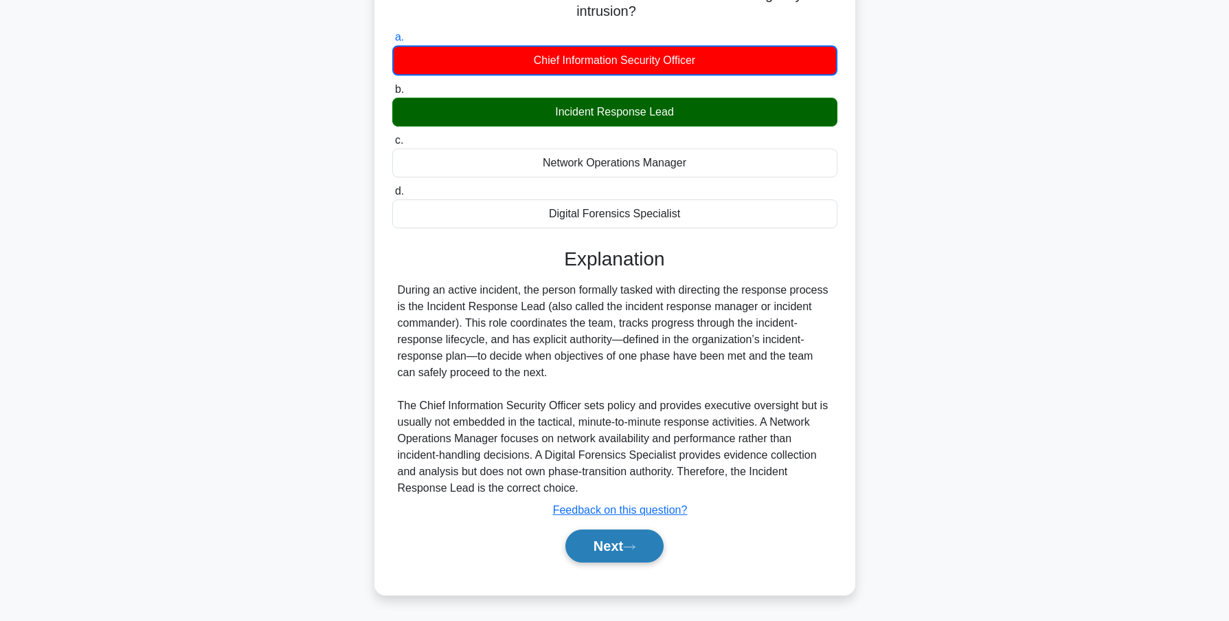
click at [623, 545] on button "Next" at bounding box center [615, 545] width 98 height 33
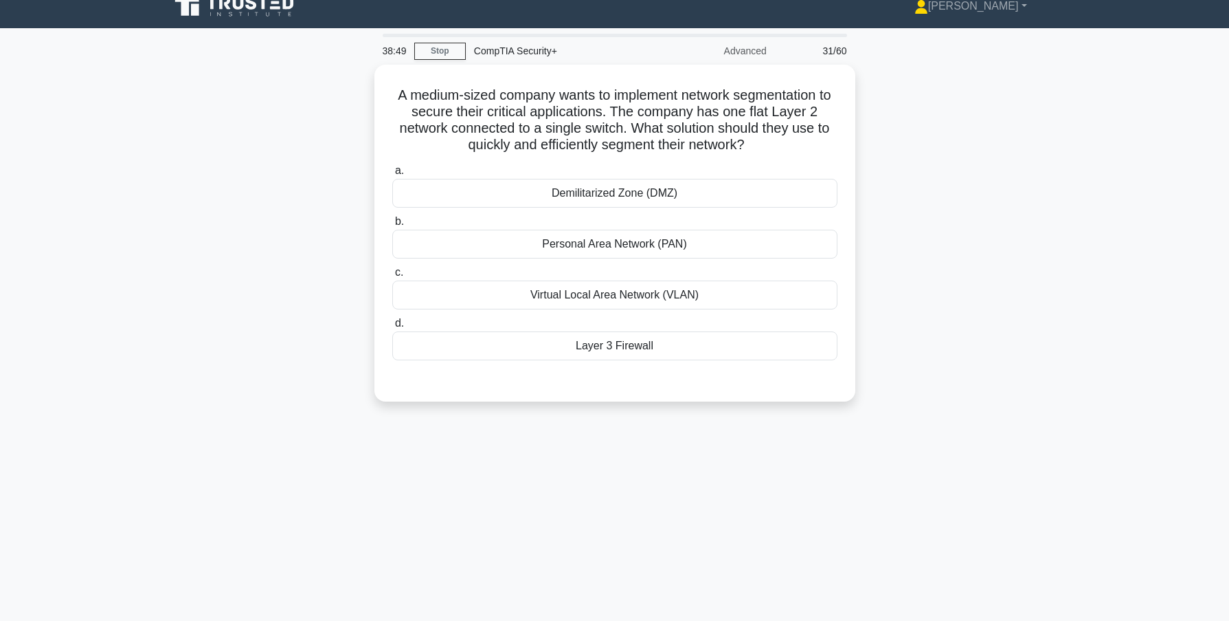
scroll to position [0, 0]
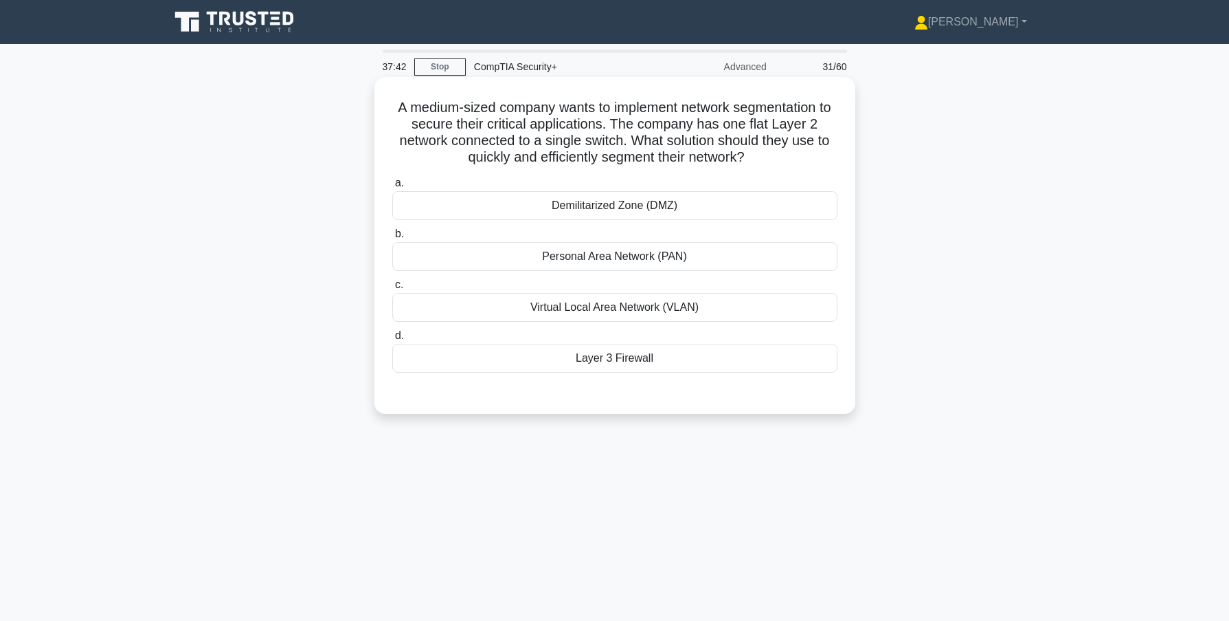
click at [588, 307] on div "Virtual Local Area Network (VLAN)" at bounding box center [614, 307] width 445 height 29
click at [392, 289] on input "c. Virtual Local Area Network (VLAN)" at bounding box center [392, 284] width 0 height 9
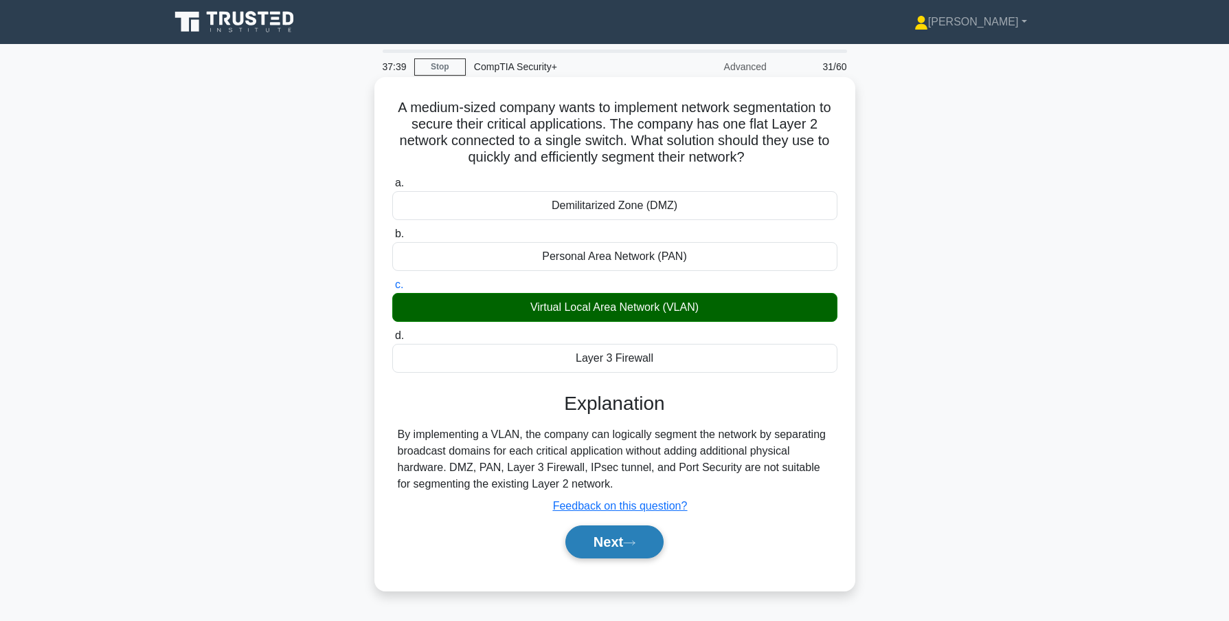
click at [614, 539] on button "Next" at bounding box center [615, 541] width 98 height 33
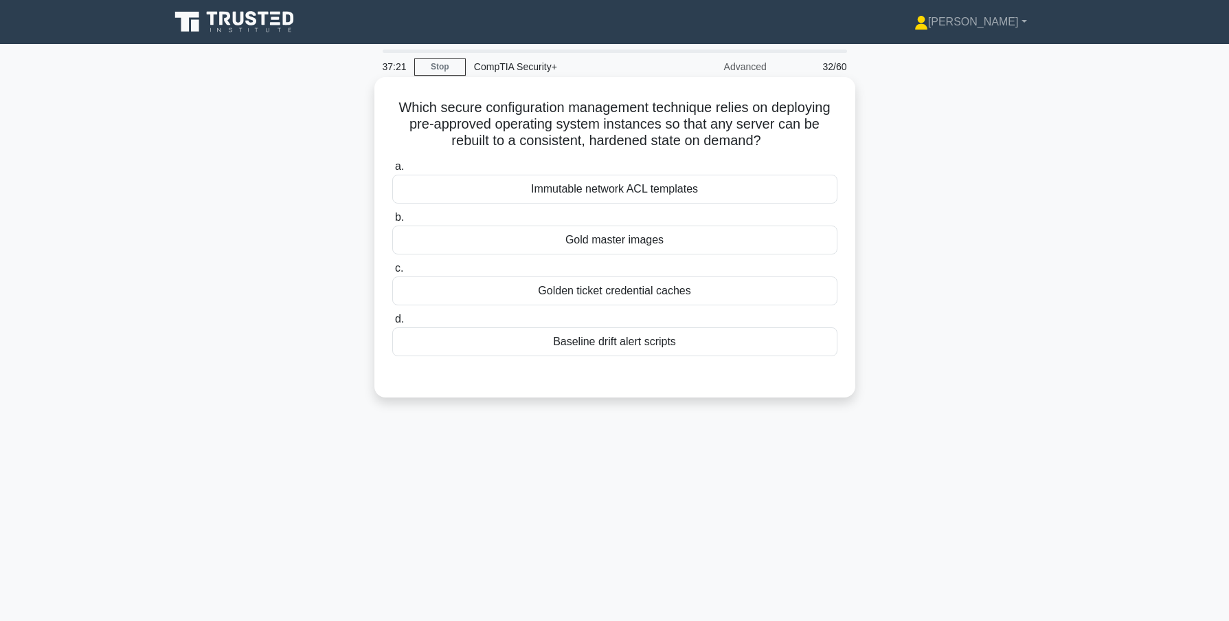
click at [612, 243] on div "Gold master images" at bounding box center [614, 239] width 445 height 29
click at [392, 222] on input "b. Gold master images" at bounding box center [392, 217] width 0 height 9
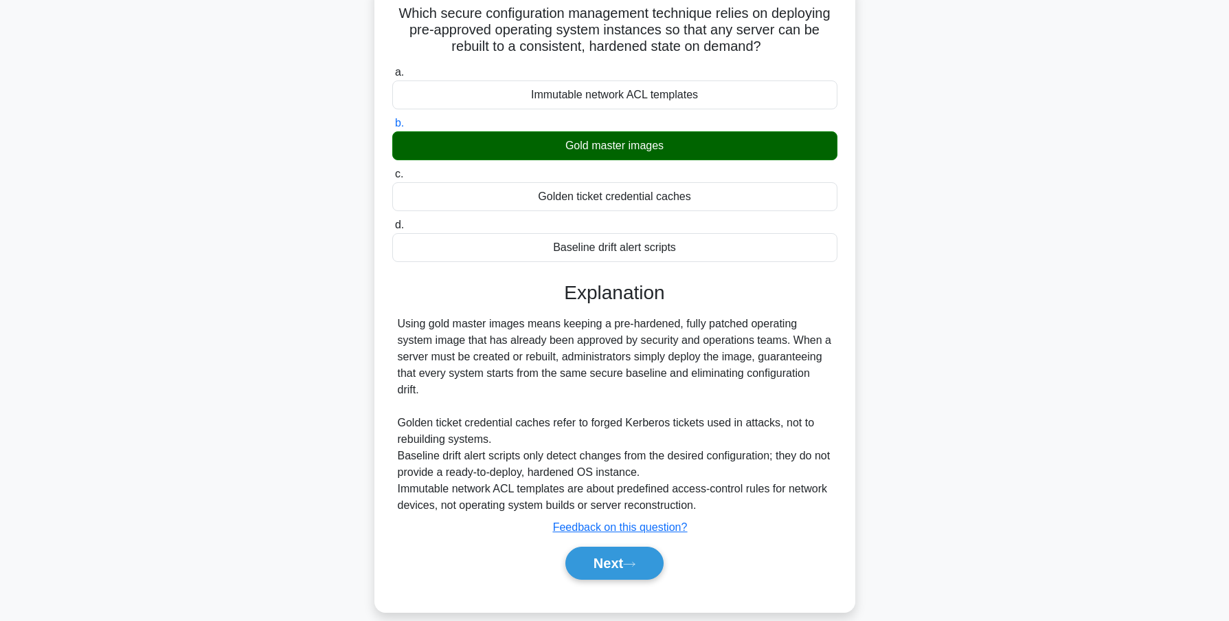
scroll to position [122, 0]
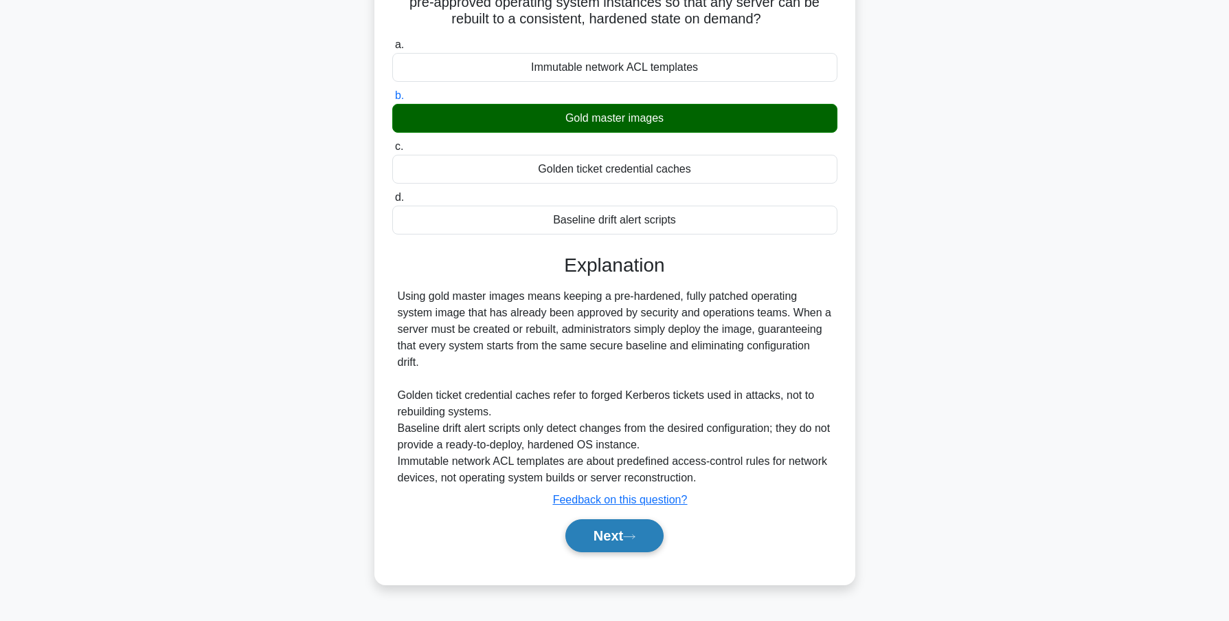
click at [607, 542] on button "Next" at bounding box center [615, 535] width 98 height 33
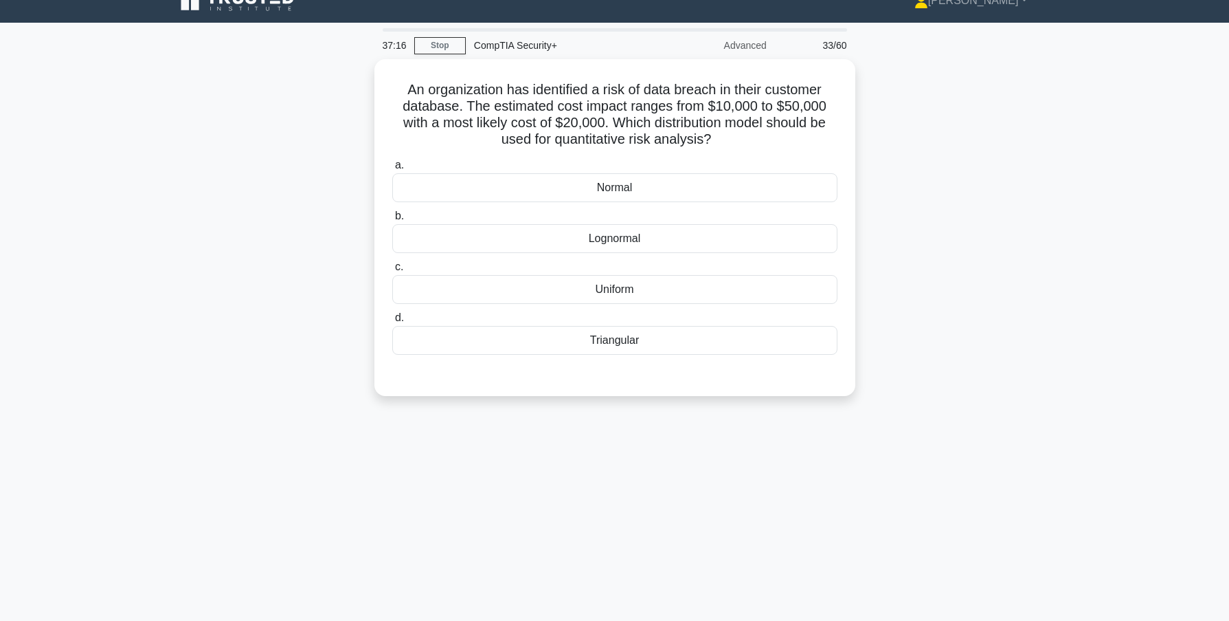
scroll to position [0, 0]
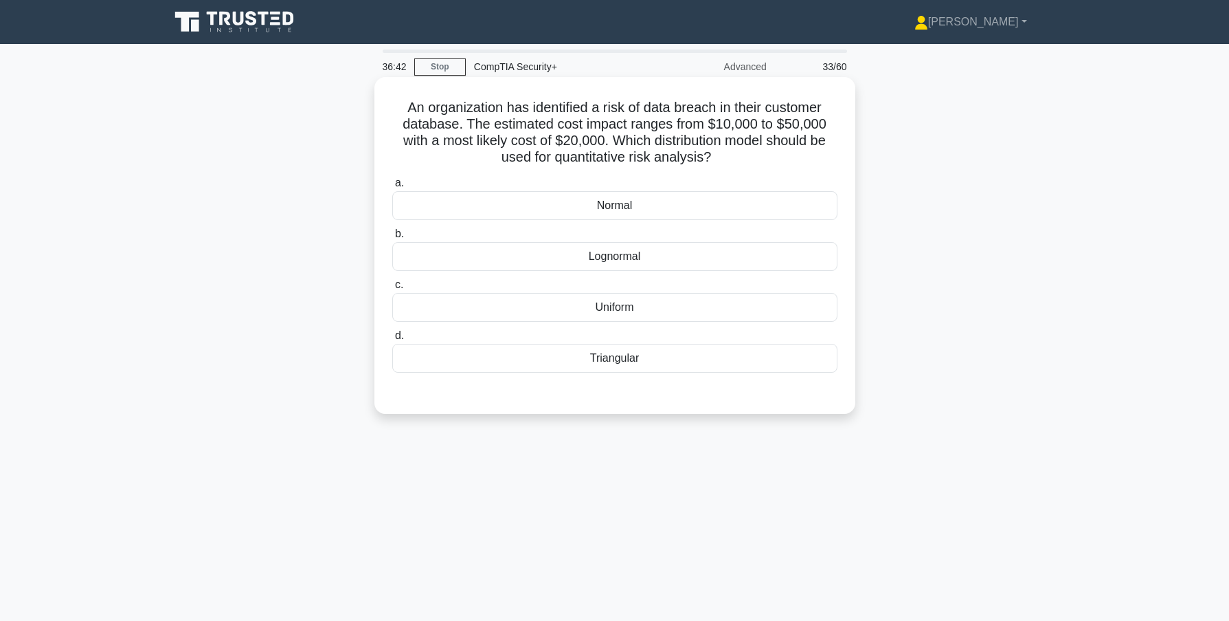
click at [611, 208] on div "Normal" at bounding box center [614, 205] width 445 height 29
click at [392, 188] on input "a. Normal" at bounding box center [392, 183] width 0 height 9
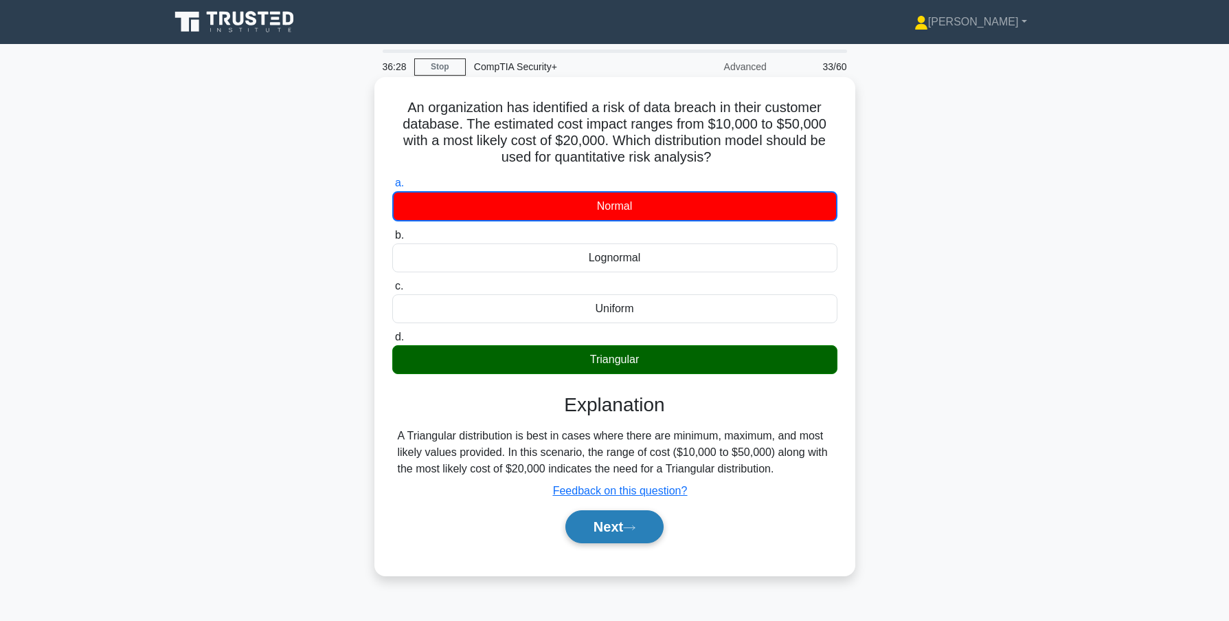
click at [613, 530] on button "Next" at bounding box center [615, 526] width 98 height 33
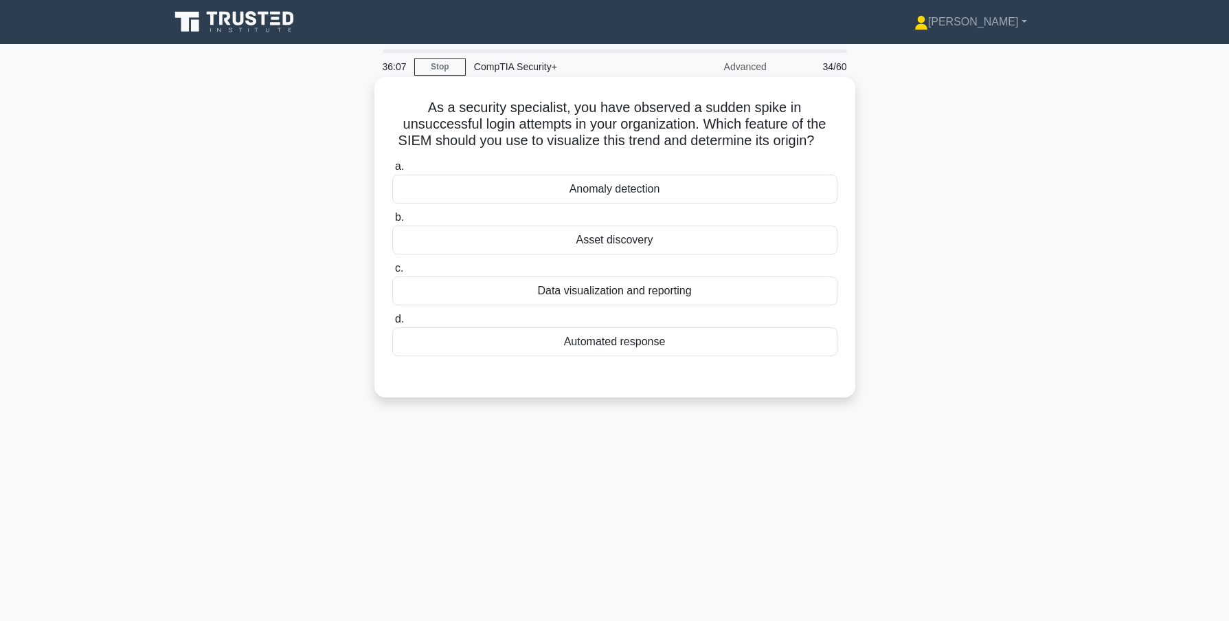
click at [614, 283] on div "Data visualization and reporting" at bounding box center [614, 290] width 445 height 29
click at [392, 273] on input "c. Data visualization and reporting" at bounding box center [392, 268] width 0 height 9
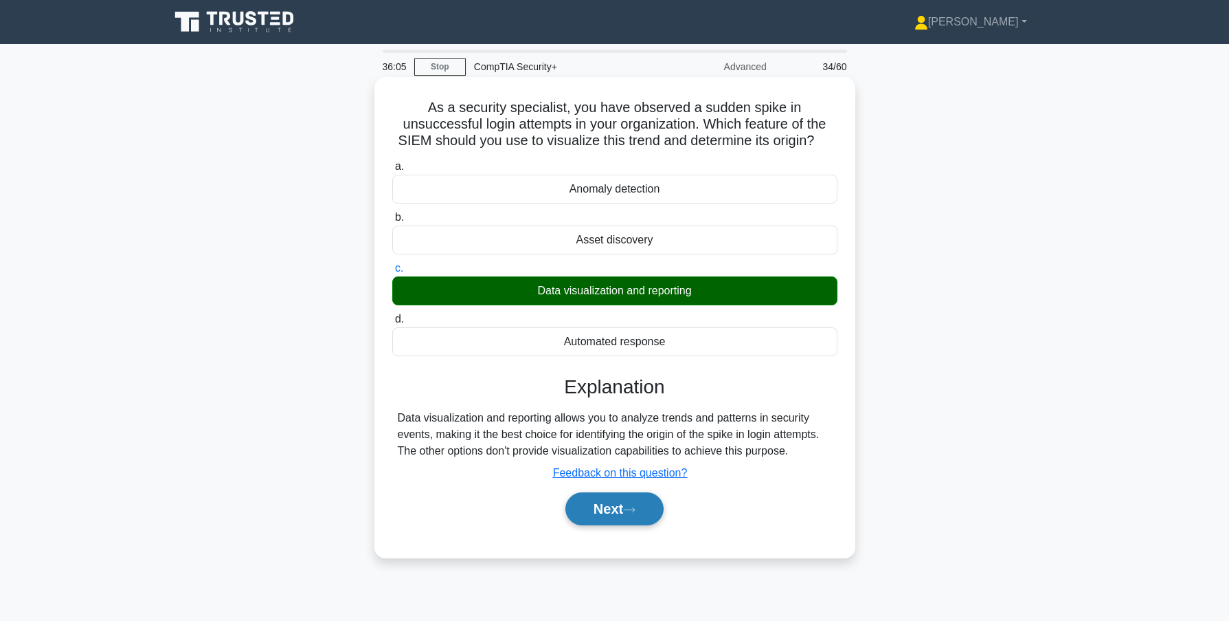
click at [616, 517] on button "Next" at bounding box center [615, 508] width 98 height 33
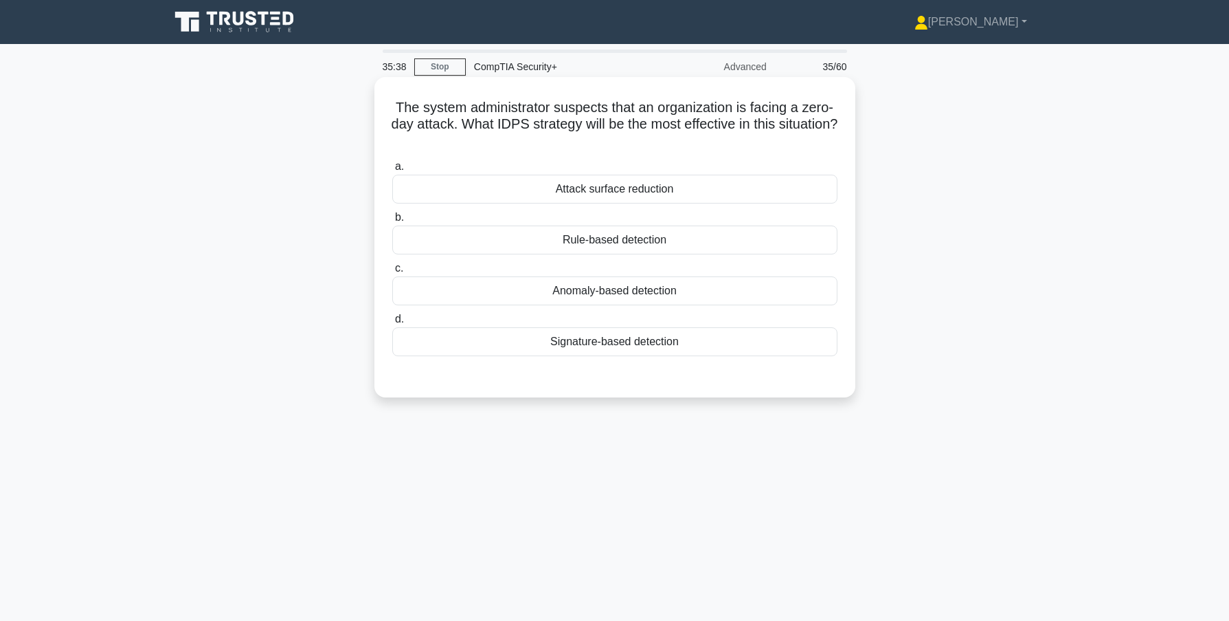
click at [617, 292] on div "Anomaly-based detection" at bounding box center [614, 290] width 445 height 29
click at [392, 273] on input "c. Anomaly-based detection" at bounding box center [392, 268] width 0 height 9
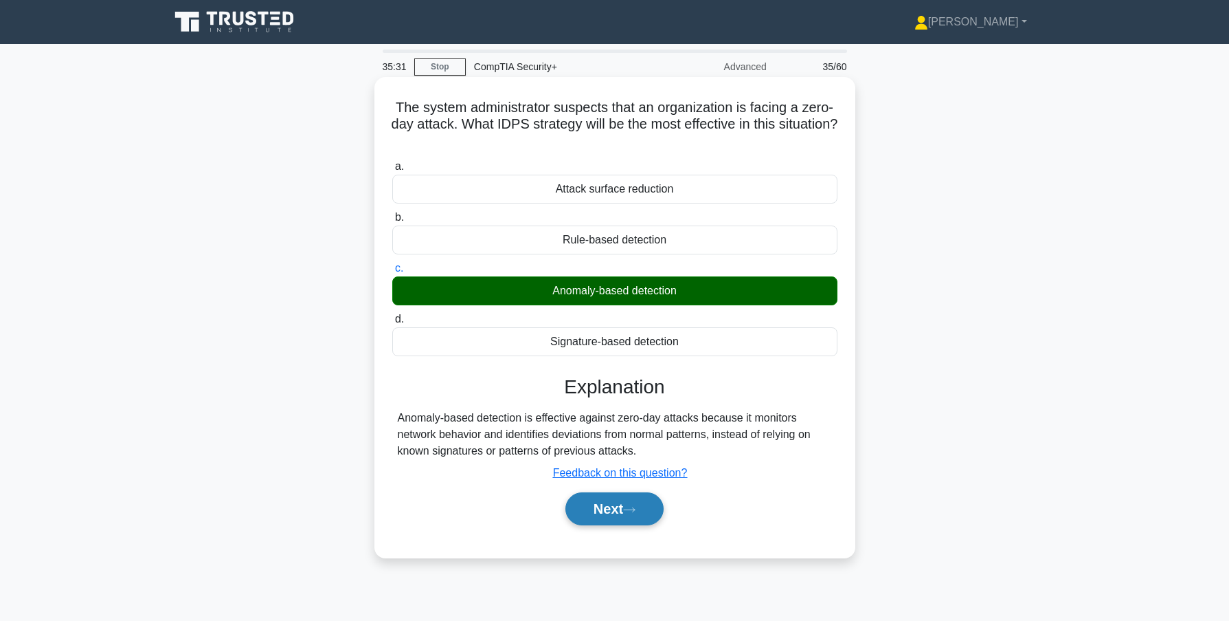
click at [623, 506] on button "Next" at bounding box center [615, 508] width 98 height 33
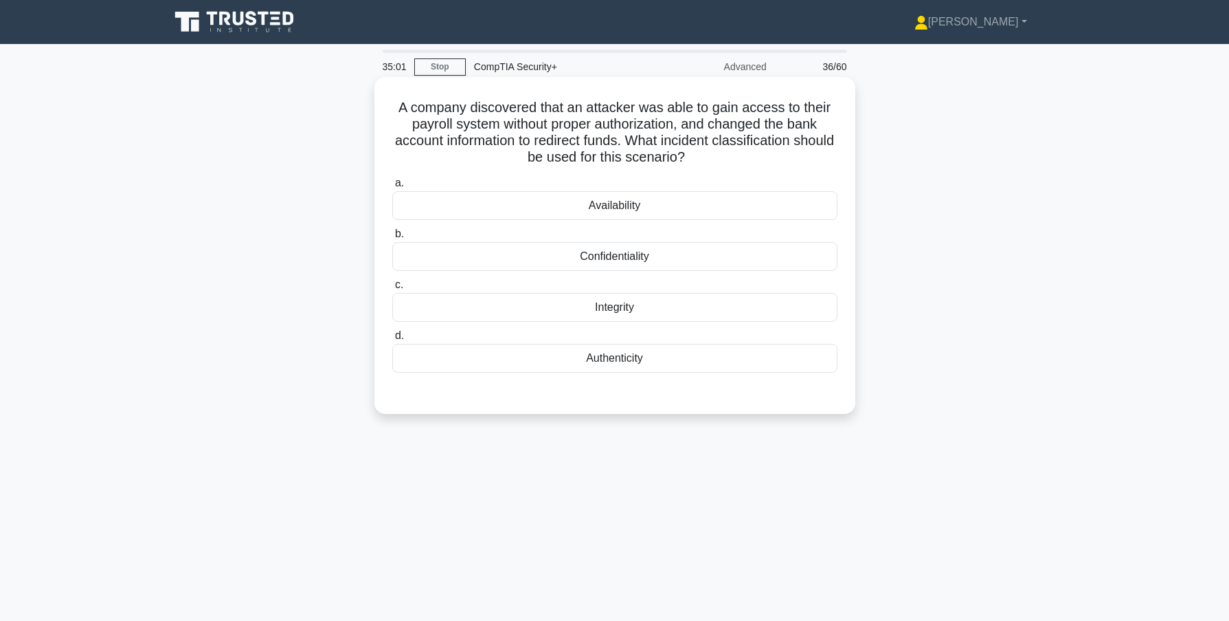
click at [612, 305] on div "Integrity" at bounding box center [614, 307] width 445 height 29
click at [392, 289] on input "c. Integrity" at bounding box center [392, 284] width 0 height 9
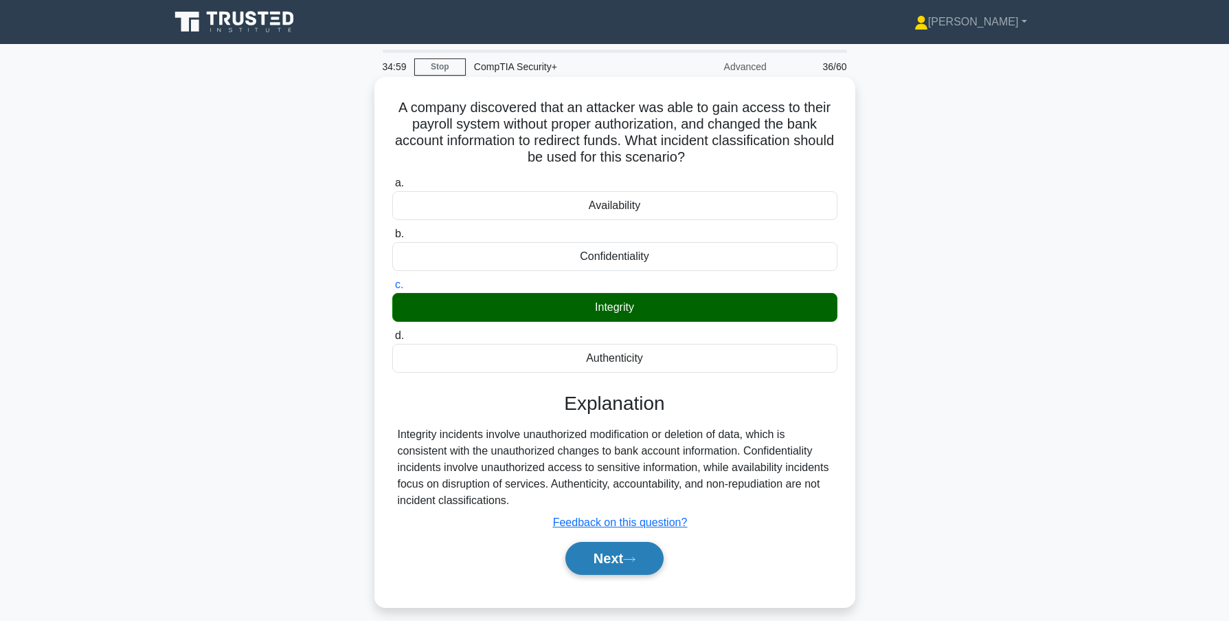
click at [597, 557] on button "Next" at bounding box center [615, 558] width 98 height 33
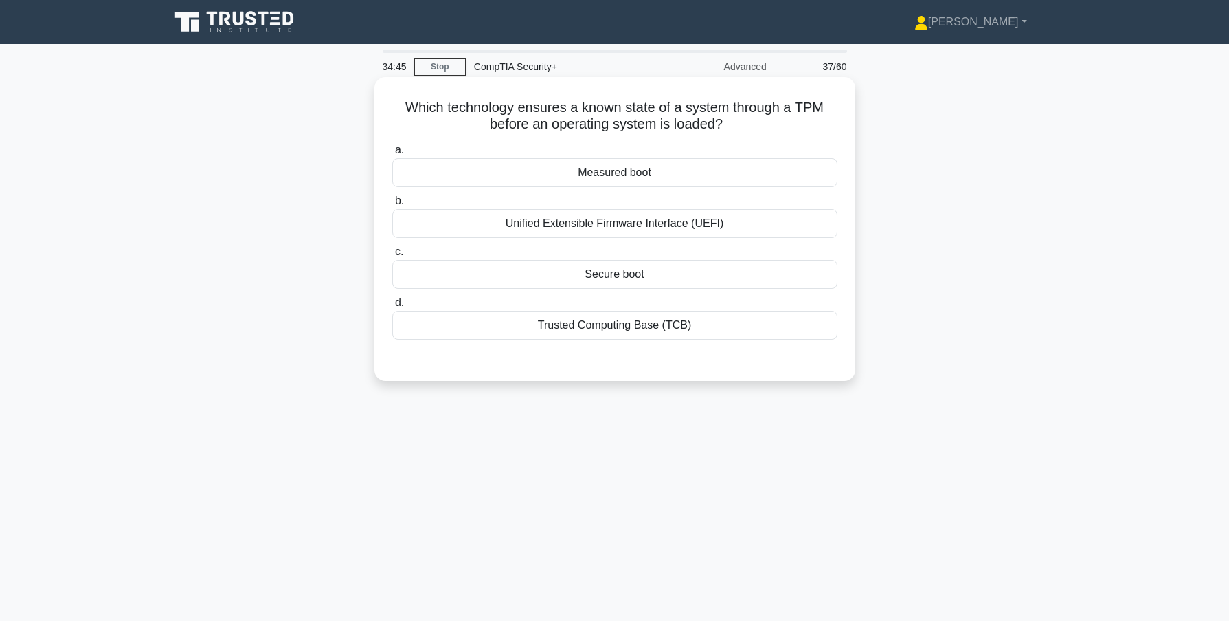
click at [616, 276] on div "Secure boot" at bounding box center [614, 274] width 445 height 29
click at [392, 256] on input "c. Secure boot" at bounding box center [392, 251] width 0 height 9
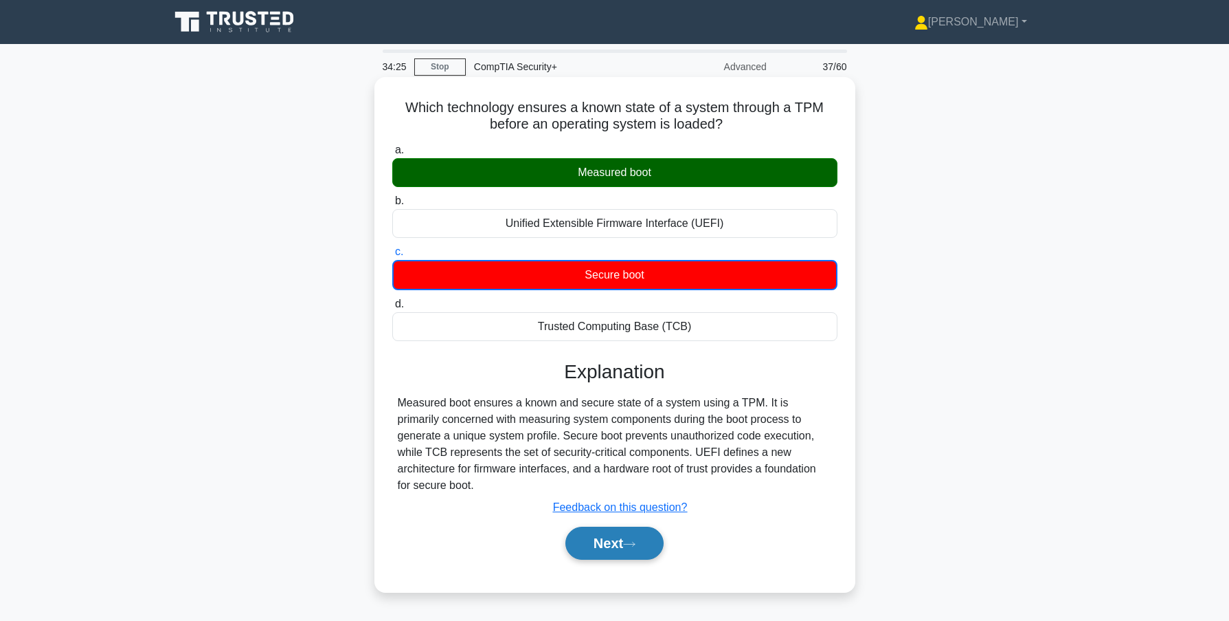
click at [630, 535] on button "Next" at bounding box center [615, 542] width 98 height 33
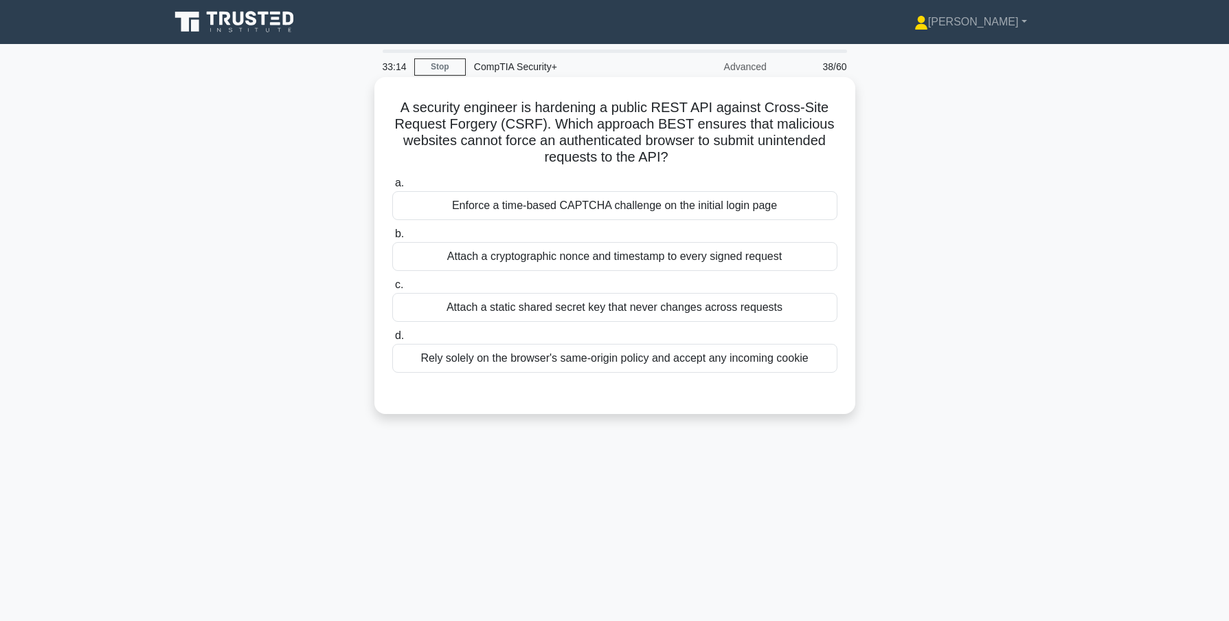
click at [614, 254] on div "Attach a cryptographic nonce and timestamp to every signed request" at bounding box center [614, 256] width 445 height 29
click at [392, 238] on input "b. Attach a cryptographic nonce and timestamp to every signed request" at bounding box center [392, 234] width 0 height 9
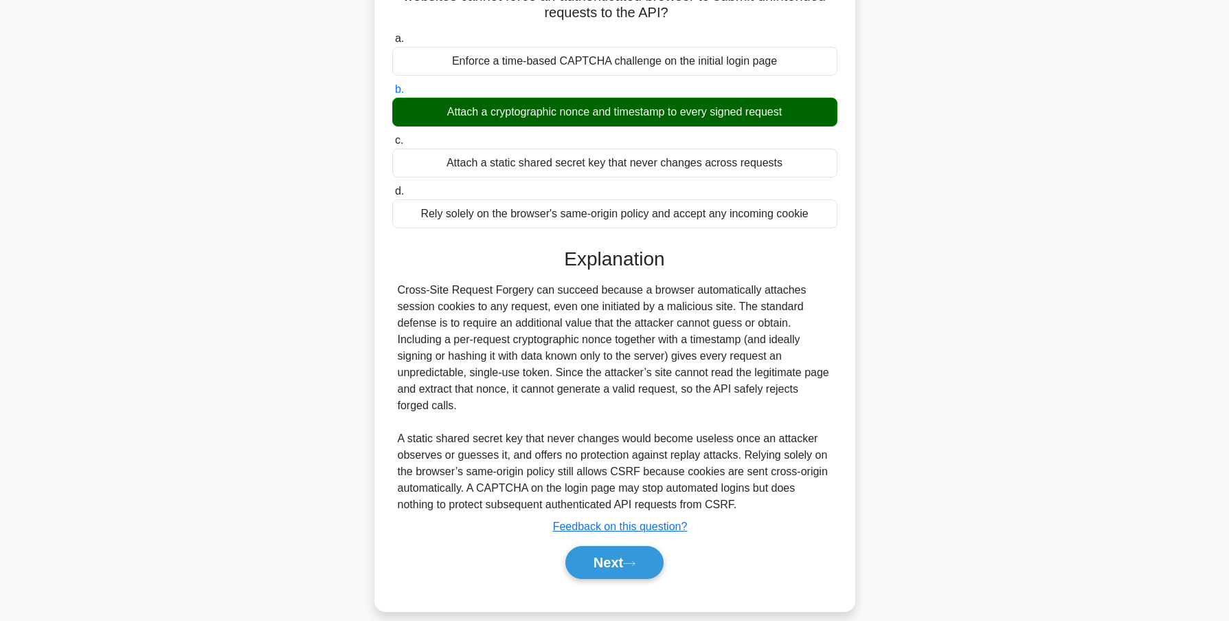
scroll to position [162, 0]
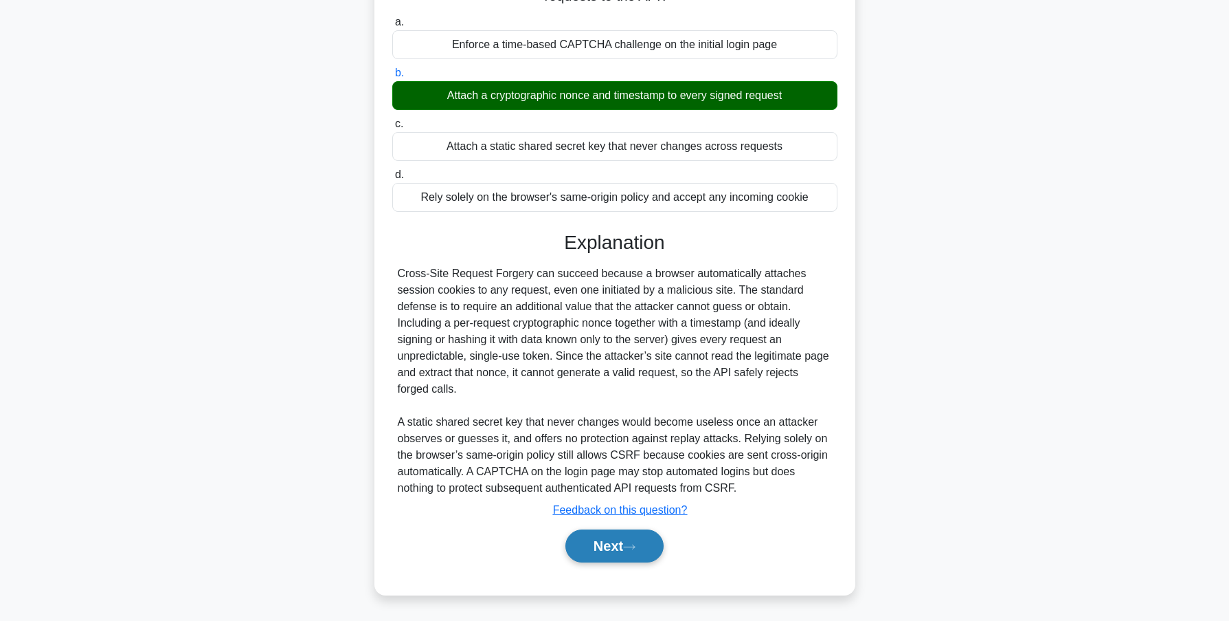
click at [601, 542] on button "Next" at bounding box center [615, 545] width 98 height 33
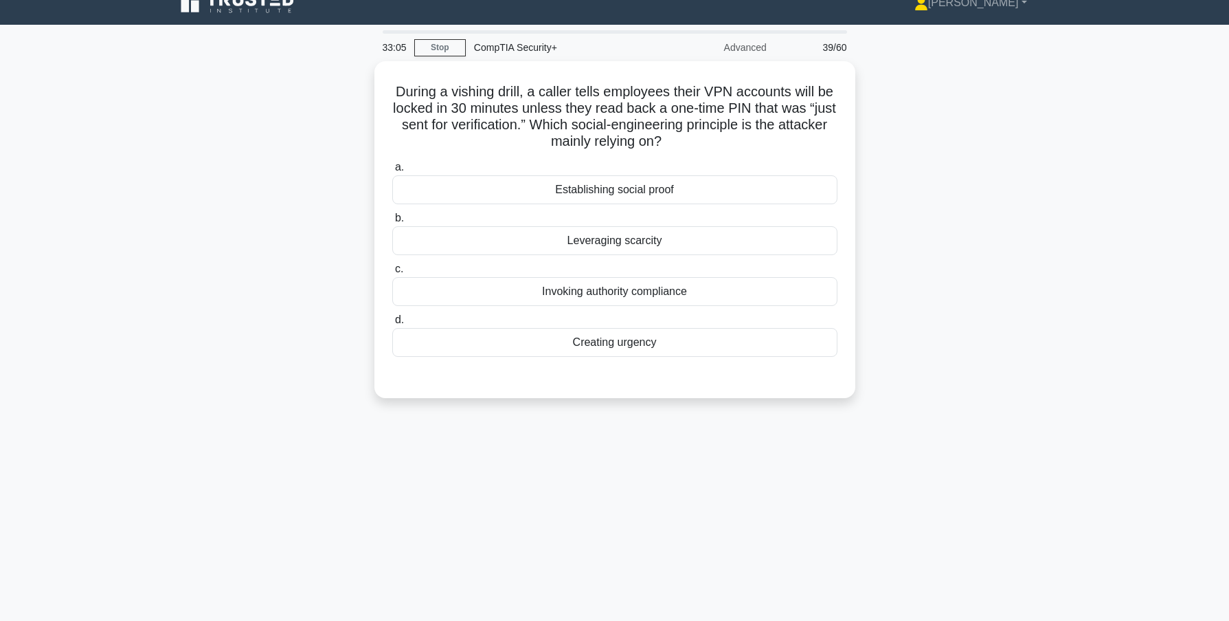
scroll to position [0, 0]
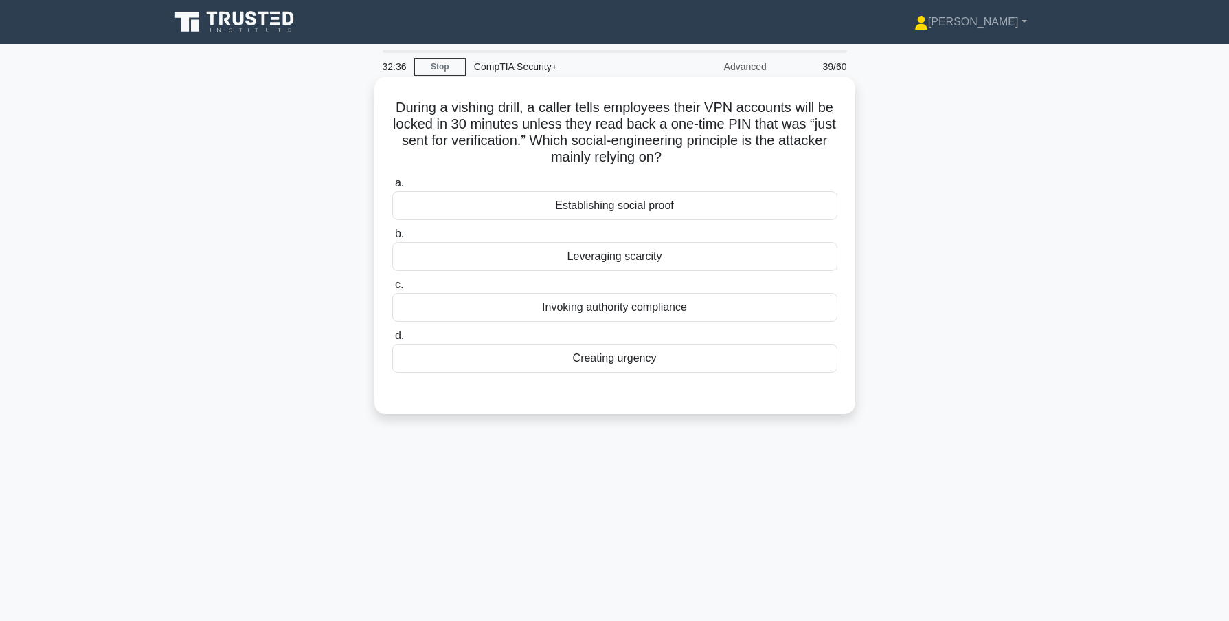
click at [597, 359] on div "Creating urgency" at bounding box center [614, 358] width 445 height 29
click at [392, 340] on input "d. Creating urgency" at bounding box center [392, 335] width 0 height 9
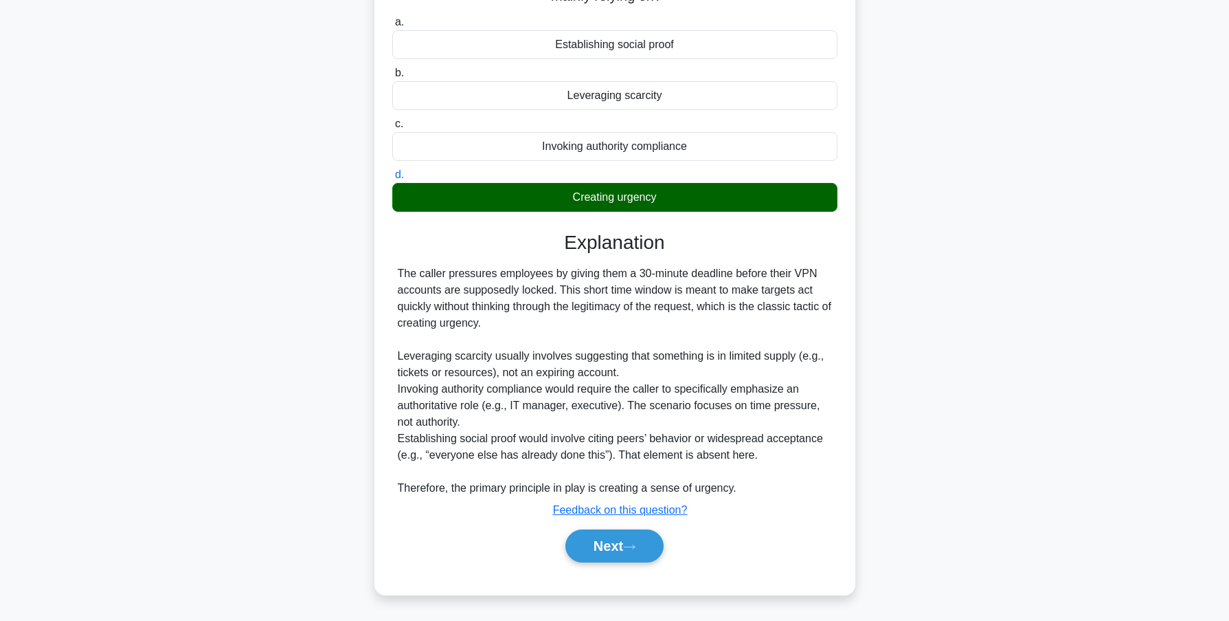
scroll to position [162, 0]
click at [590, 545] on button "Next" at bounding box center [615, 545] width 98 height 33
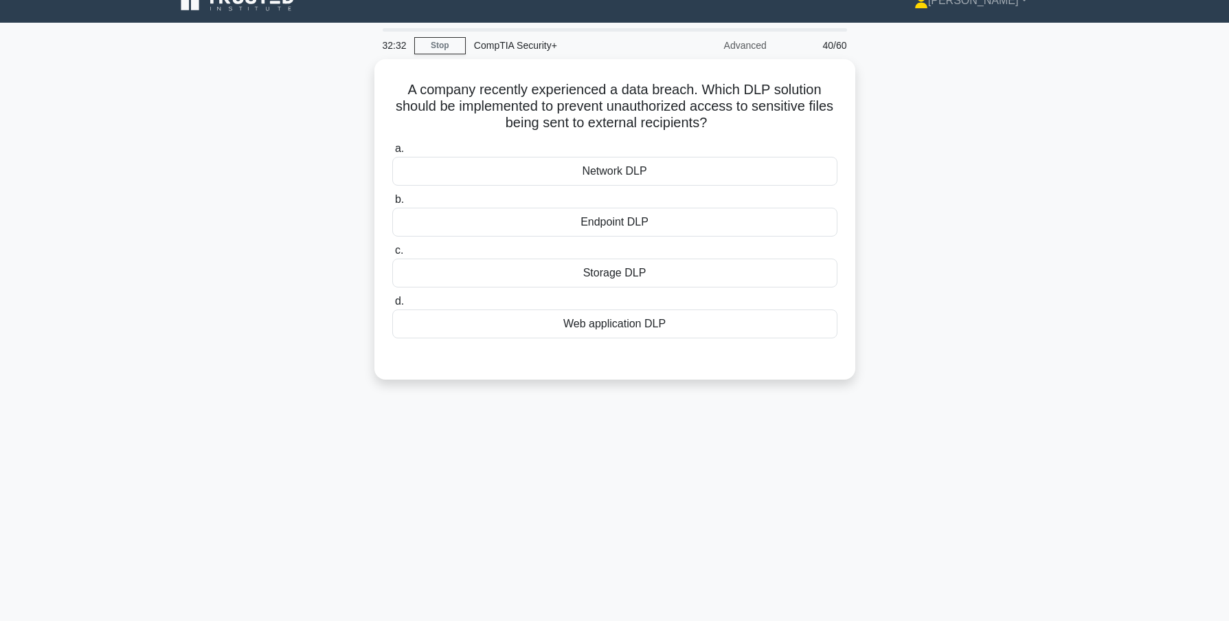
scroll to position [0, 0]
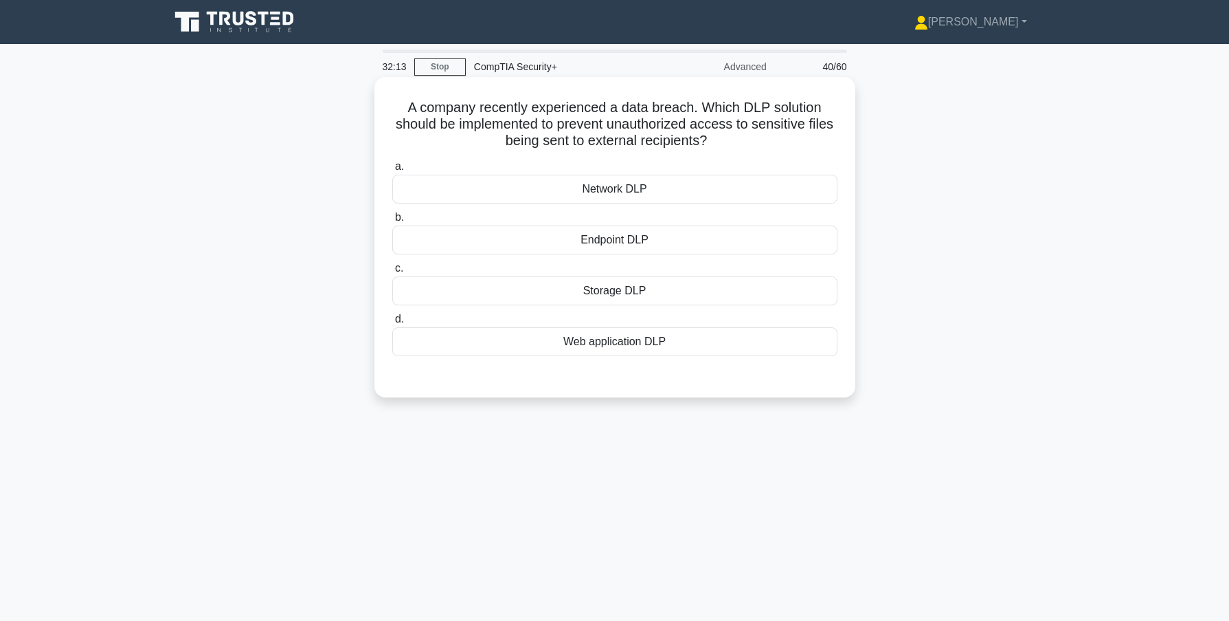
click at [614, 188] on div "Network DLP" at bounding box center [614, 189] width 445 height 29
click at [392, 171] on input "a. Network DLP" at bounding box center [392, 166] width 0 height 9
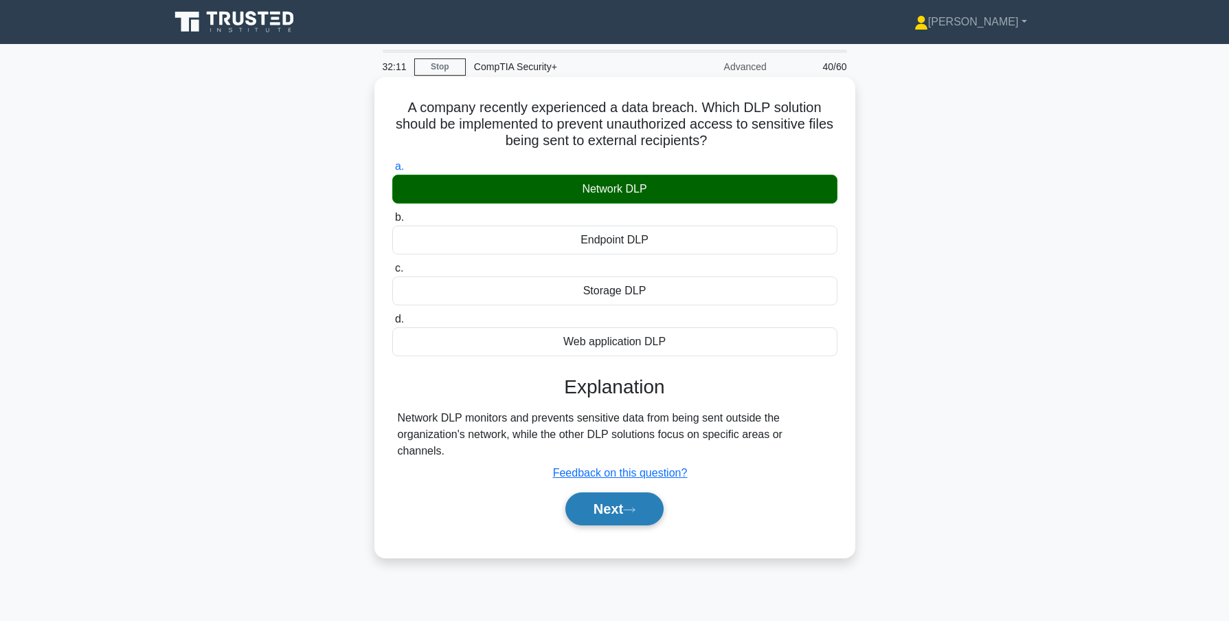
click at [612, 496] on button "Next" at bounding box center [615, 508] width 98 height 33
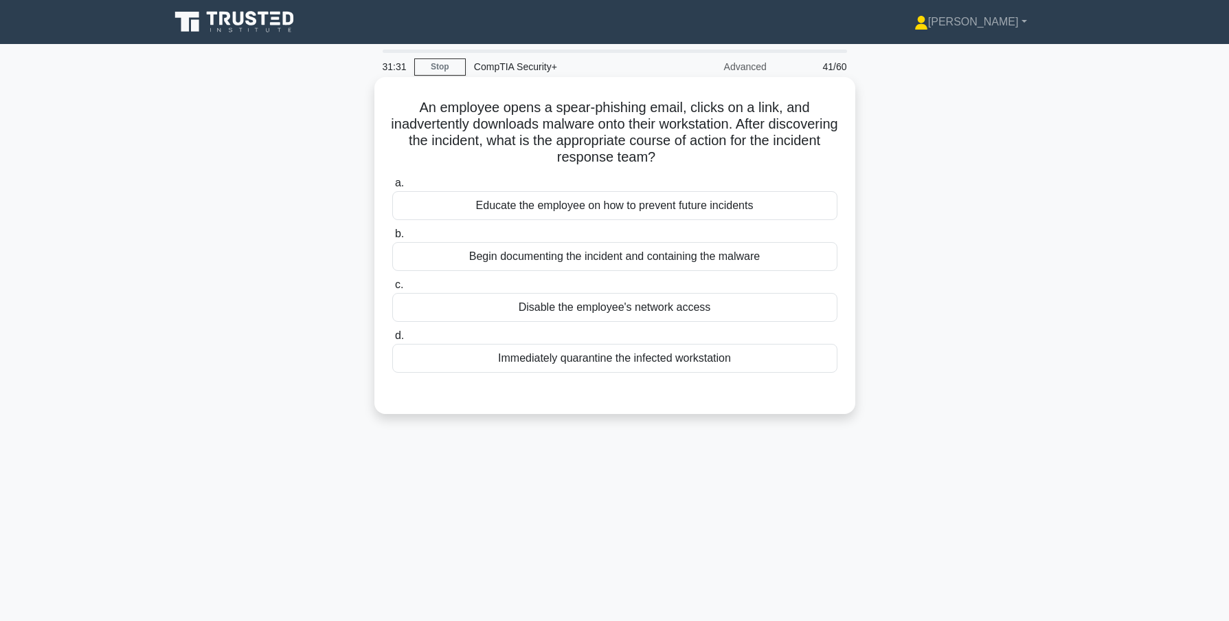
click at [652, 365] on div "Immediately quarantine the infected workstation" at bounding box center [614, 358] width 445 height 29
click at [392, 340] on input "d. Immediately quarantine the infected workstation" at bounding box center [392, 335] width 0 height 9
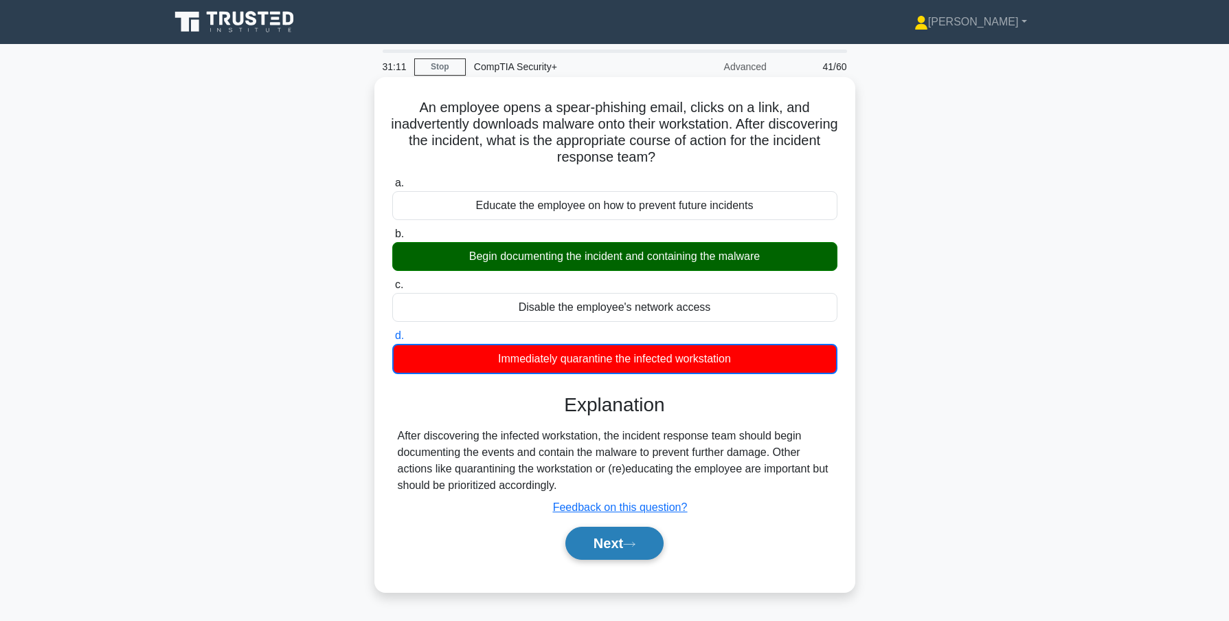
click at [601, 545] on button "Next" at bounding box center [615, 542] width 98 height 33
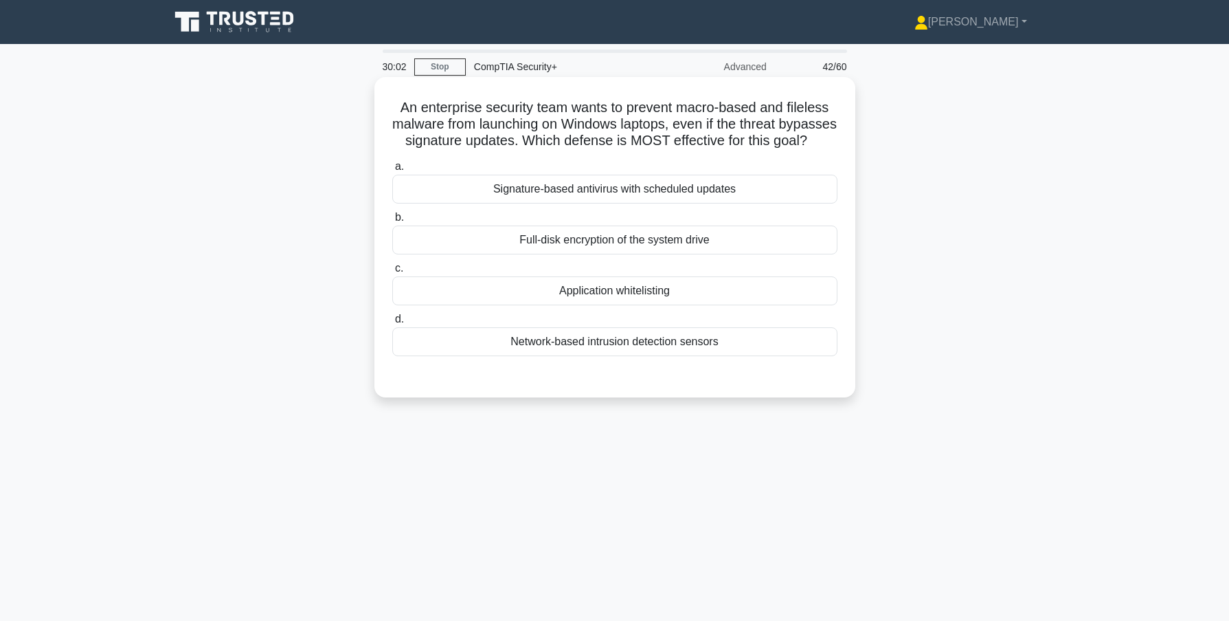
click at [599, 203] on div "Signature-based antivirus with scheduled updates" at bounding box center [614, 189] width 445 height 29
click at [392, 171] on input "a. Signature-based antivirus with scheduled updates" at bounding box center [392, 166] width 0 height 9
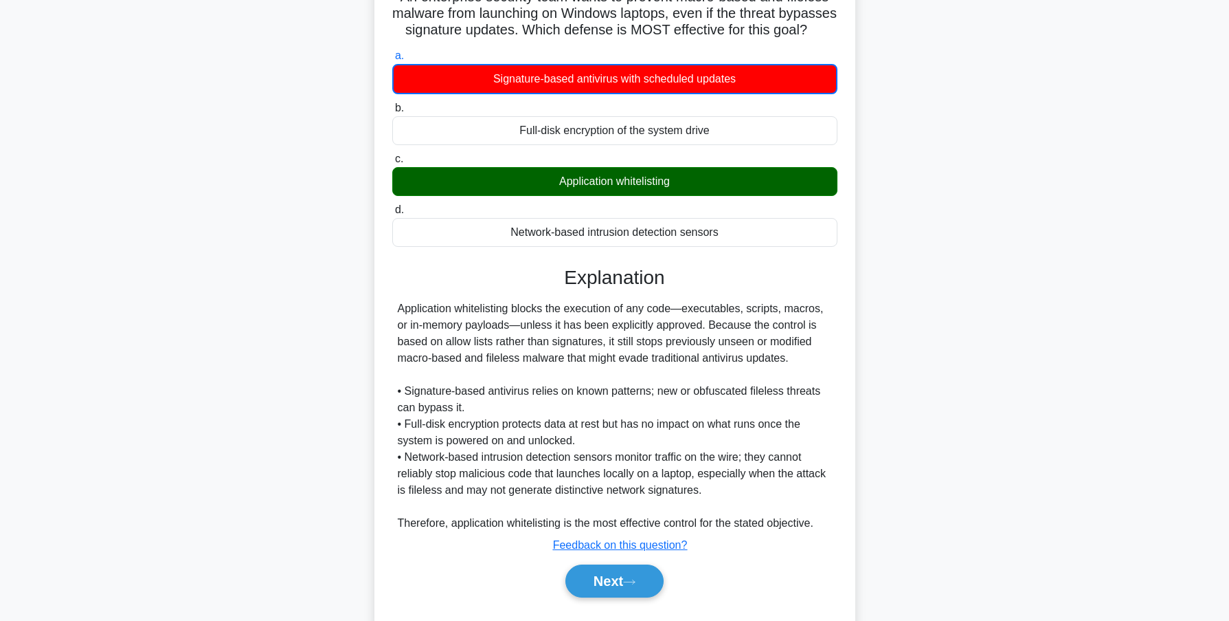
scroll to position [163, 0]
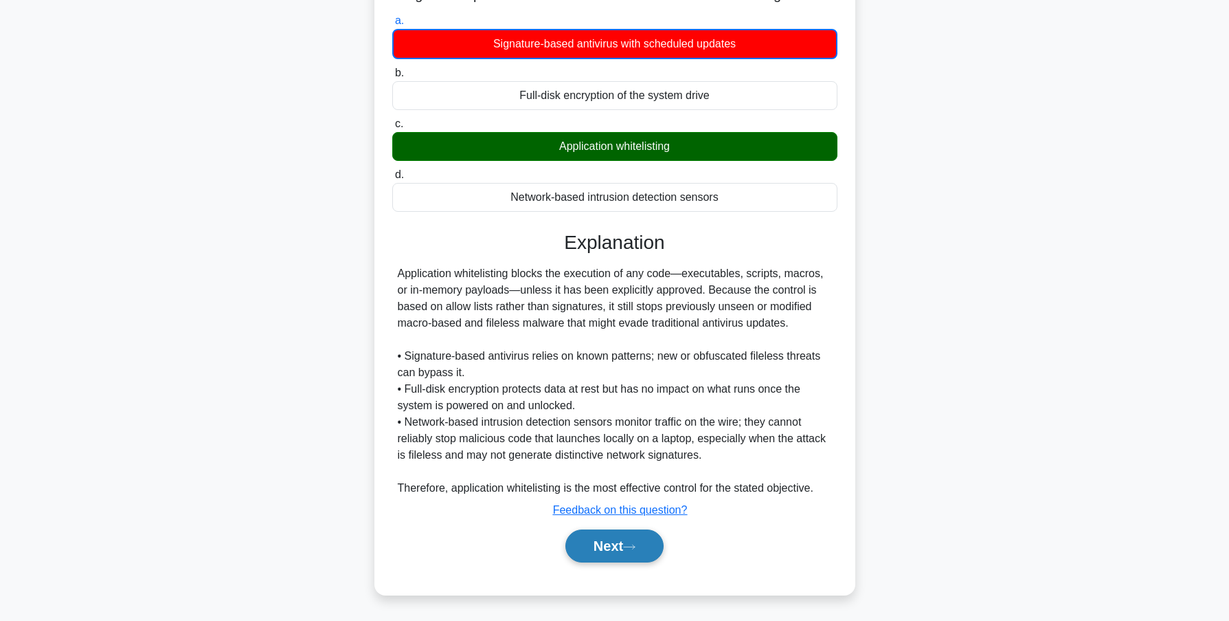
click at [605, 550] on button "Next" at bounding box center [615, 545] width 98 height 33
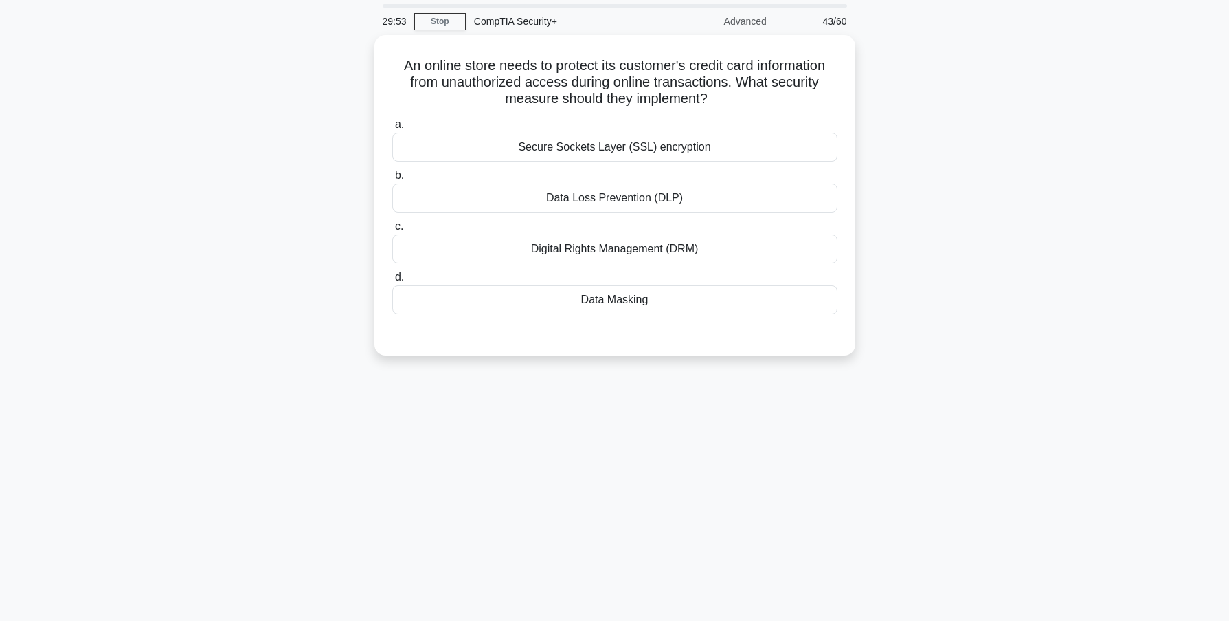
scroll to position [0, 0]
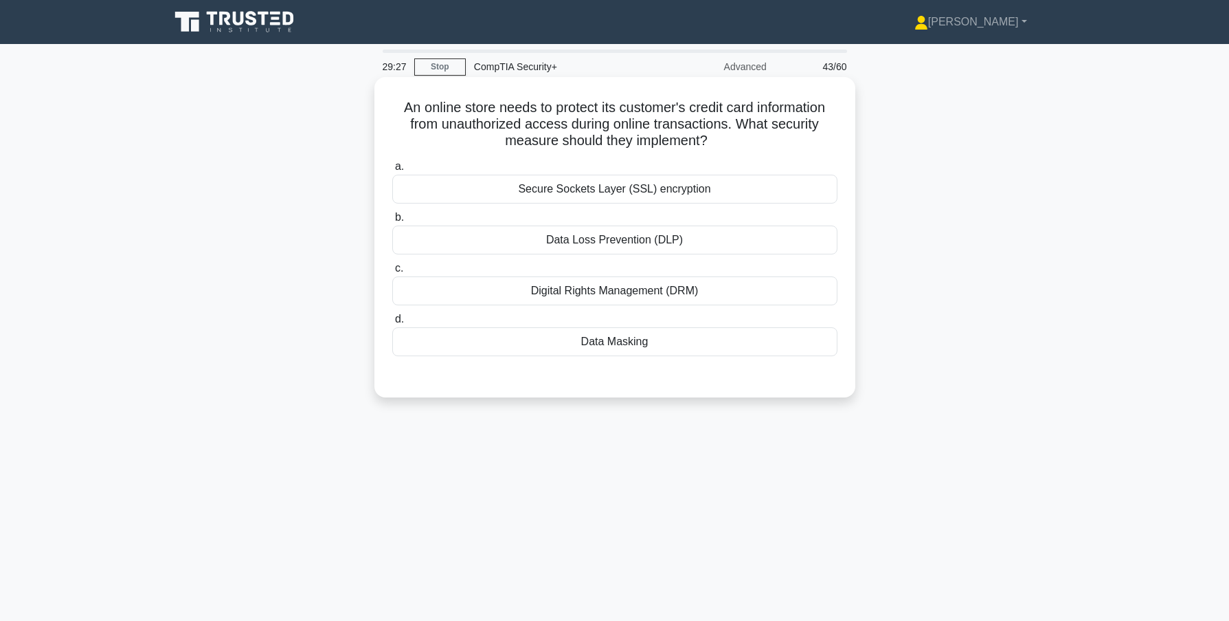
click at [584, 188] on div "Secure Sockets Layer (SSL) encryption" at bounding box center [614, 189] width 445 height 29
click at [392, 171] on input "a. Secure Sockets Layer (SSL) encryption" at bounding box center [392, 166] width 0 height 9
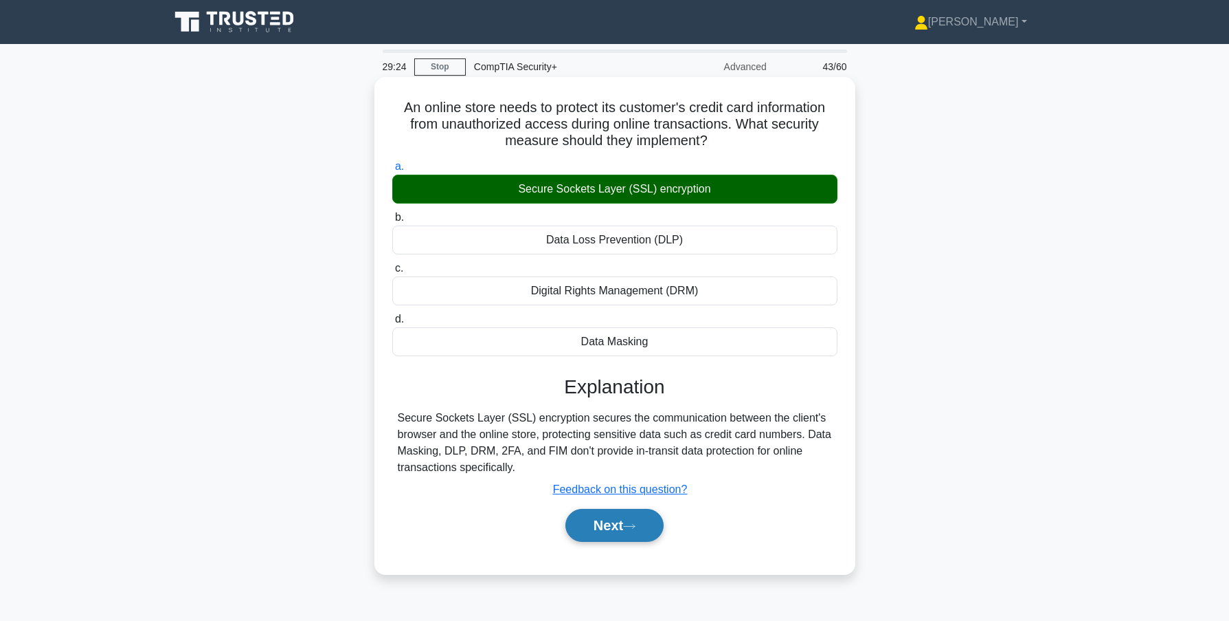
click at [608, 533] on button "Next" at bounding box center [615, 525] width 98 height 33
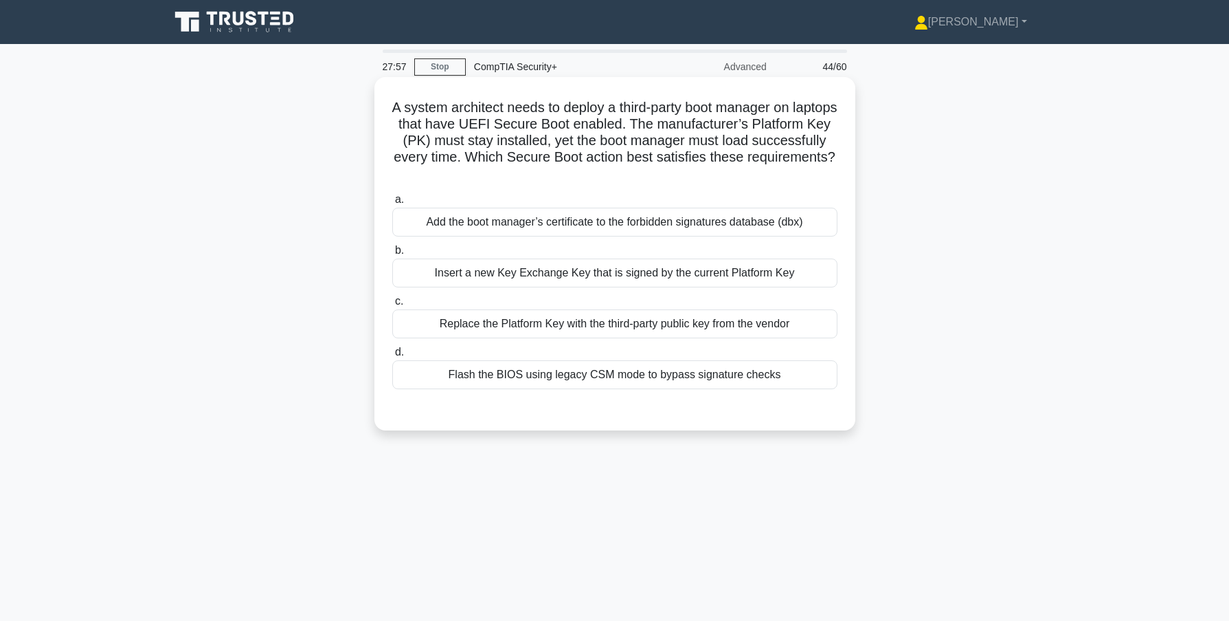
click at [579, 277] on div "Insert a new Key Exchange Key that is signed by the current Platform Key" at bounding box center [614, 272] width 445 height 29
click at [392, 255] on input "b. Insert a new Key Exchange Key that is signed by the current Platform Key" at bounding box center [392, 250] width 0 height 9
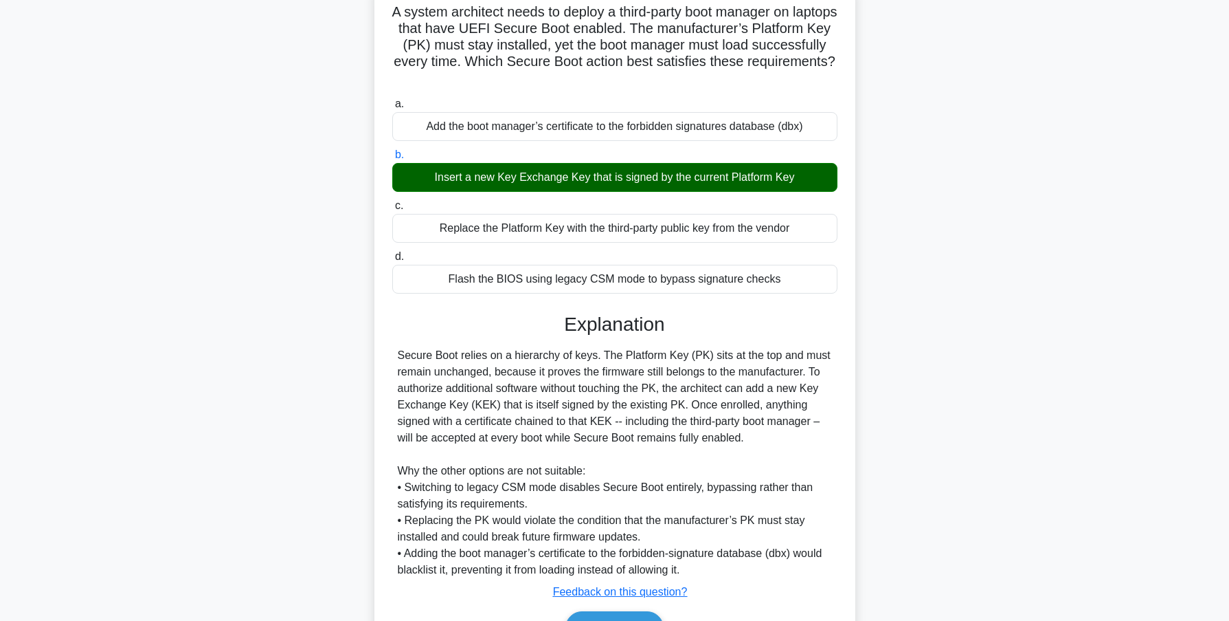
scroll to position [178, 0]
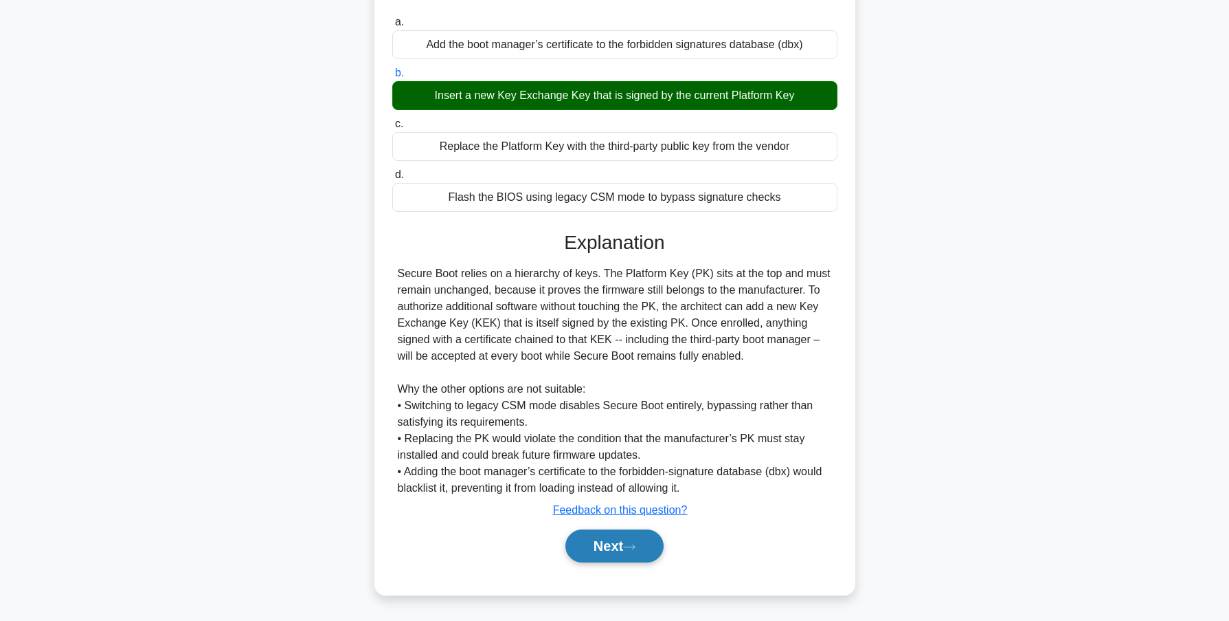
click at [600, 551] on button "Next" at bounding box center [615, 545] width 98 height 33
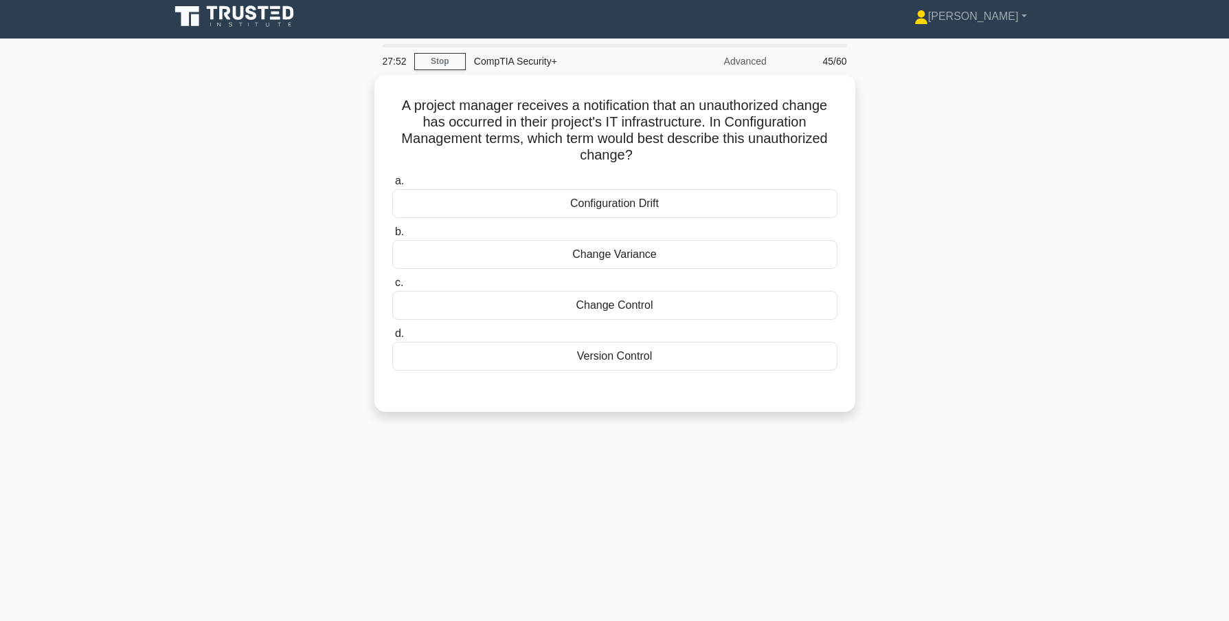
scroll to position [0, 0]
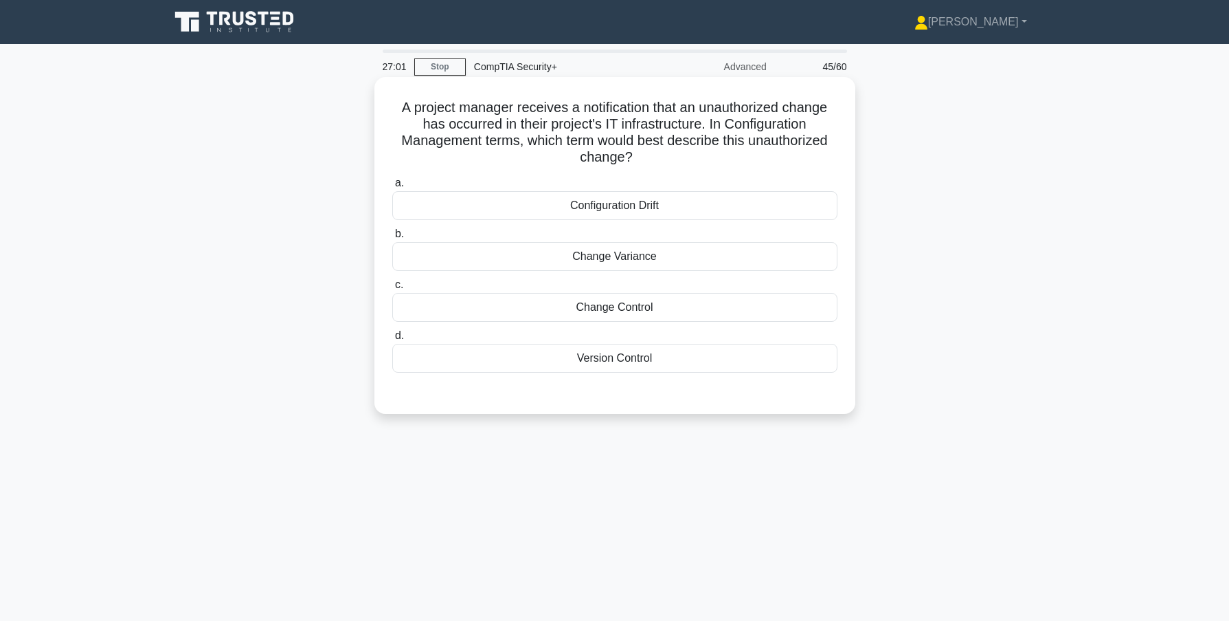
click at [624, 208] on div "Configuration Drift" at bounding box center [614, 205] width 445 height 29
click at [392, 188] on input "a. Configuration Drift" at bounding box center [392, 183] width 0 height 9
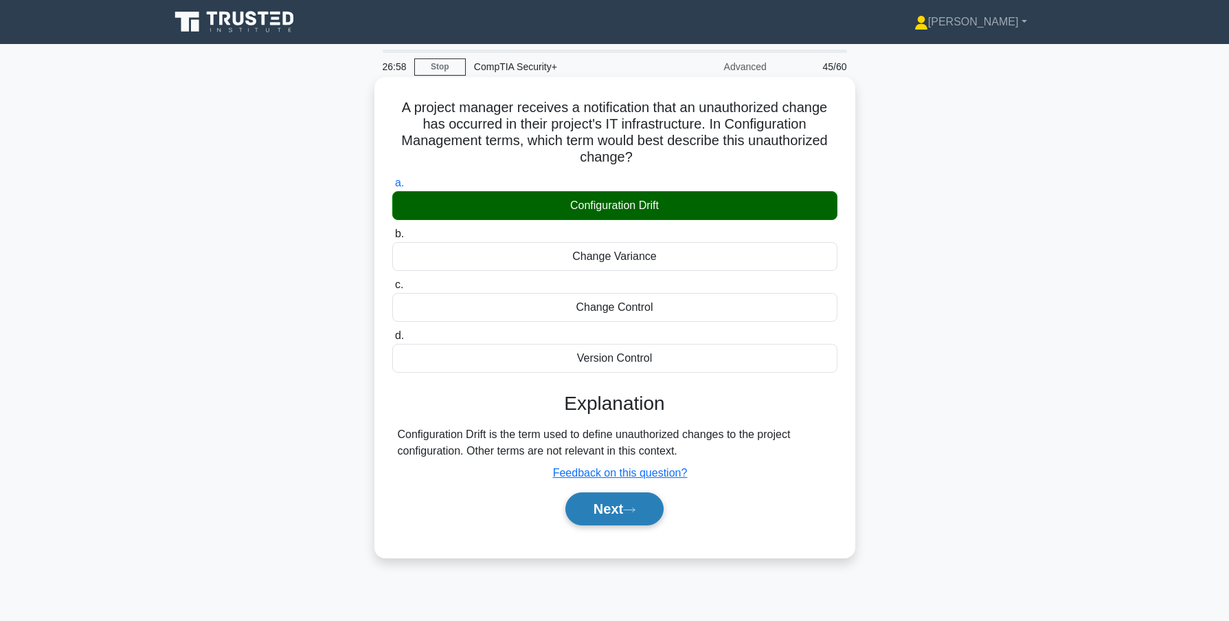
click at [592, 519] on button "Next" at bounding box center [615, 508] width 98 height 33
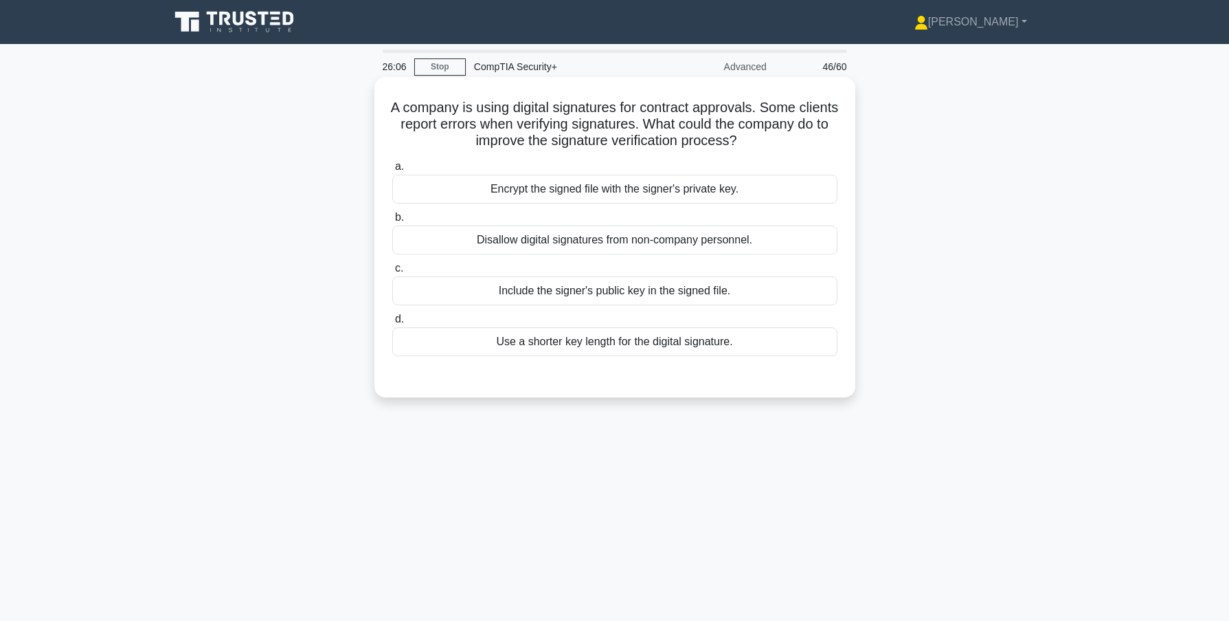
click at [539, 293] on div "Include the signer's public key in the signed file." at bounding box center [614, 290] width 445 height 29
click at [392, 273] on input "c. Include the signer's public key in the signed file." at bounding box center [392, 268] width 0 height 9
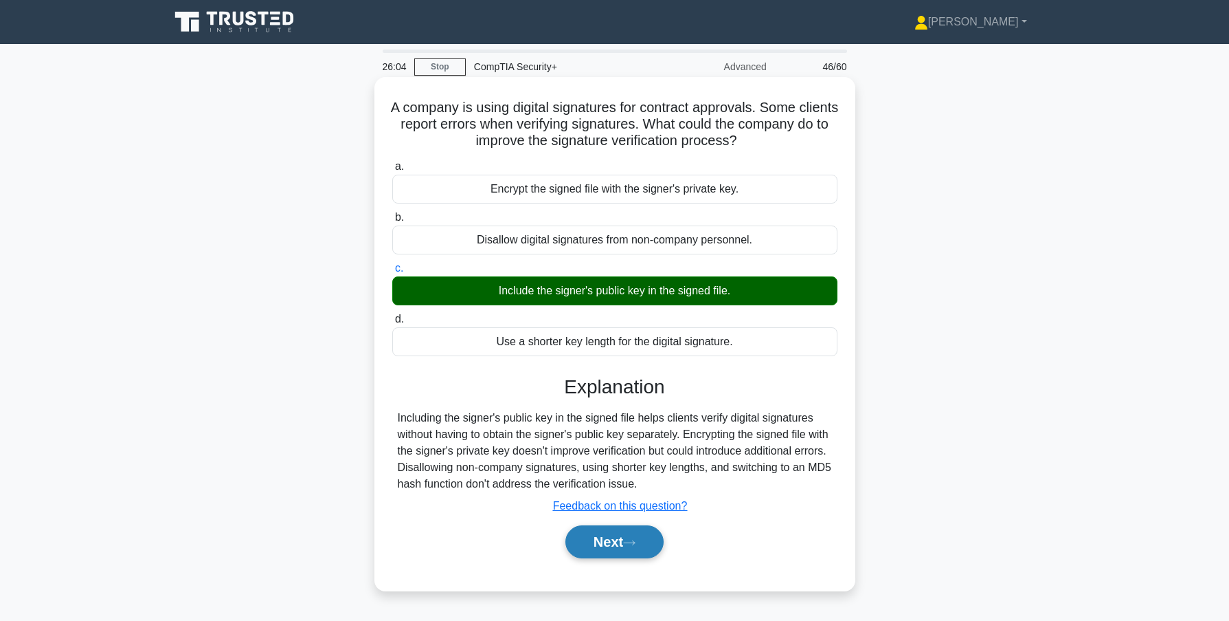
click at [607, 548] on button "Next" at bounding box center [615, 541] width 98 height 33
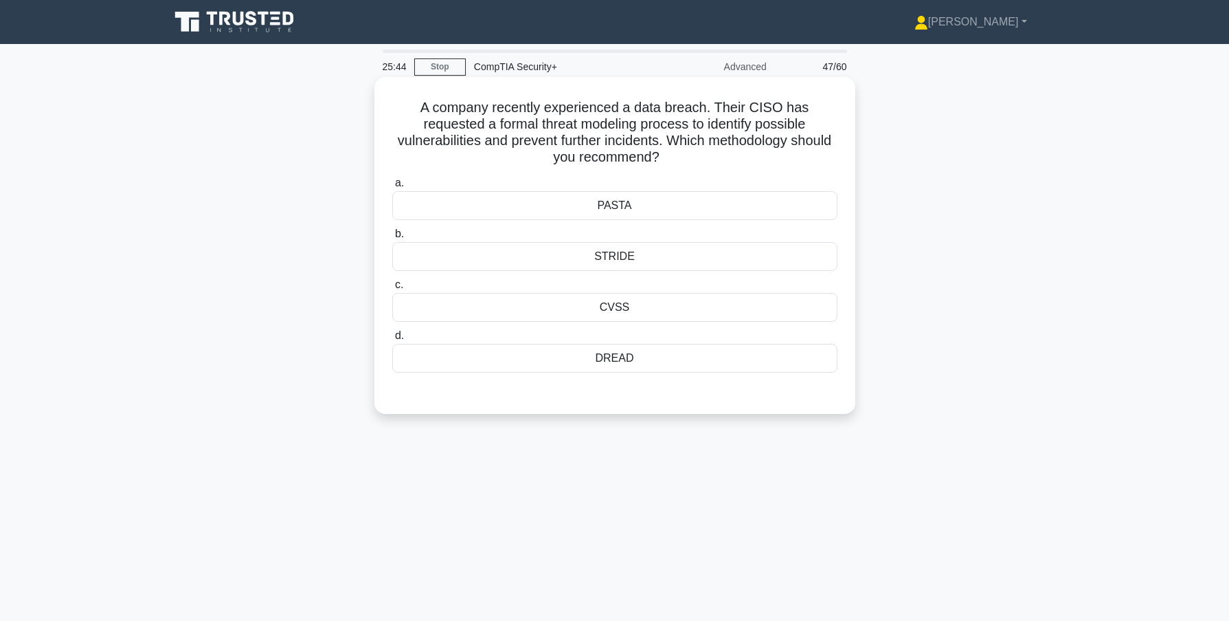
click at [602, 205] on div "PASTA" at bounding box center [614, 205] width 445 height 29
click at [392, 188] on input "a. PASTA" at bounding box center [392, 183] width 0 height 9
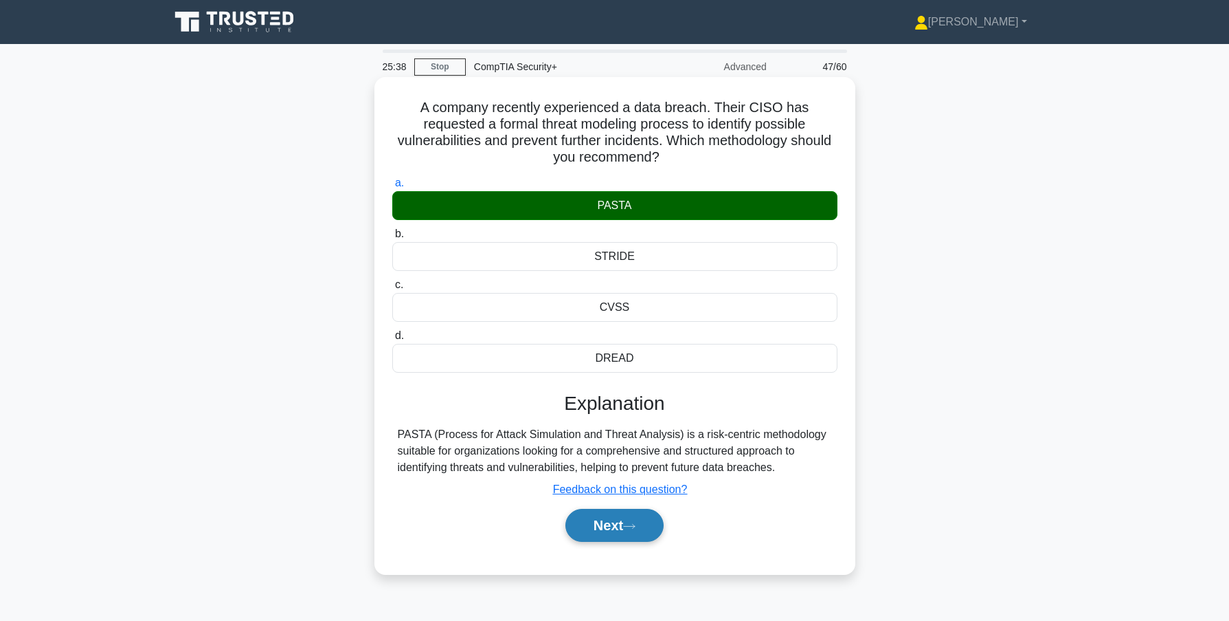
click at [614, 531] on button "Next" at bounding box center [615, 525] width 98 height 33
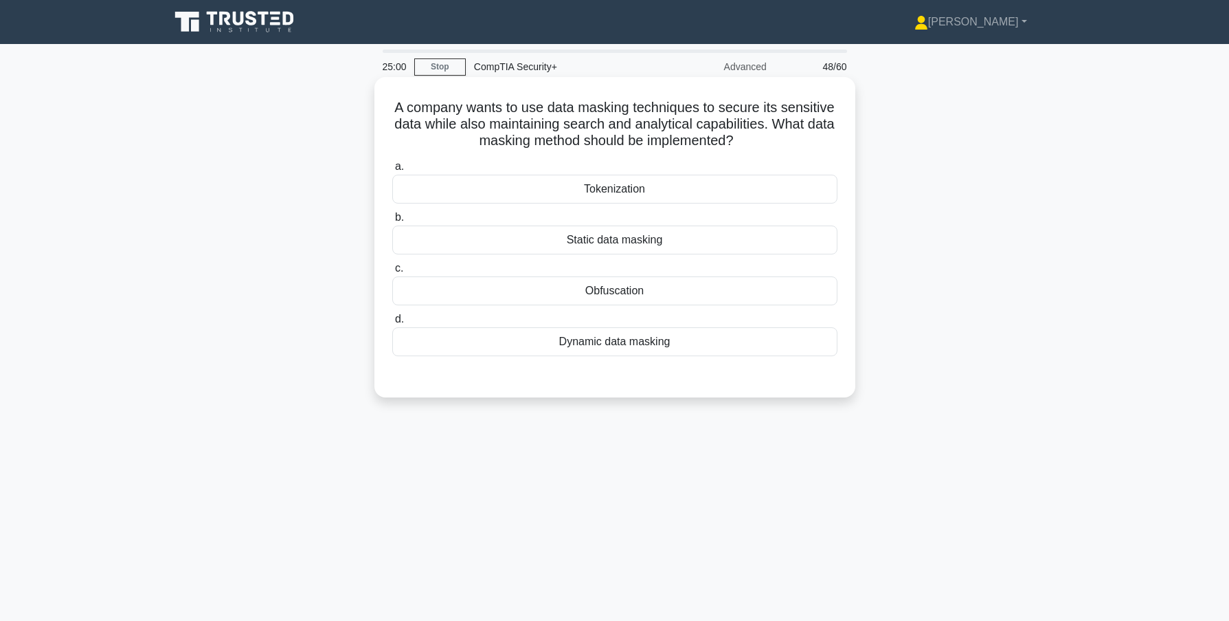
click at [598, 241] on div "Static data masking" at bounding box center [614, 239] width 445 height 29
click at [392, 222] on input "b. Static data masking" at bounding box center [392, 217] width 0 height 9
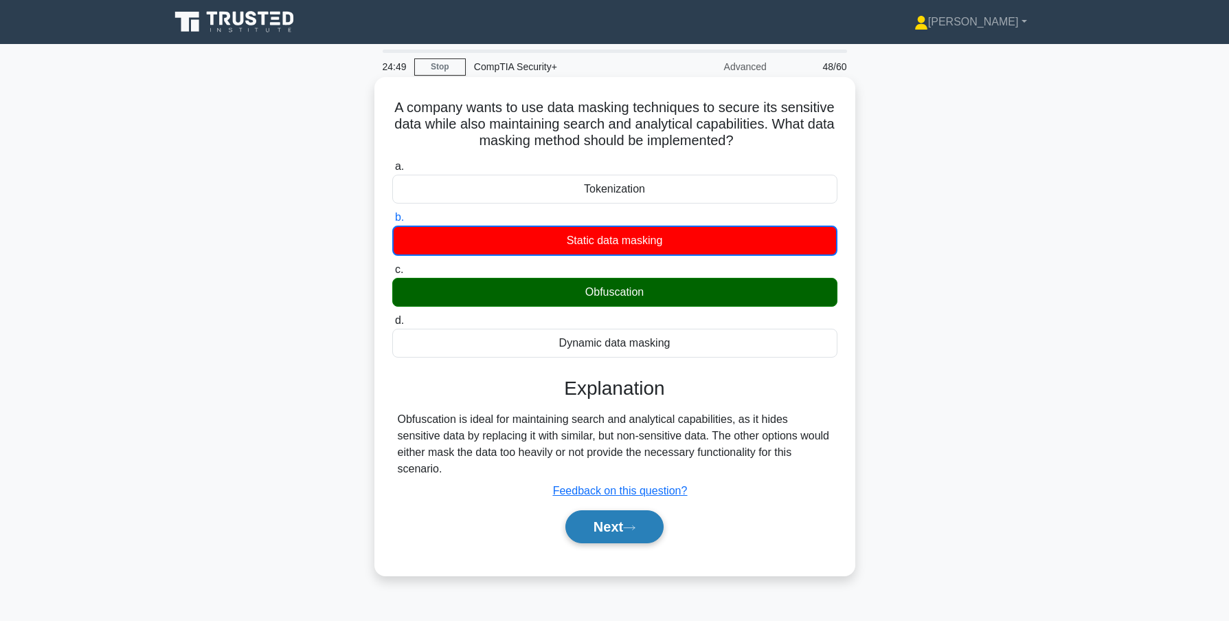
click at [608, 513] on button "Next" at bounding box center [615, 526] width 98 height 33
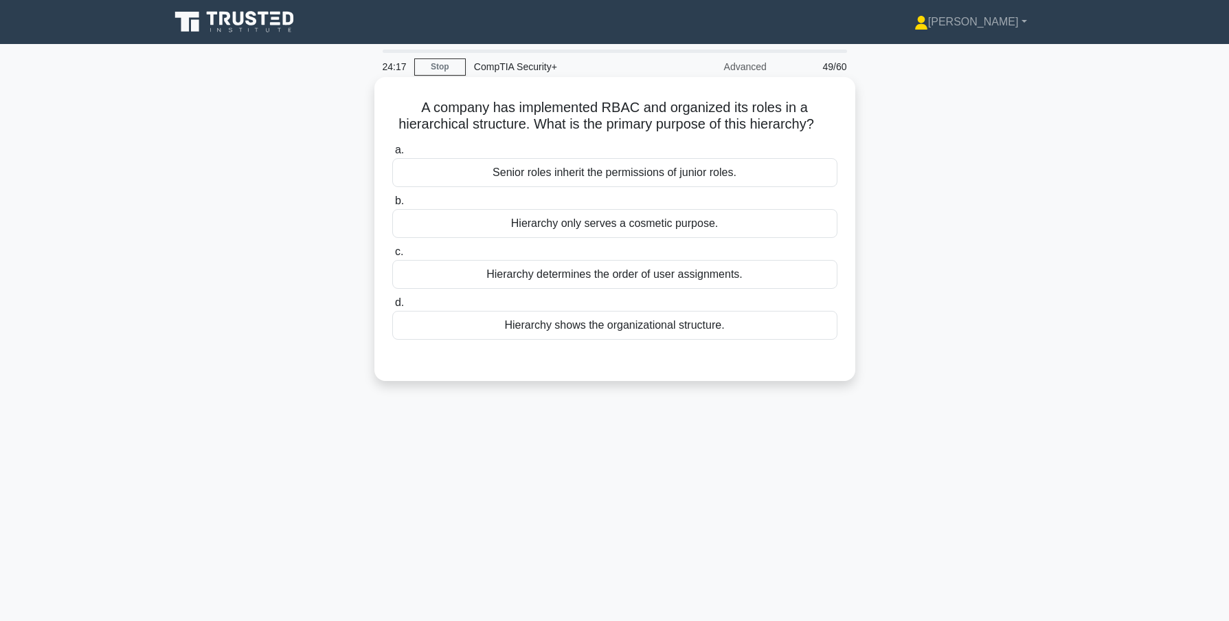
click at [593, 331] on div "Hierarchy shows the organizational structure." at bounding box center [614, 325] width 445 height 29
click at [392, 307] on input "d. [DEMOGRAPHIC_DATA] shows the organizational structure." at bounding box center [392, 302] width 0 height 9
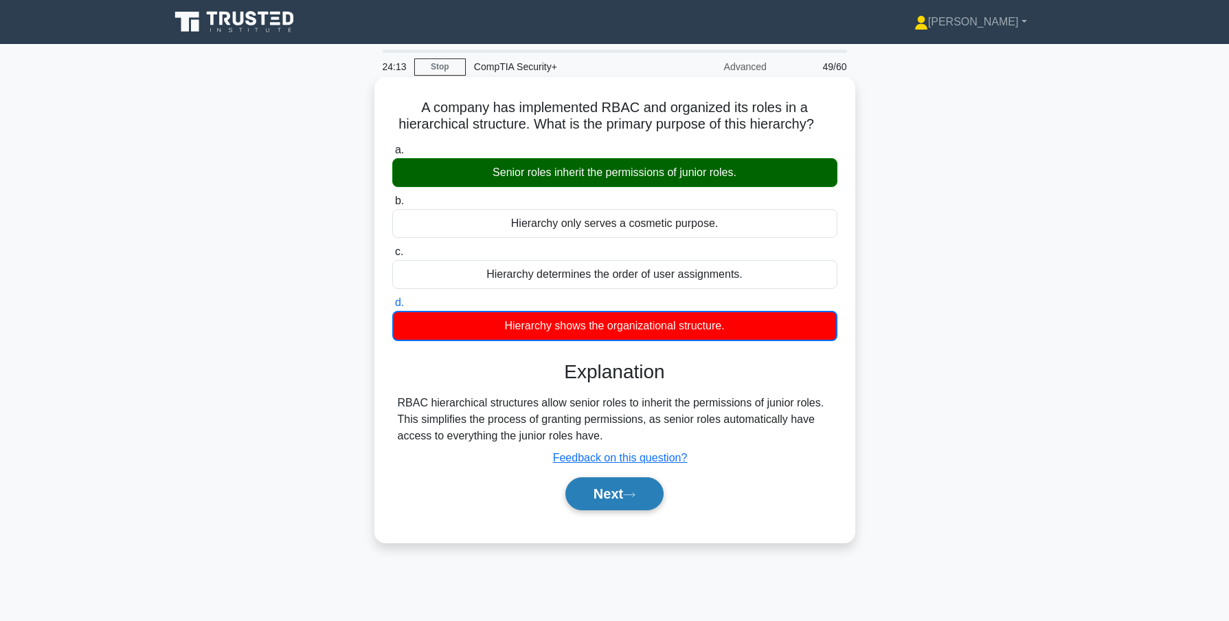
click at [618, 510] on button "Next" at bounding box center [615, 493] width 98 height 33
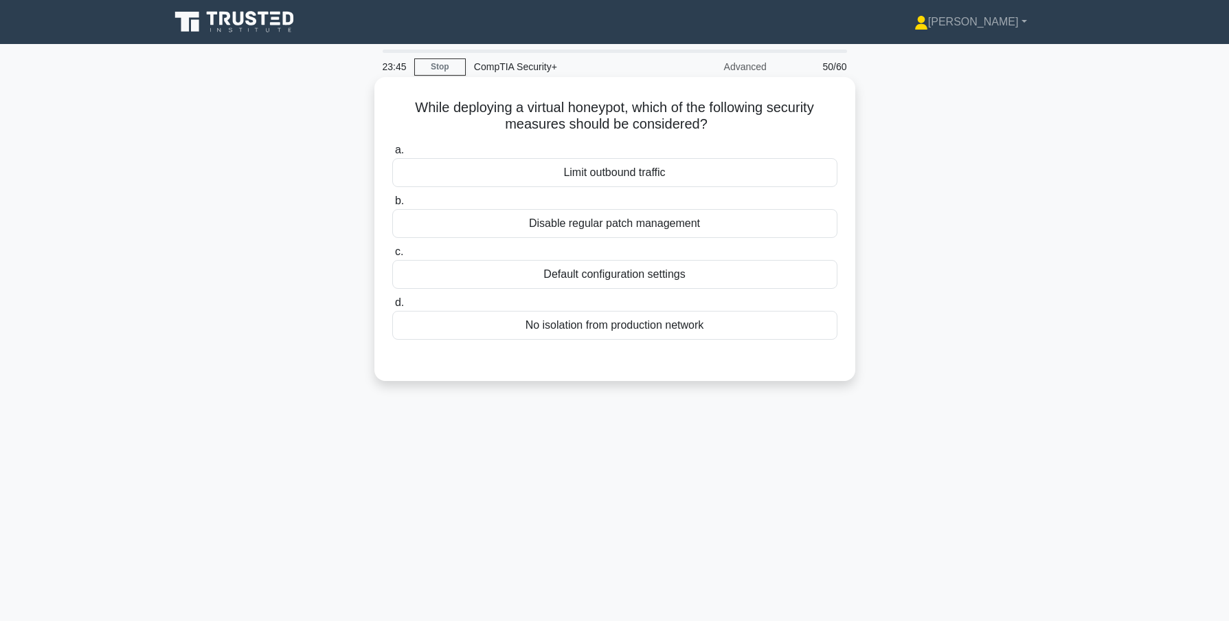
click at [589, 277] on div "Default configuration settings" at bounding box center [614, 274] width 445 height 29
click at [392, 256] on input "c. Default configuration settings" at bounding box center [392, 251] width 0 height 9
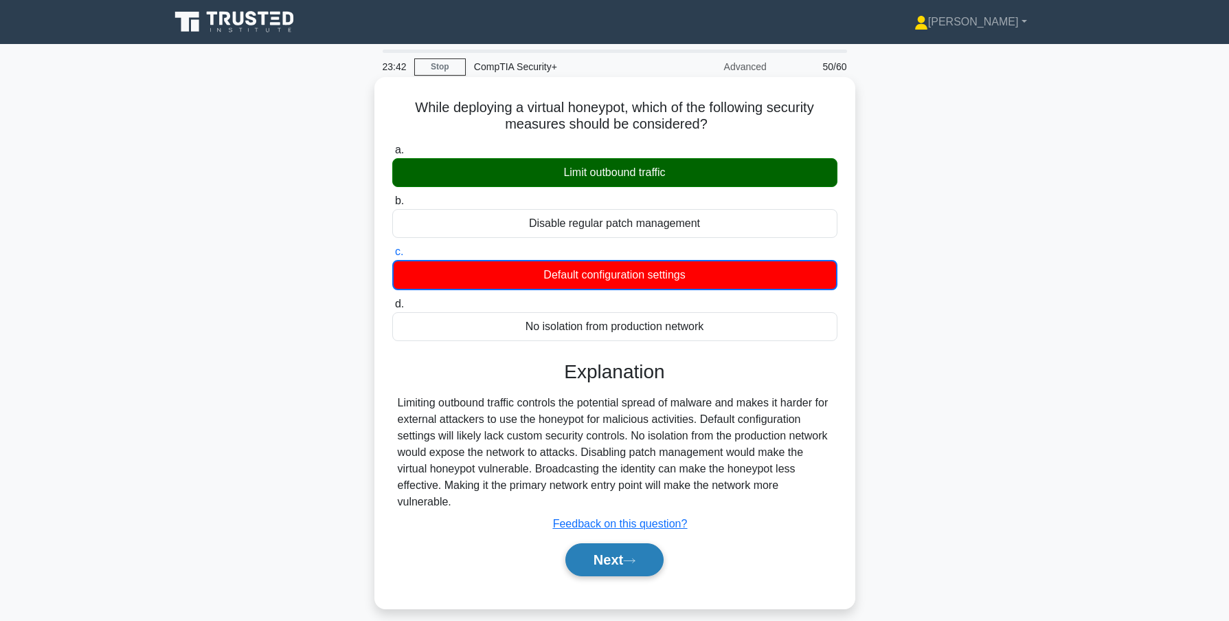
click at [597, 561] on button "Next" at bounding box center [615, 559] width 98 height 33
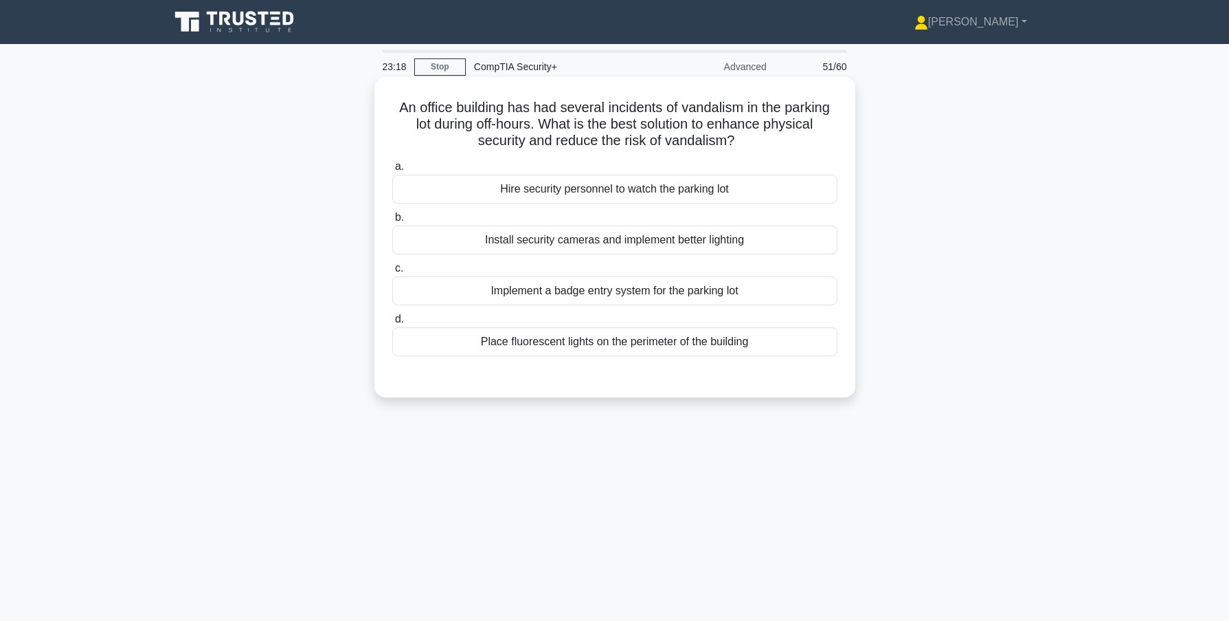
click at [580, 245] on div "Install security cameras and implement better lighting" at bounding box center [614, 239] width 445 height 29
click at [392, 222] on input "b. Install security cameras and implement better lighting" at bounding box center [392, 217] width 0 height 9
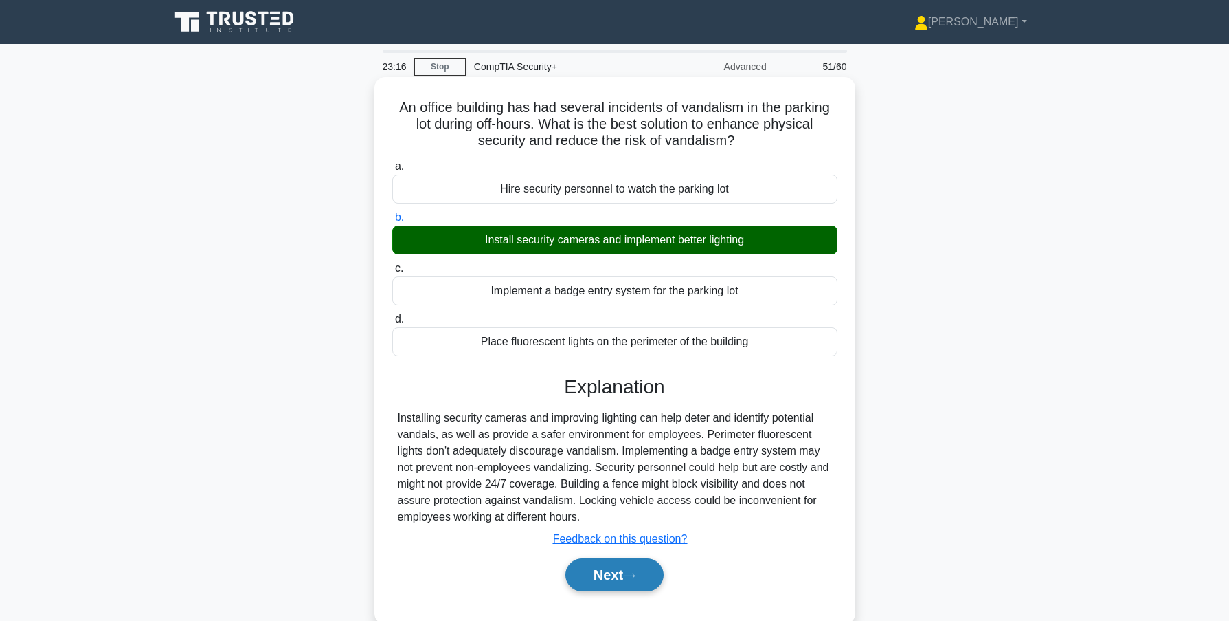
click at [623, 566] on button "Next" at bounding box center [615, 574] width 98 height 33
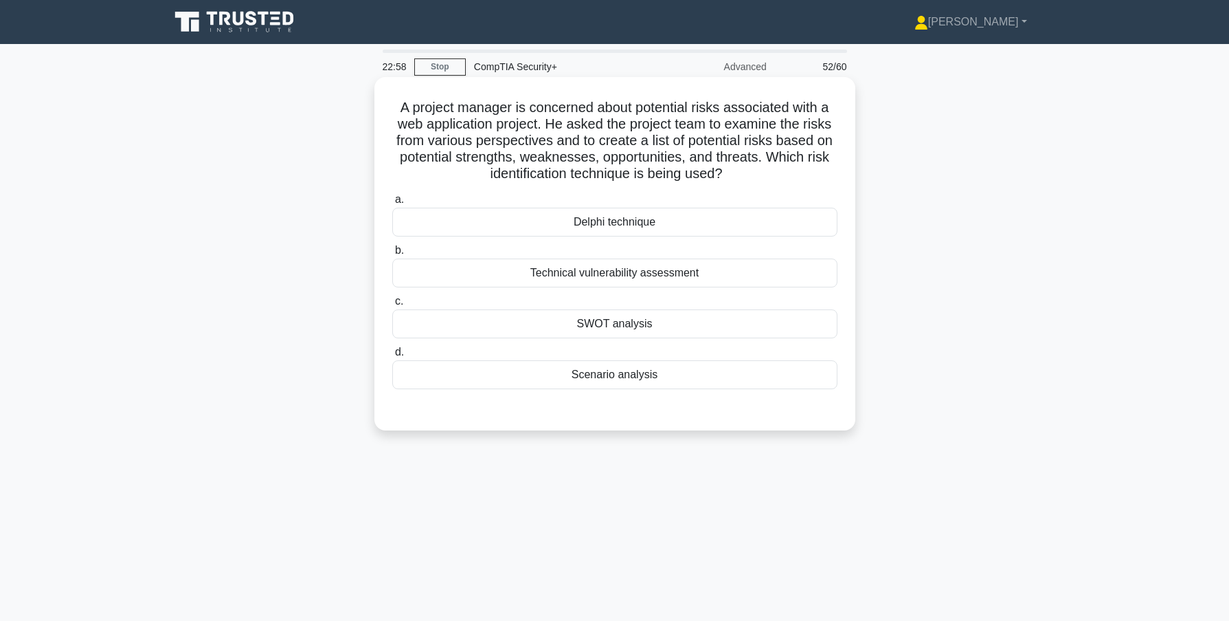
click at [612, 219] on div "Delphi technique" at bounding box center [614, 222] width 445 height 29
click at [392, 204] on input "a. Delphi technique" at bounding box center [392, 199] width 0 height 9
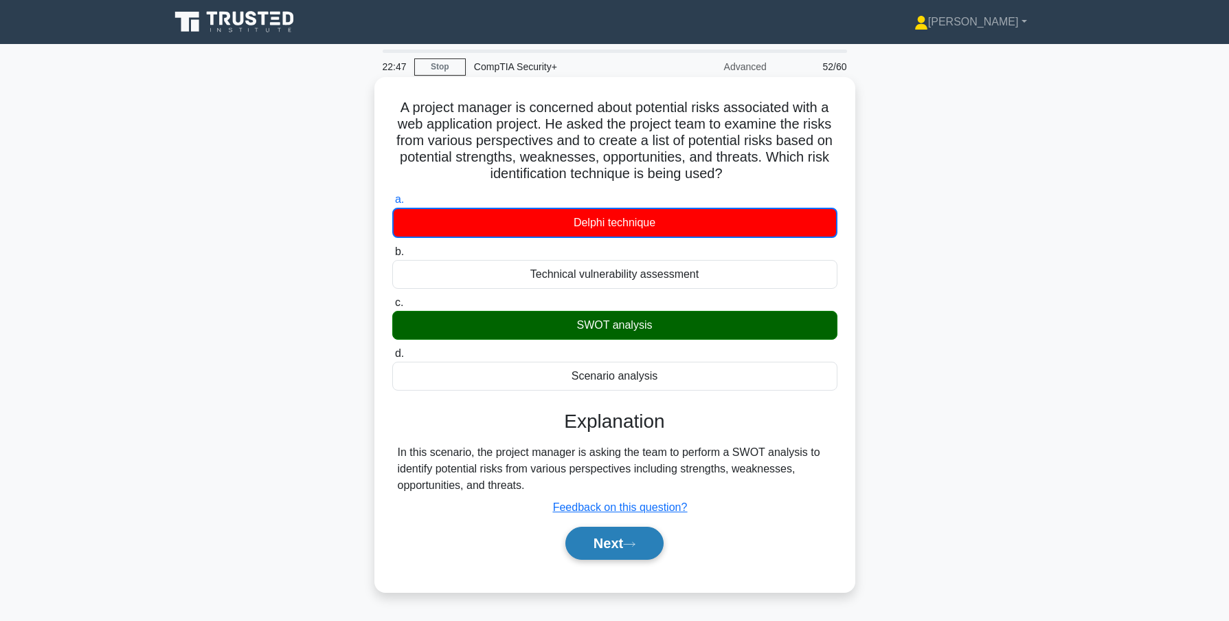
click at [627, 543] on button "Next" at bounding box center [615, 542] width 98 height 33
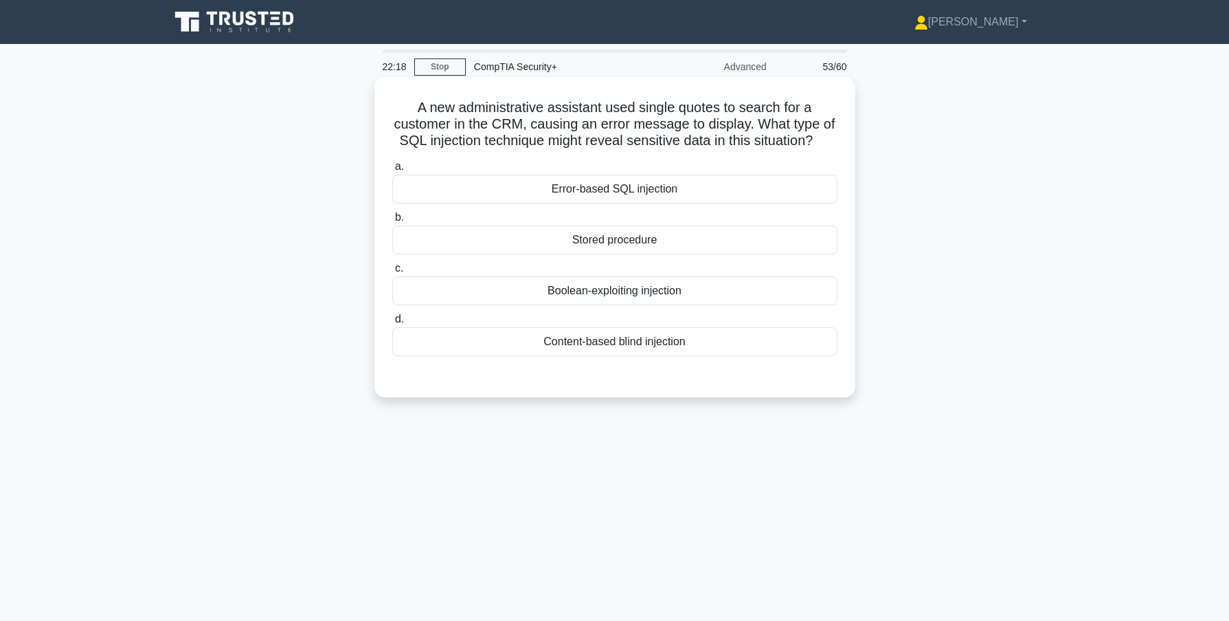
click at [619, 356] on div "Content-based blind injection" at bounding box center [614, 341] width 445 height 29
click at [392, 324] on input "d. Content-based blind injection" at bounding box center [392, 319] width 0 height 9
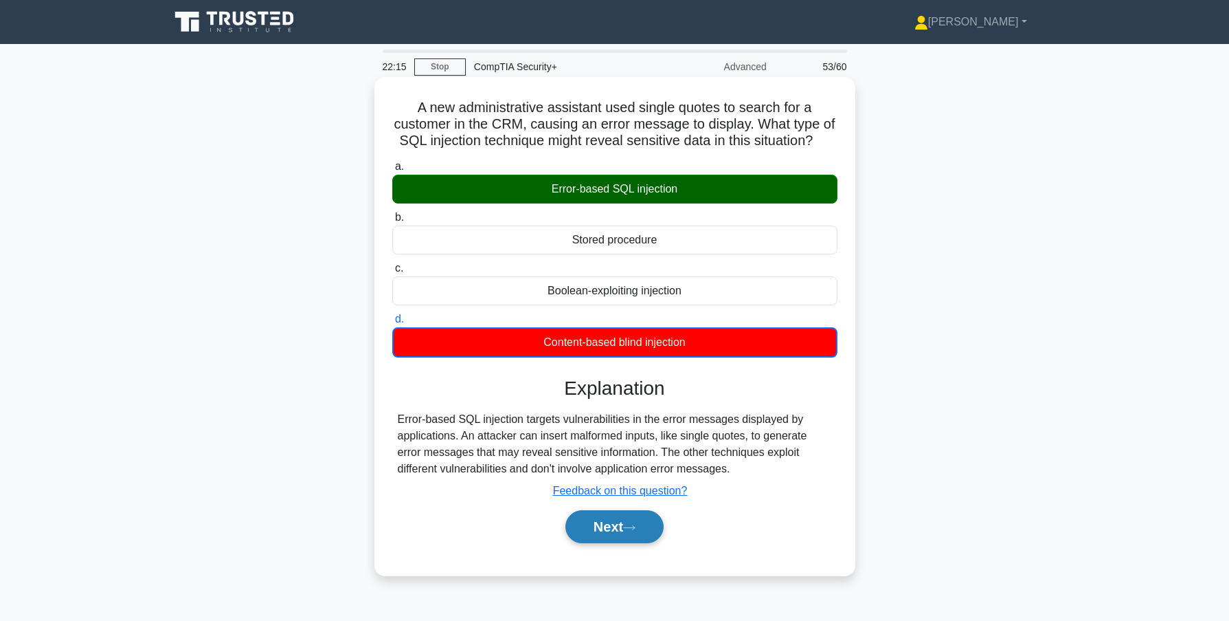
click at [607, 543] on button "Next" at bounding box center [615, 526] width 98 height 33
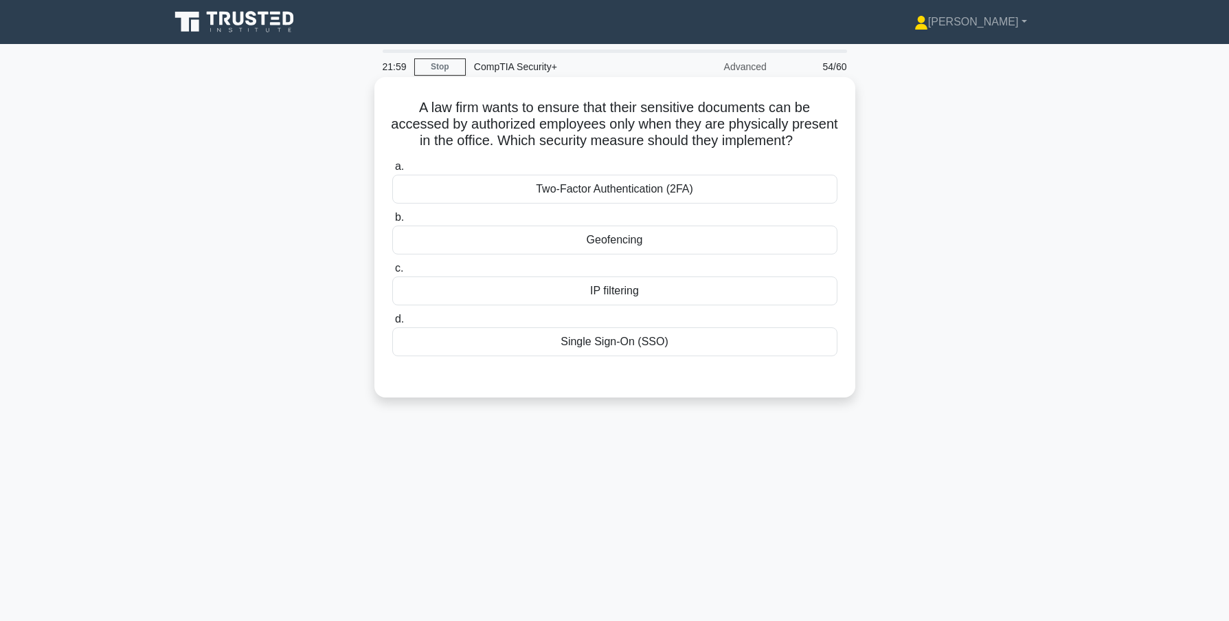
click at [603, 254] on div "Geofencing" at bounding box center [614, 239] width 445 height 29
click at [392, 222] on input "b. Geofencing" at bounding box center [392, 217] width 0 height 9
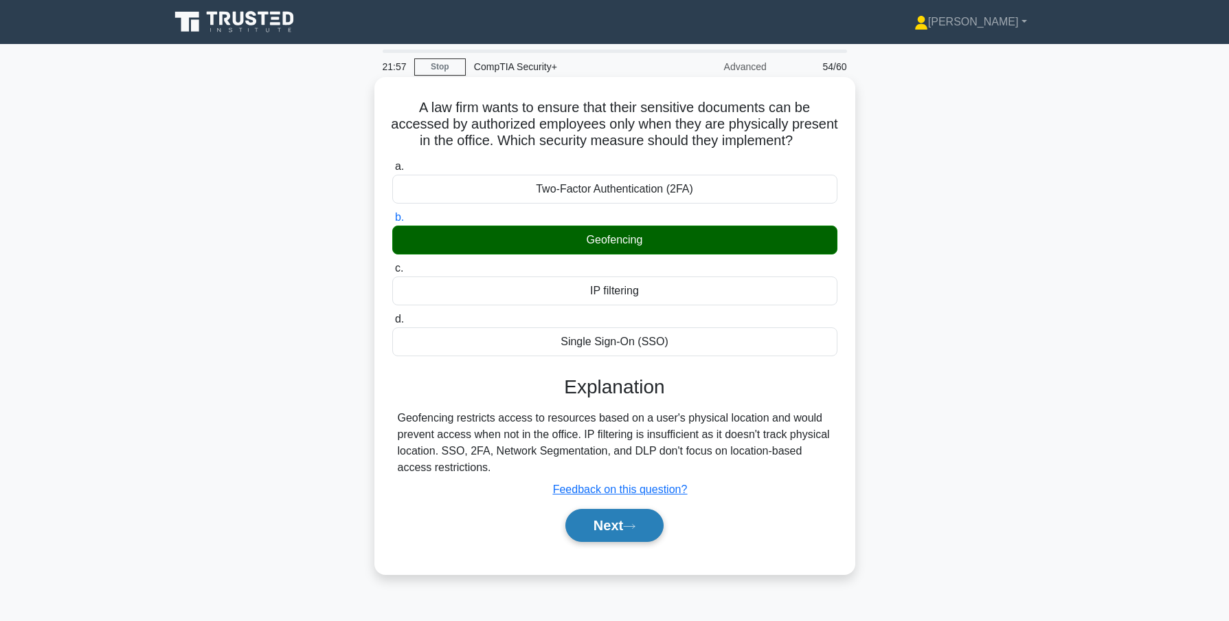
click at [613, 542] on button "Next" at bounding box center [615, 525] width 98 height 33
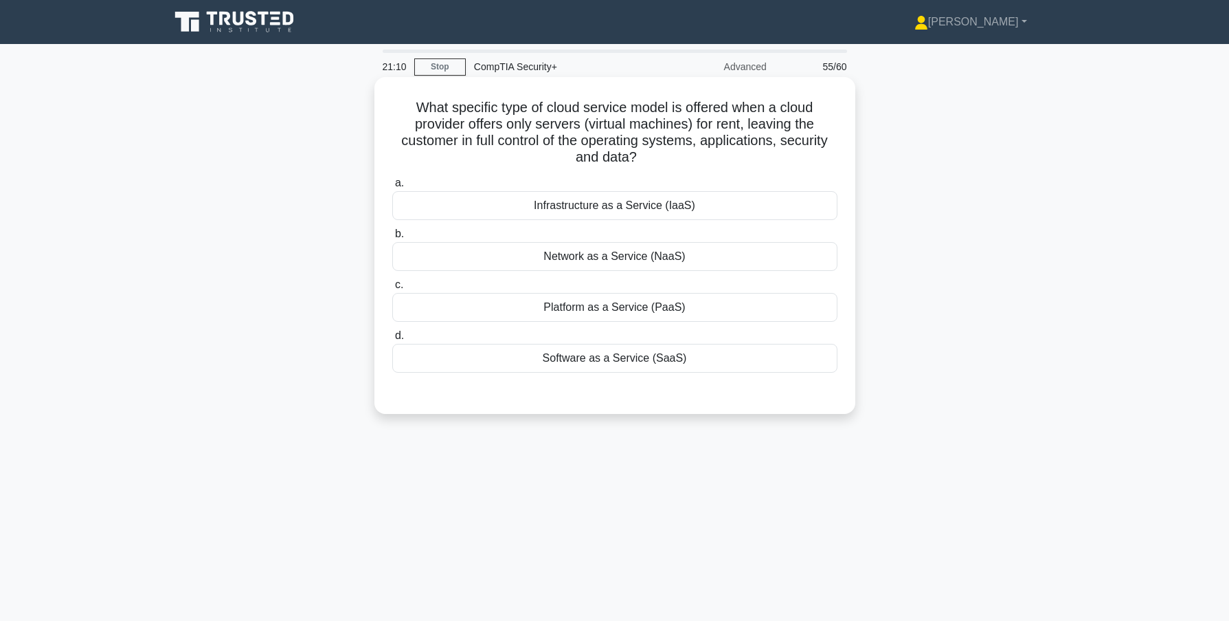
click at [564, 207] on div "Infrastructure as a Service (IaaS)" at bounding box center [614, 205] width 445 height 29
click at [392, 188] on input "a. Infrastructure as a Service (IaaS)" at bounding box center [392, 183] width 0 height 9
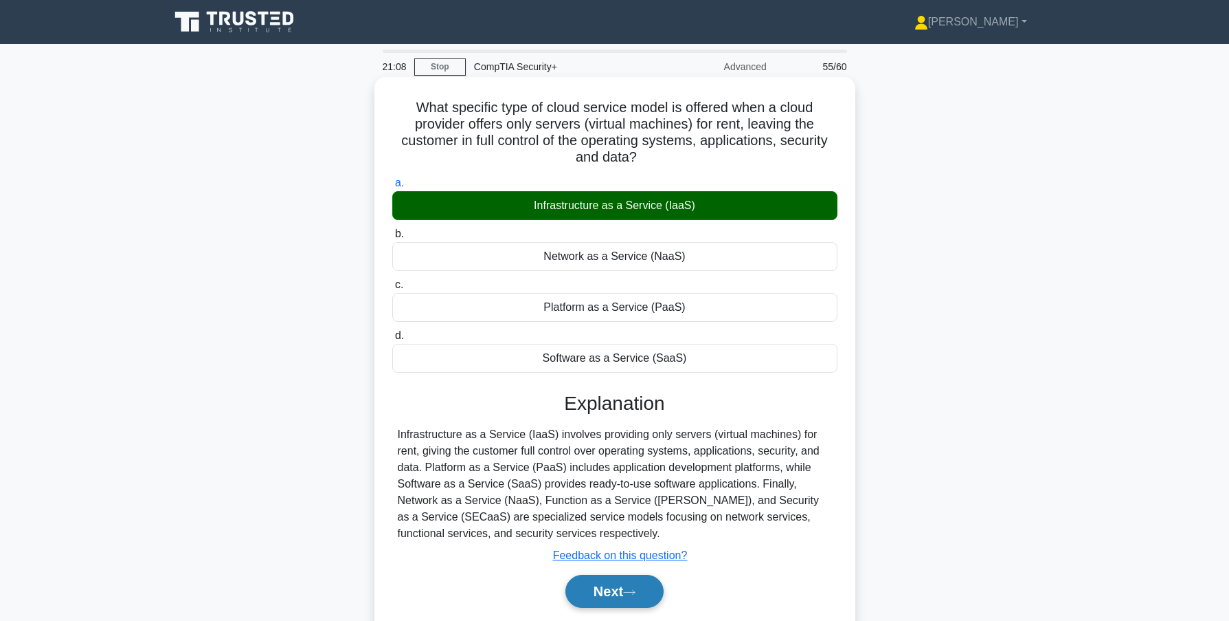
click at [604, 588] on button "Next" at bounding box center [615, 591] width 98 height 33
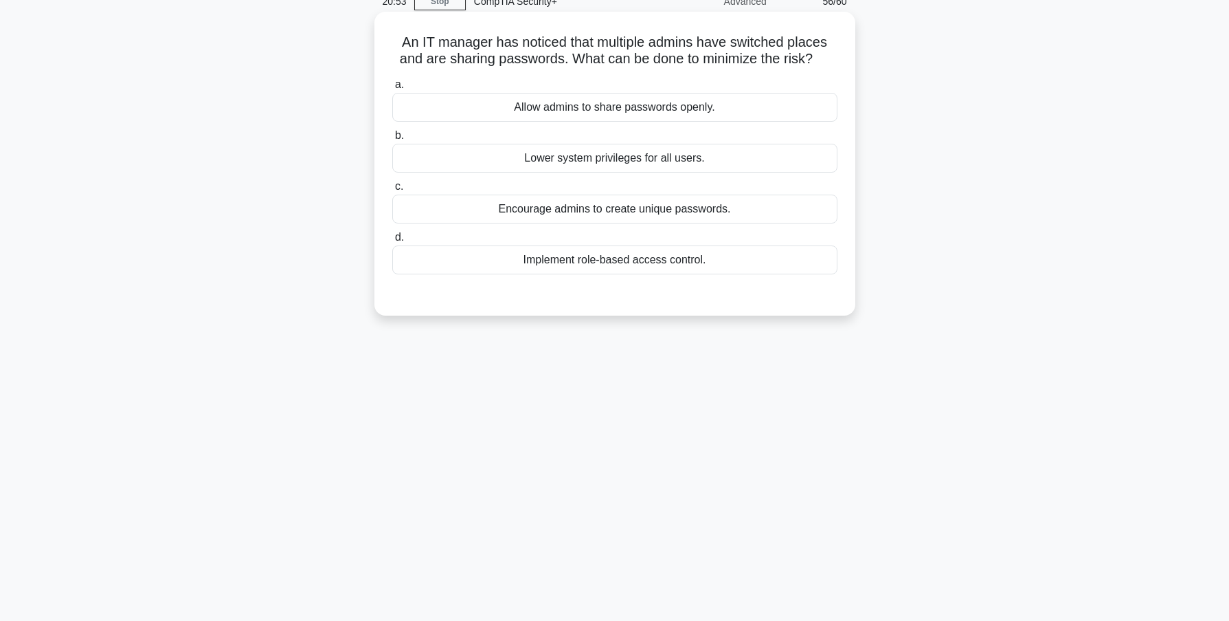
scroll to position [69, 0]
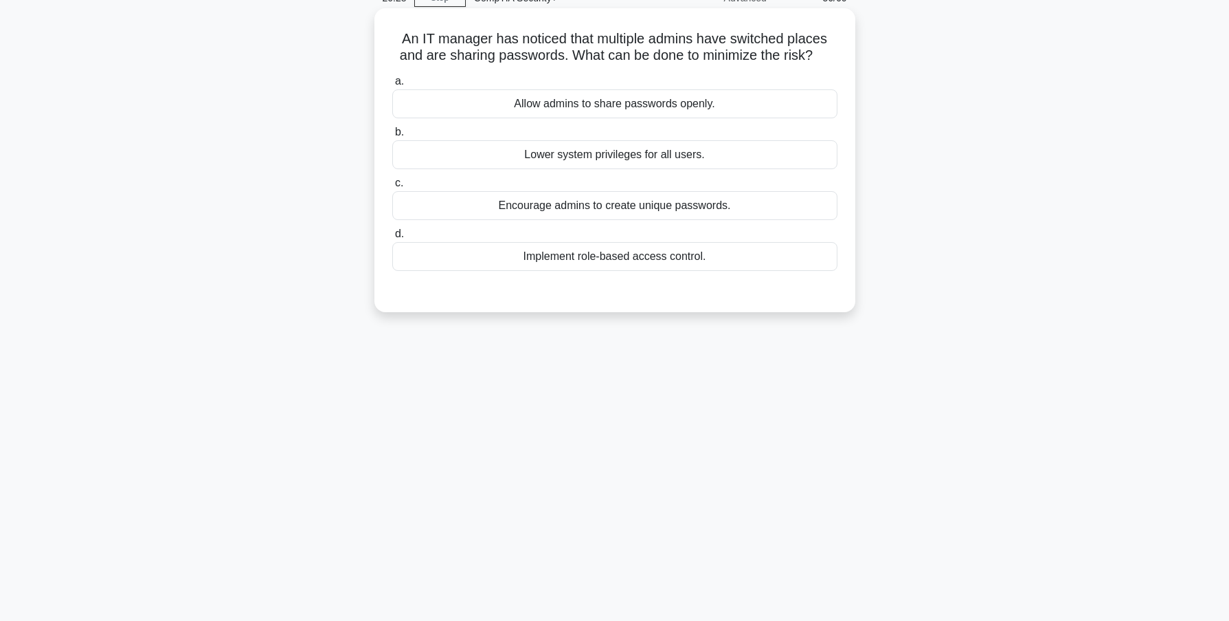
click at [613, 253] on div "Implement role-based access control." at bounding box center [614, 256] width 445 height 29
click at [392, 238] on input "d. Implement role-based access control." at bounding box center [392, 234] width 0 height 9
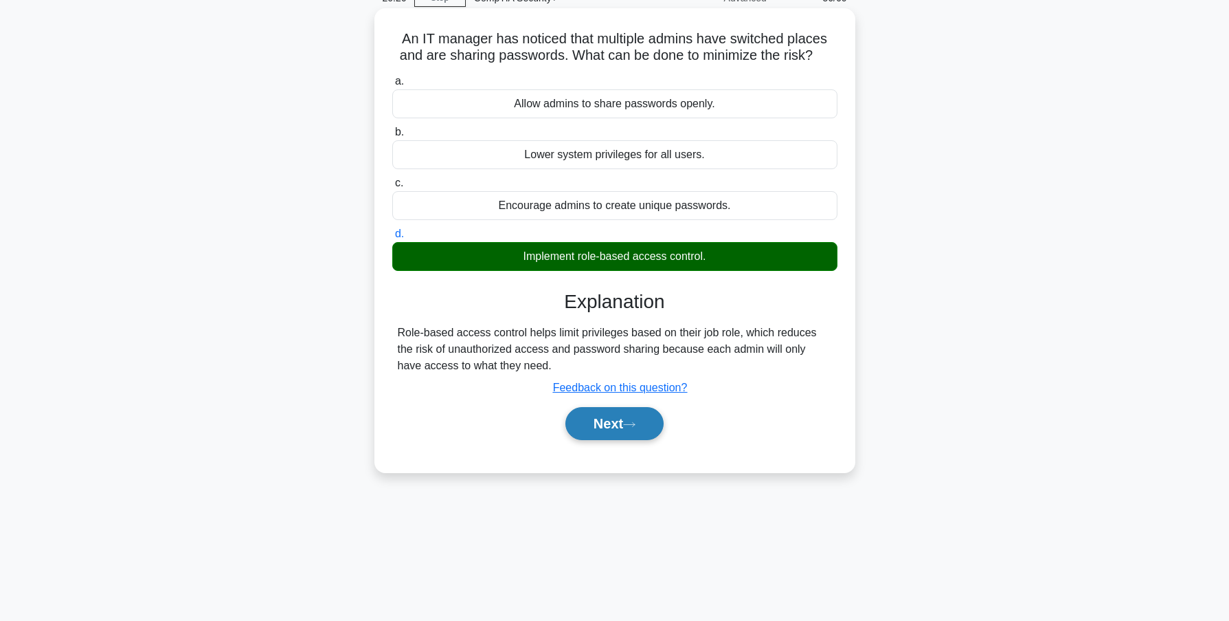
click at [614, 421] on button "Next" at bounding box center [615, 423] width 98 height 33
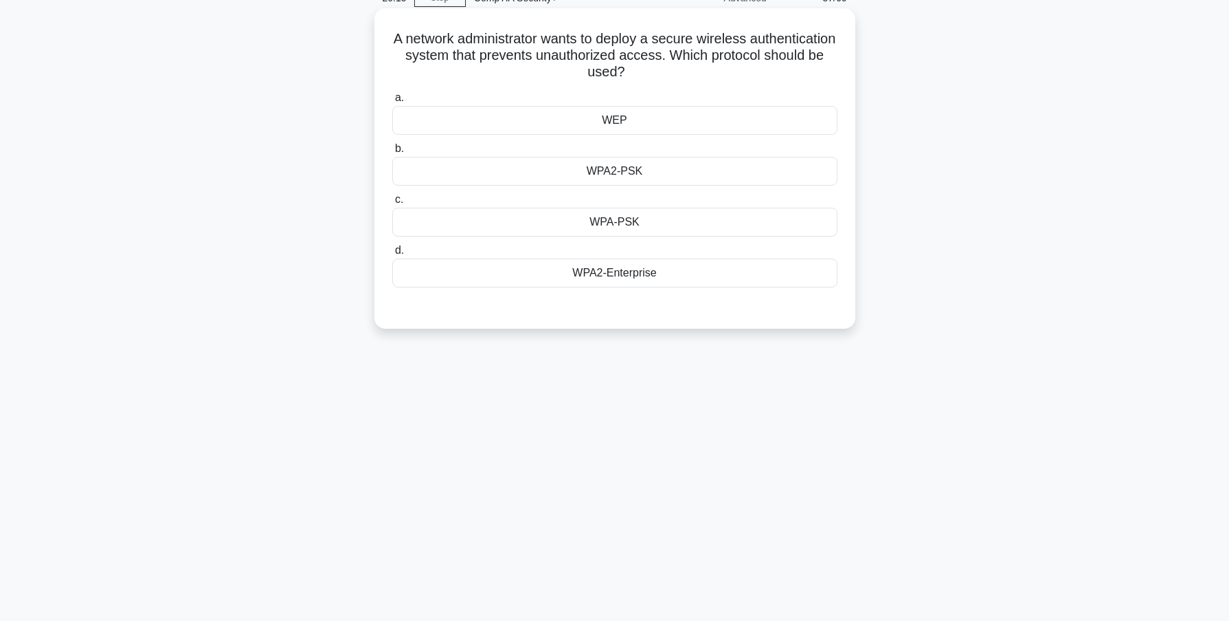
click at [622, 272] on div "WPA2-Enterprise" at bounding box center [614, 272] width 445 height 29
click at [392, 255] on input "d. WPA2-Enterprise" at bounding box center [392, 250] width 0 height 9
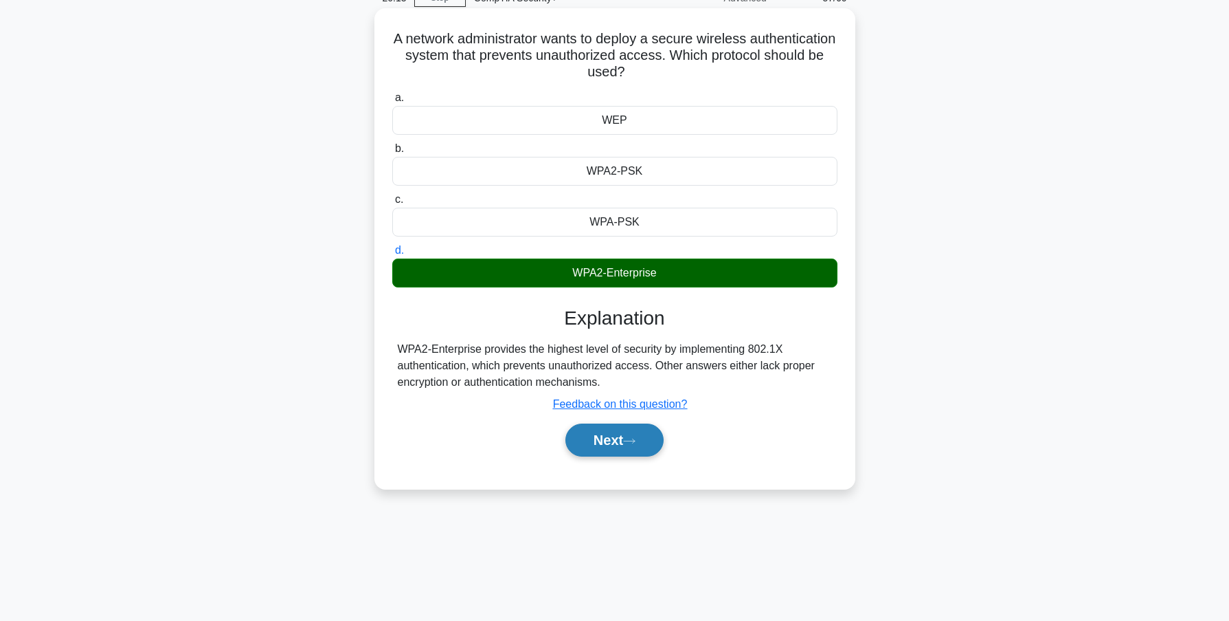
click at [620, 441] on button "Next" at bounding box center [615, 439] width 98 height 33
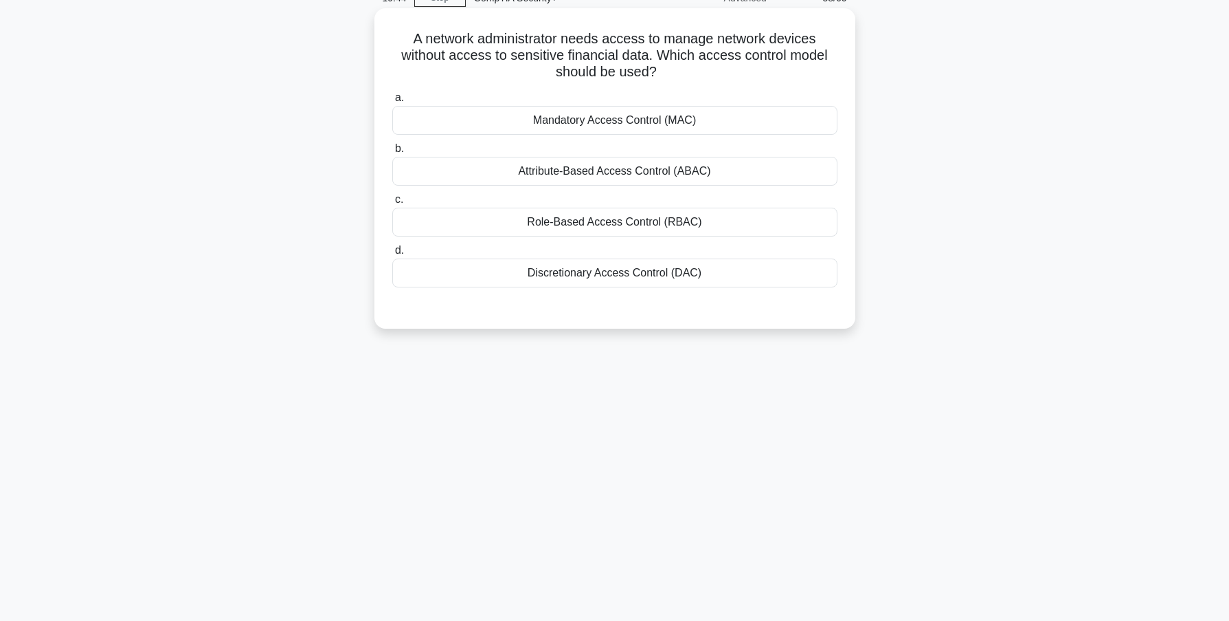
click at [597, 273] on div "Discretionary Access Control (DAC)" at bounding box center [614, 272] width 445 height 29
click at [392, 255] on input "d. Discretionary Access Control (DAC)" at bounding box center [392, 250] width 0 height 9
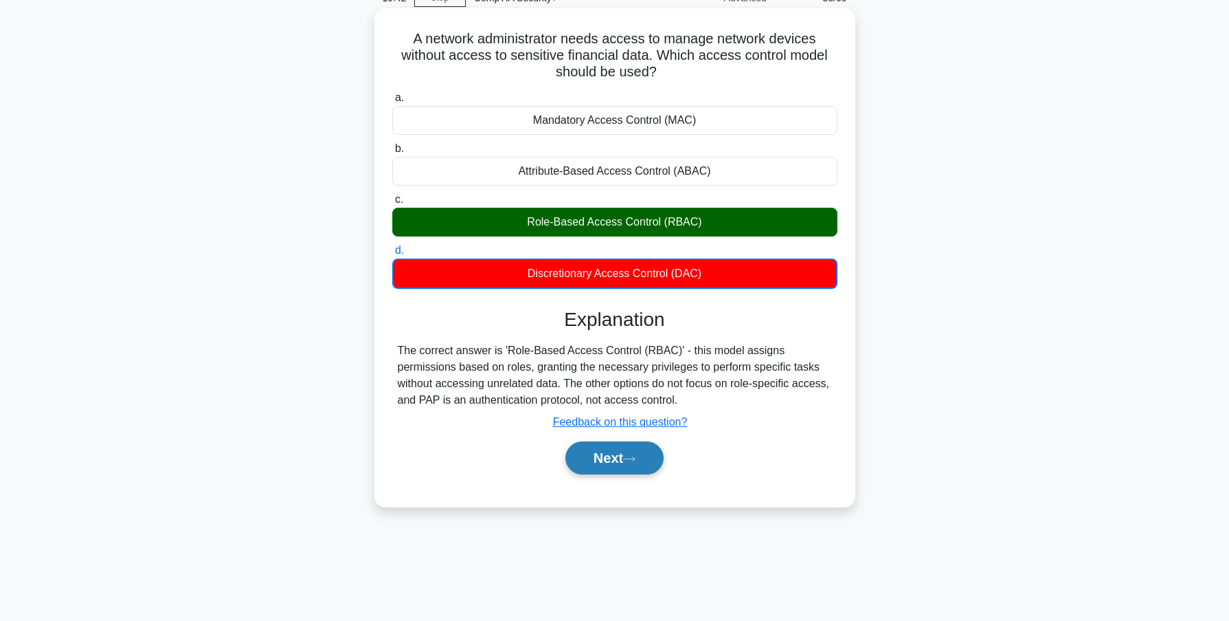
click at [621, 459] on button "Next" at bounding box center [615, 457] width 98 height 33
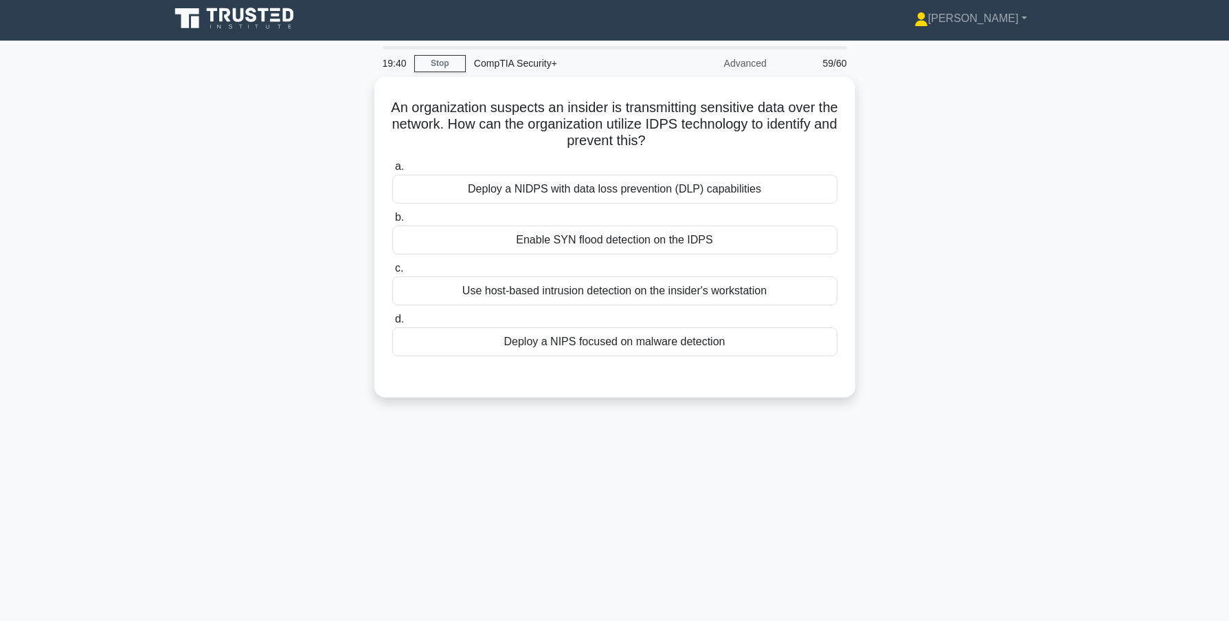
scroll to position [0, 0]
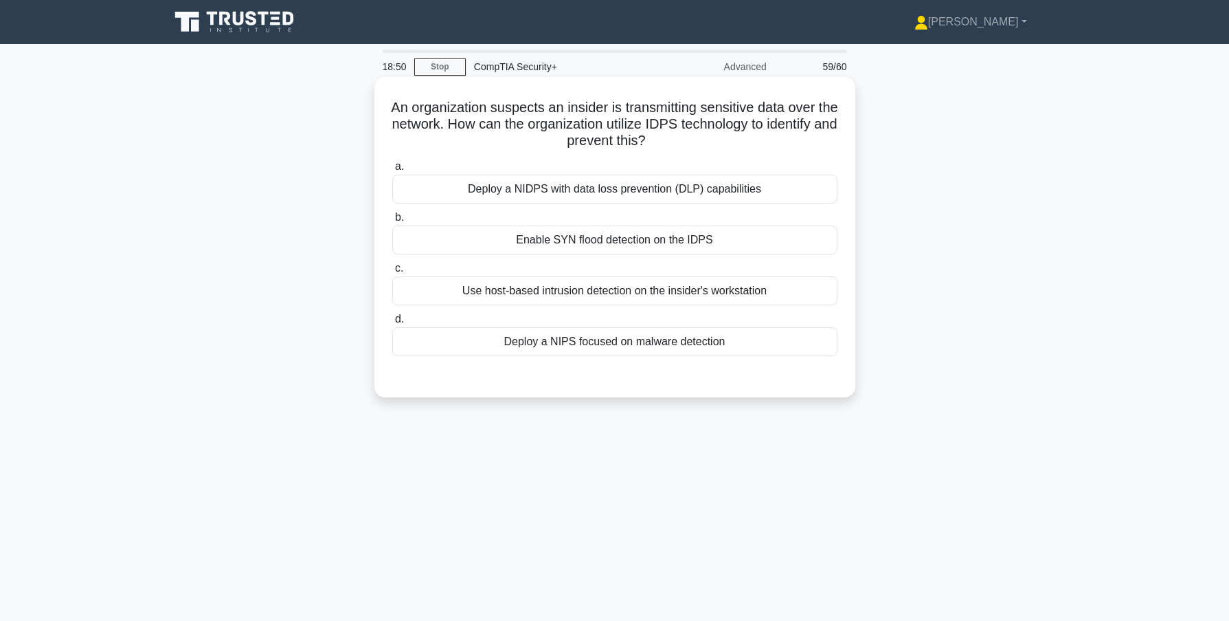
click at [589, 189] on div "Deploy a NIDPS with data loss prevention (DLP) capabilities" at bounding box center [614, 189] width 445 height 29
click at [392, 171] on input "a. Deploy a NIDPS with data loss prevention (DLP) capabilities" at bounding box center [392, 166] width 0 height 9
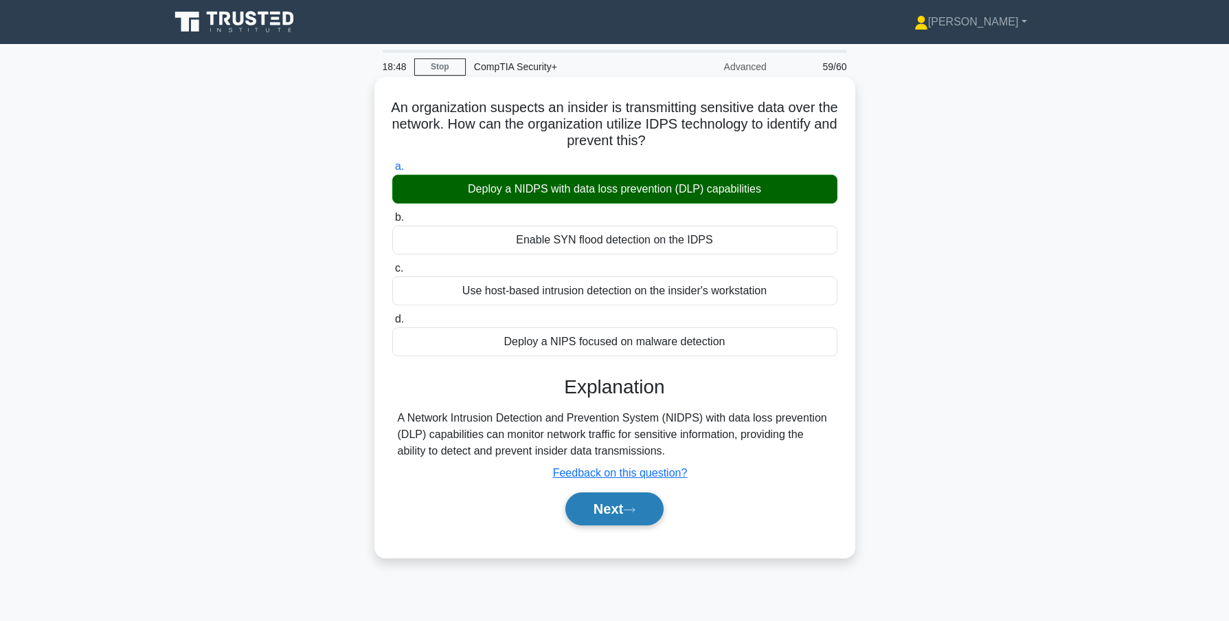
click at [619, 517] on button "Next" at bounding box center [615, 508] width 98 height 33
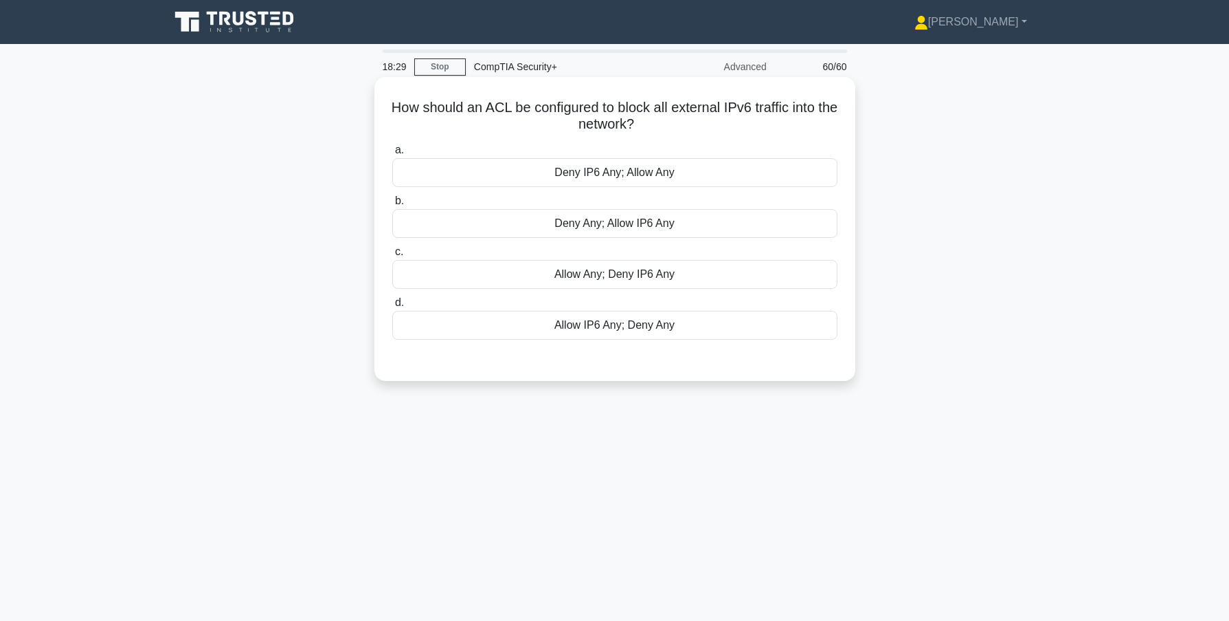
click at [613, 275] on div "Allow Any; Deny IP6 Any" at bounding box center [614, 274] width 445 height 29
click at [392, 256] on input "c. Allow Any; Deny IP6 Any" at bounding box center [392, 251] width 0 height 9
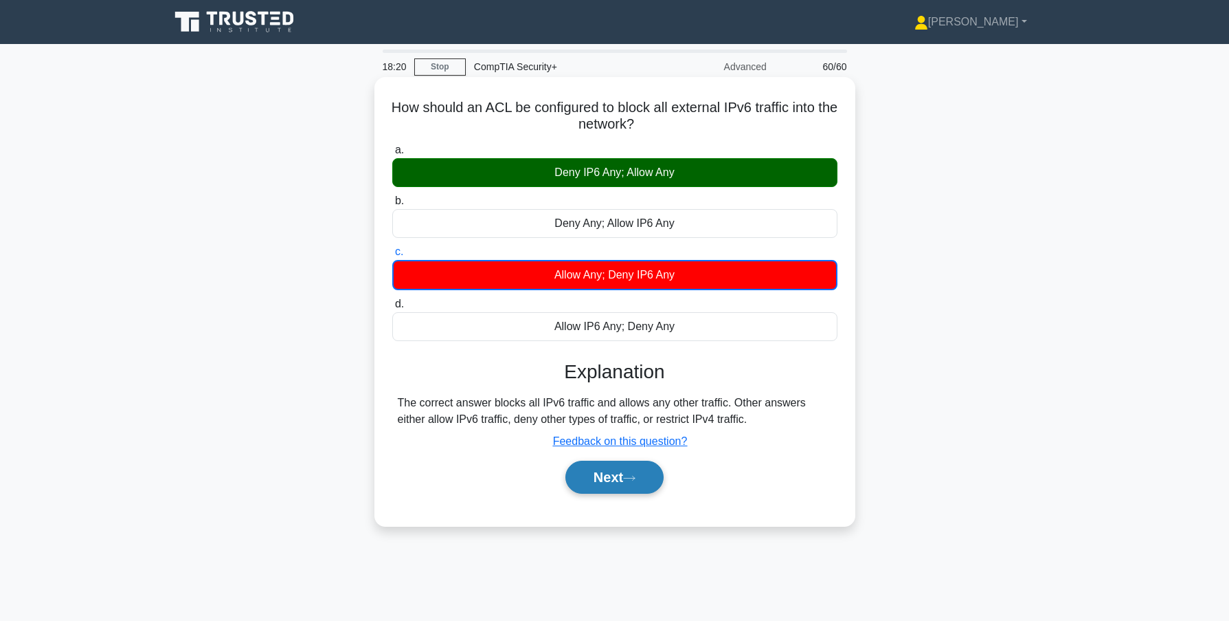
click at [622, 489] on button "Next" at bounding box center [615, 476] width 98 height 33
click at [622, 484] on button "Next" at bounding box center [615, 476] width 98 height 33
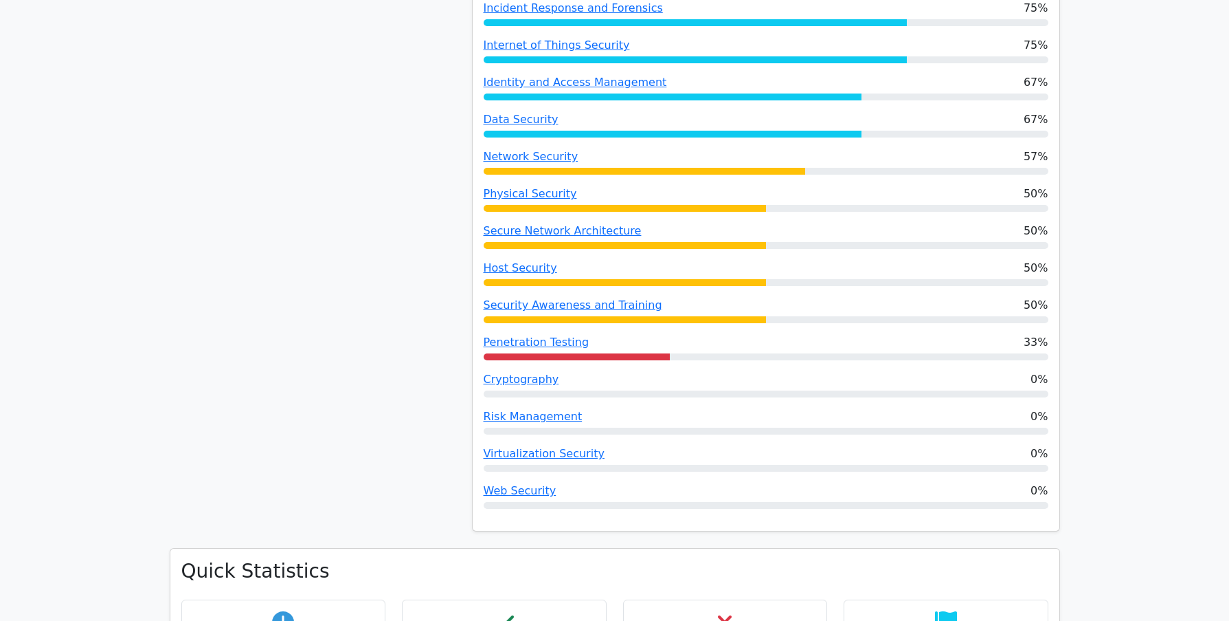
scroll to position [550, 0]
